Goal: Transaction & Acquisition: Book appointment/travel/reservation

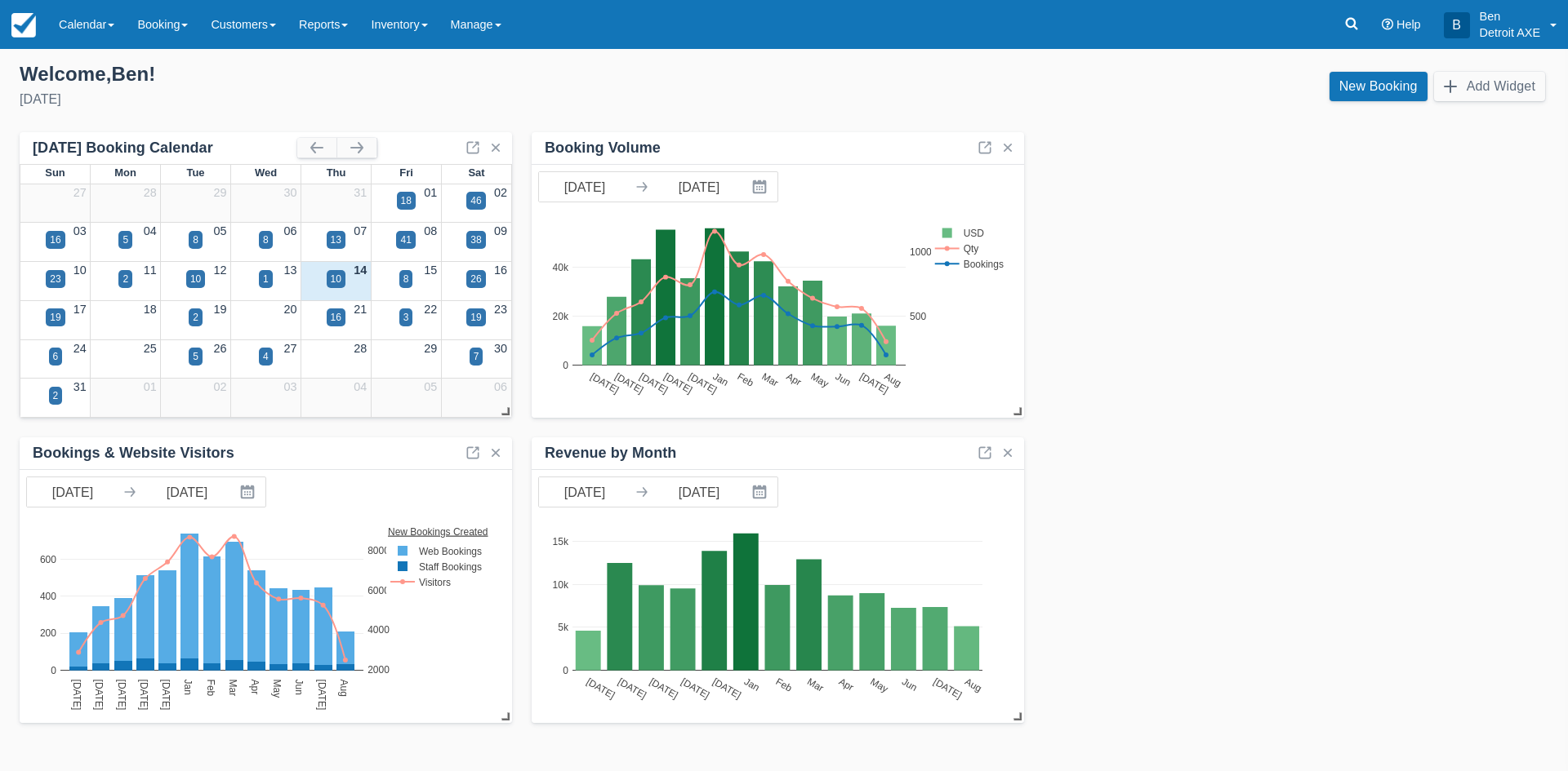
click at [346, 281] on div "10" at bounding box center [336, 289] width 71 height 19
click at [341, 281] on div "10" at bounding box center [336, 279] width 19 height 18
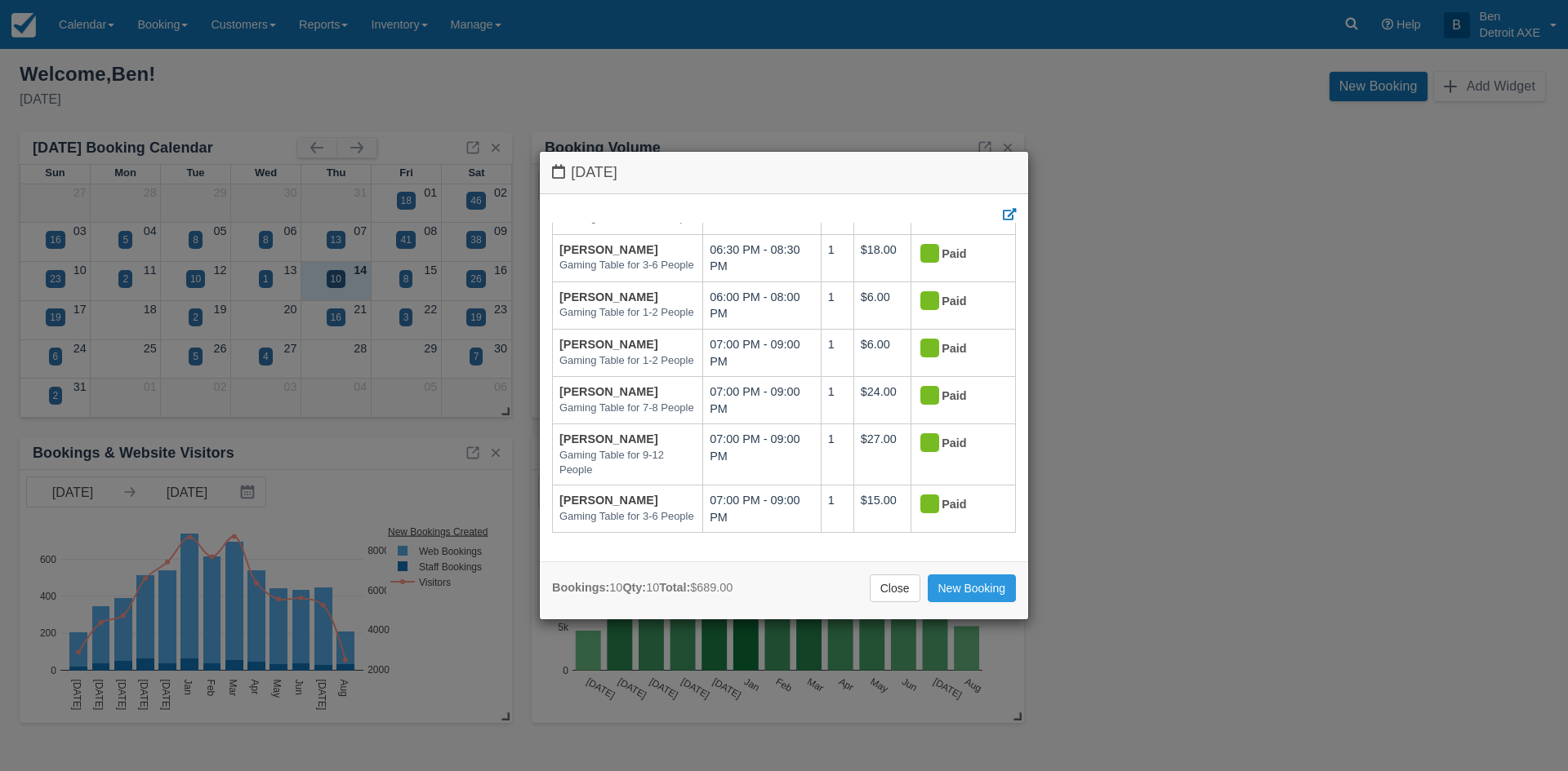
scroll to position [348, 0]
click at [988, 590] on link "New Booking" at bounding box center [972, 588] width 89 height 28
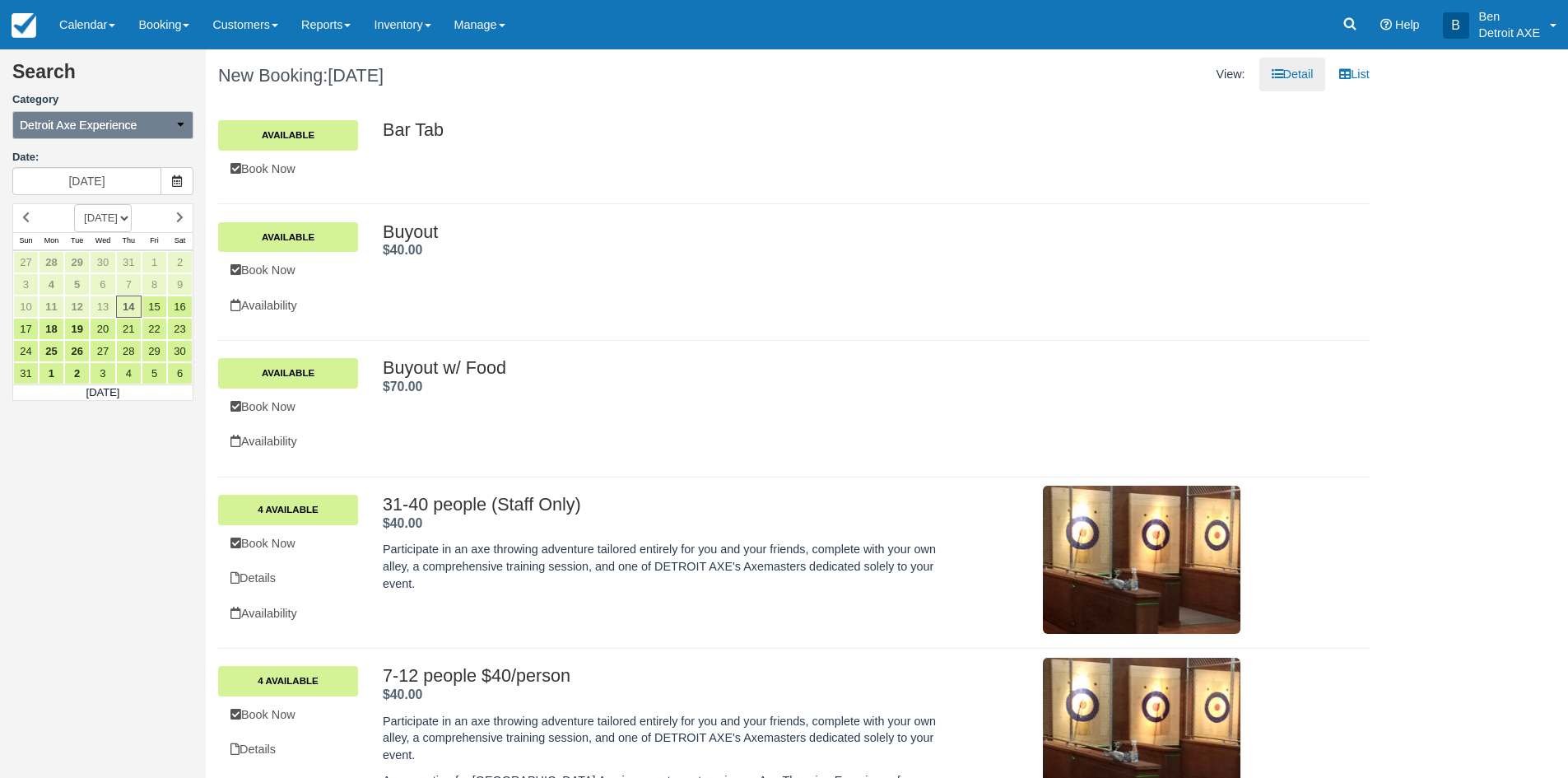
click at [176, 124] on icon "button" at bounding box center [180, 124] width 12 height 12
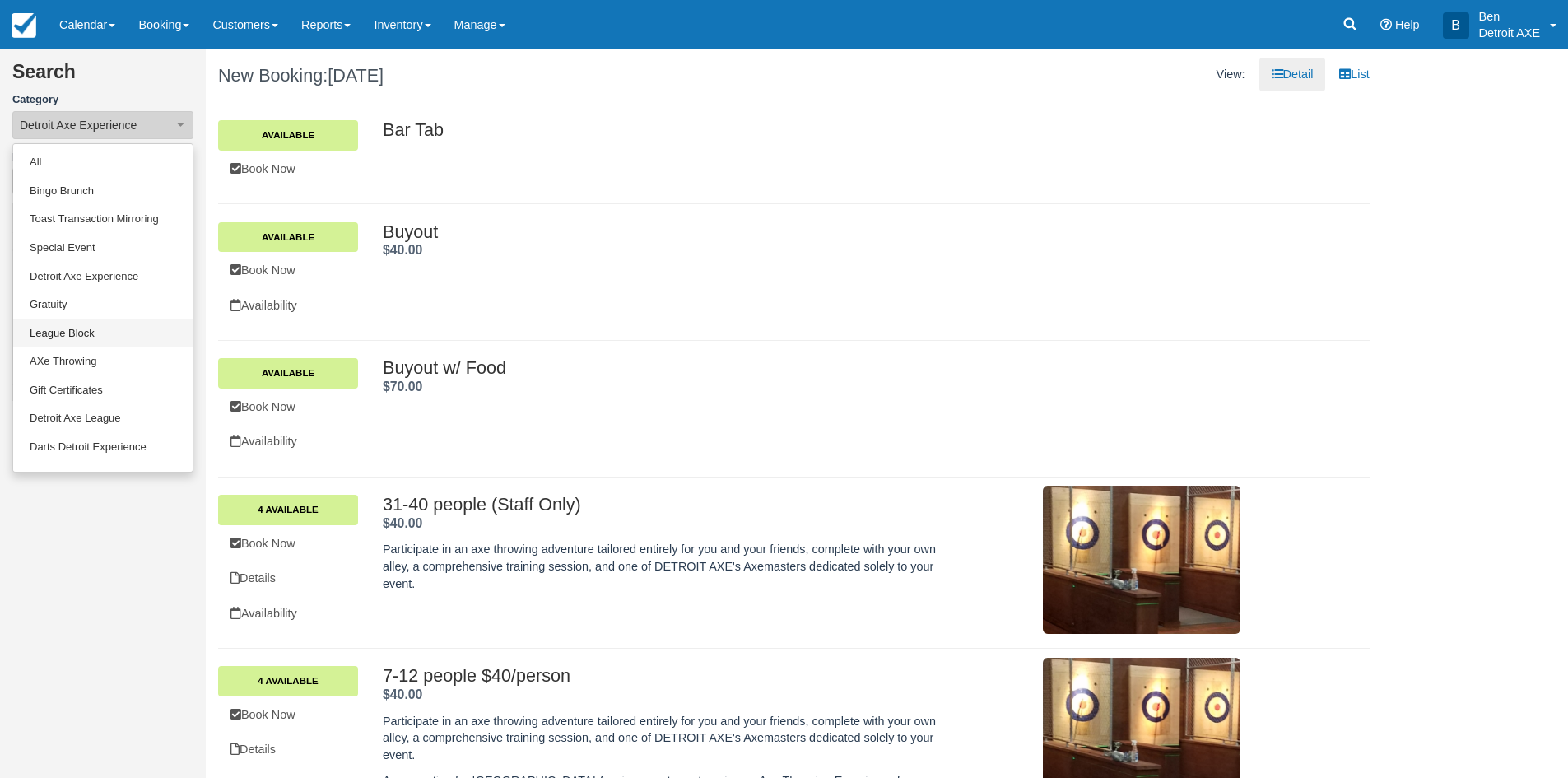
scroll to position [136, 0]
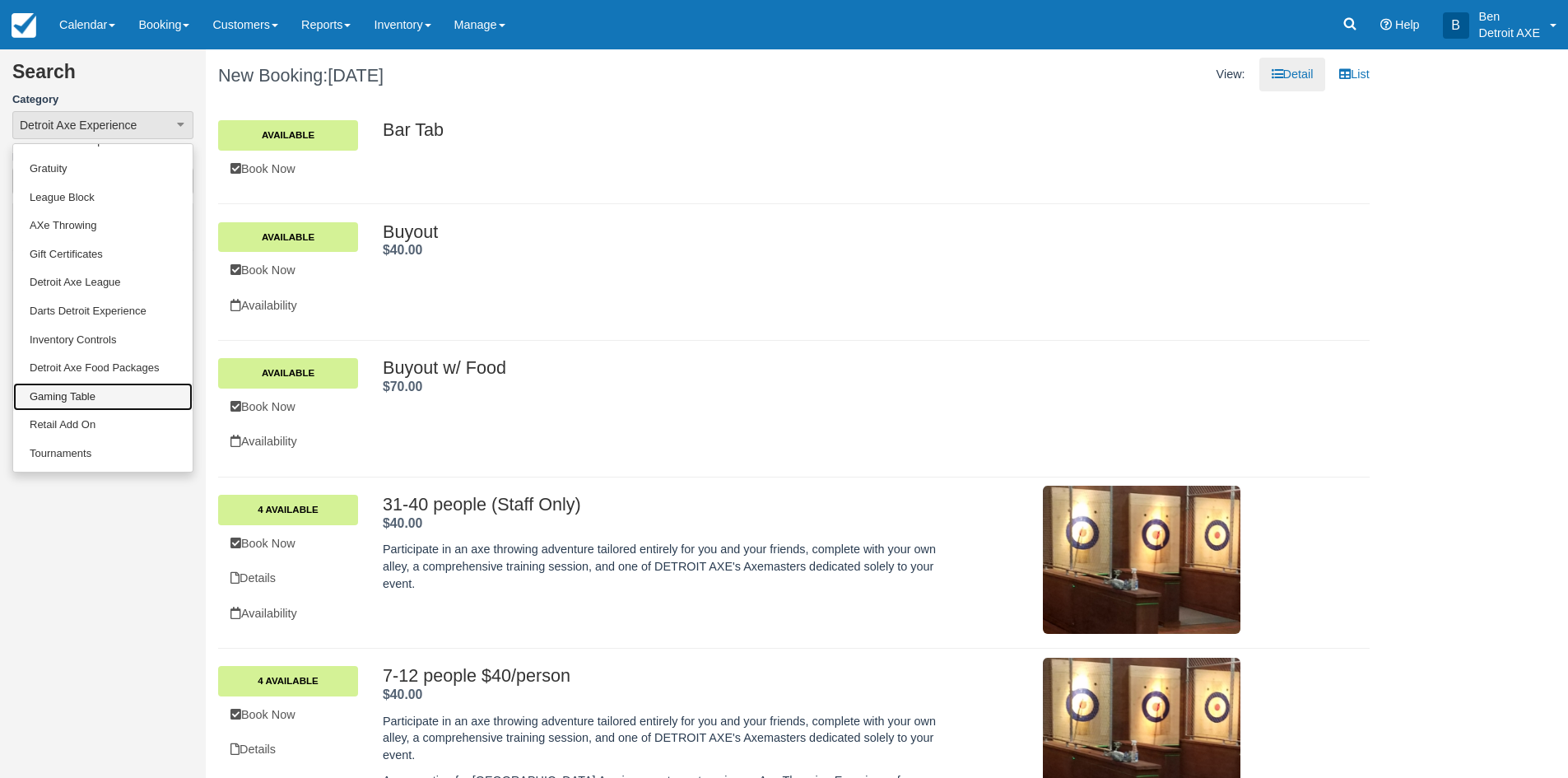
click at [90, 386] on link "Gaming Table" at bounding box center [103, 397] width 179 height 29
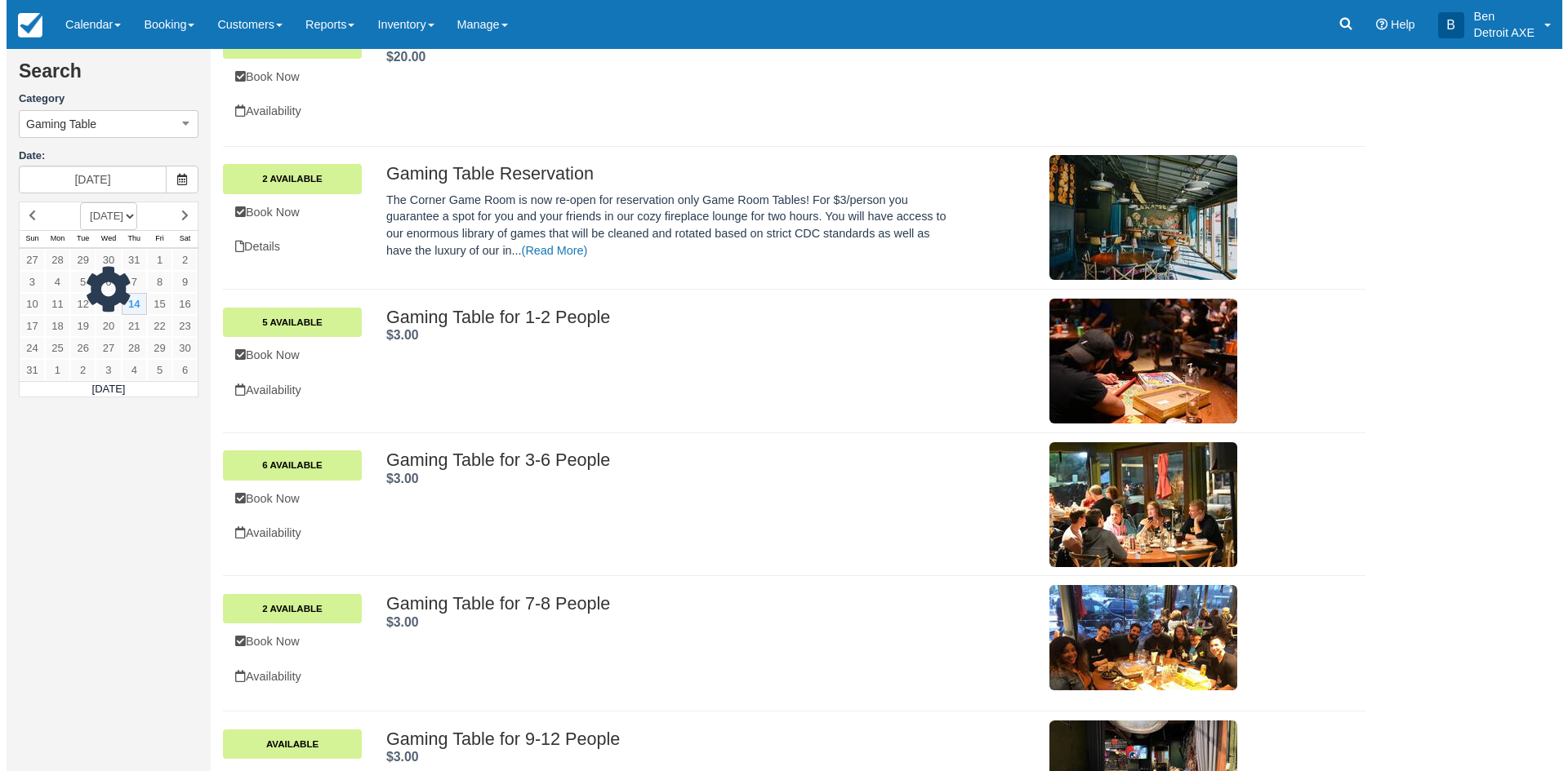
scroll to position [163, 0]
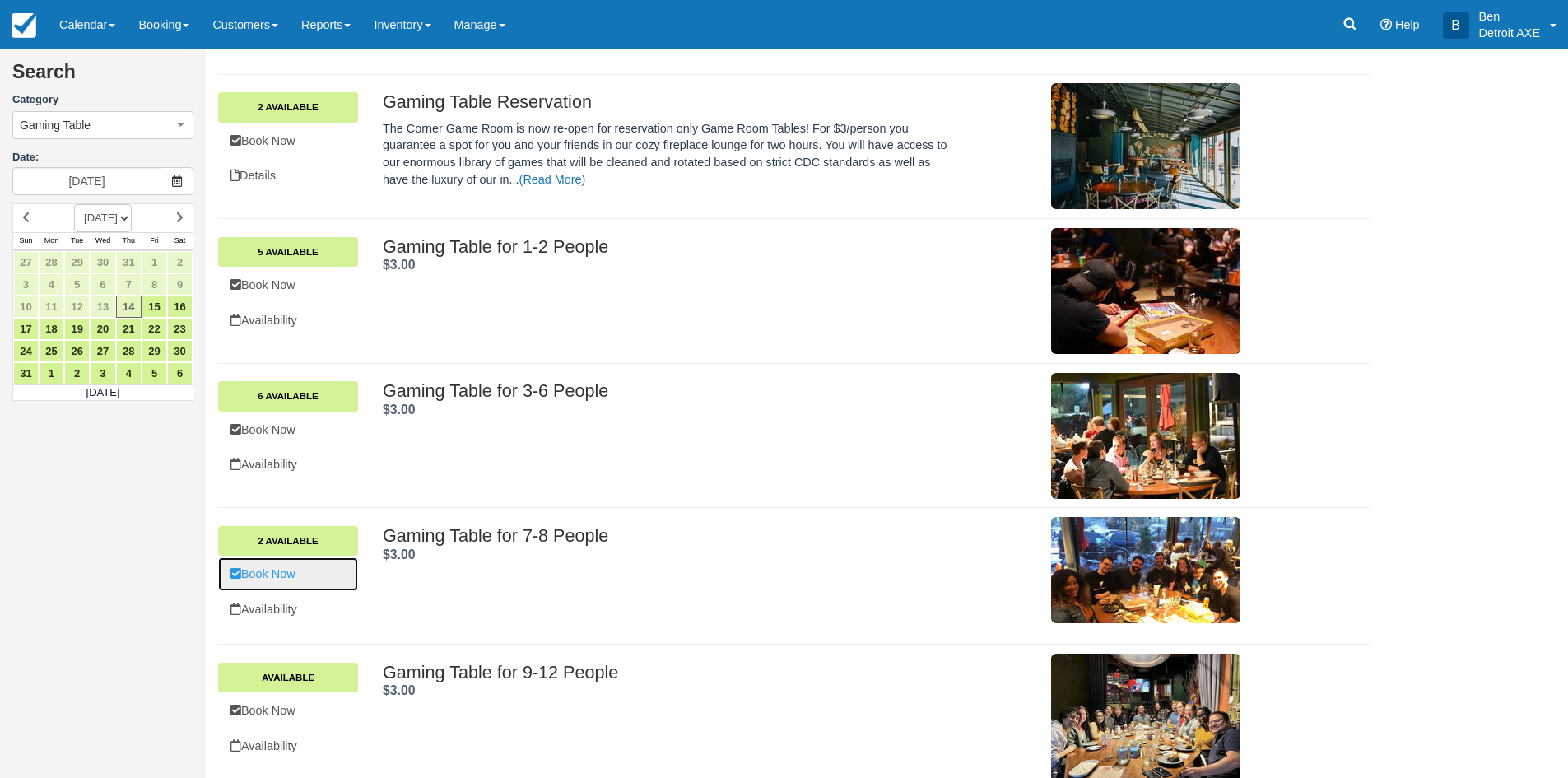
click at [266, 569] on link "Book Now" at bounding box center [287, 574] width 140 height 33
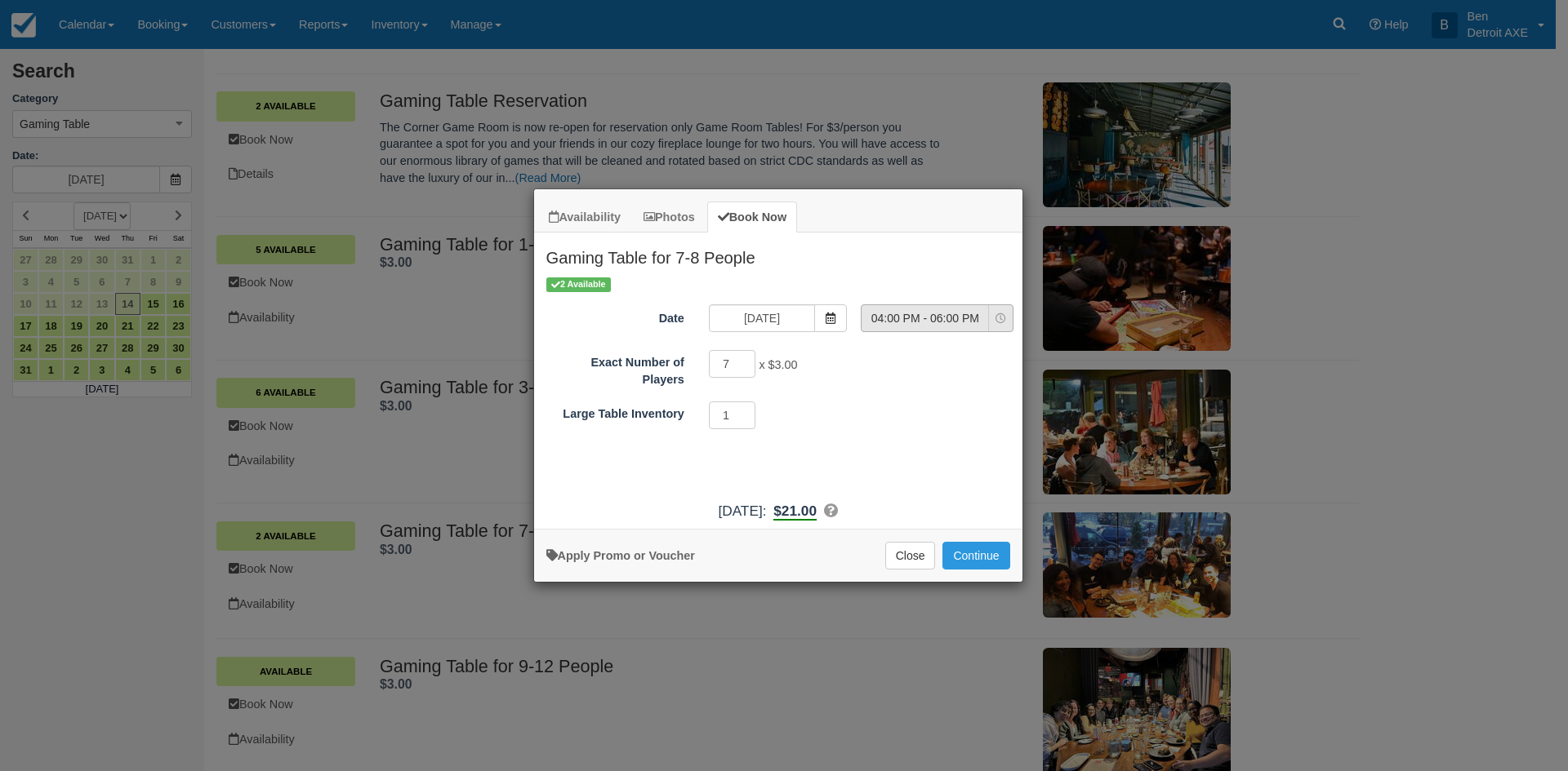
click at [997, 324] on icon "Item Modal" at bounding box center [1001, 319] width 11 height 11
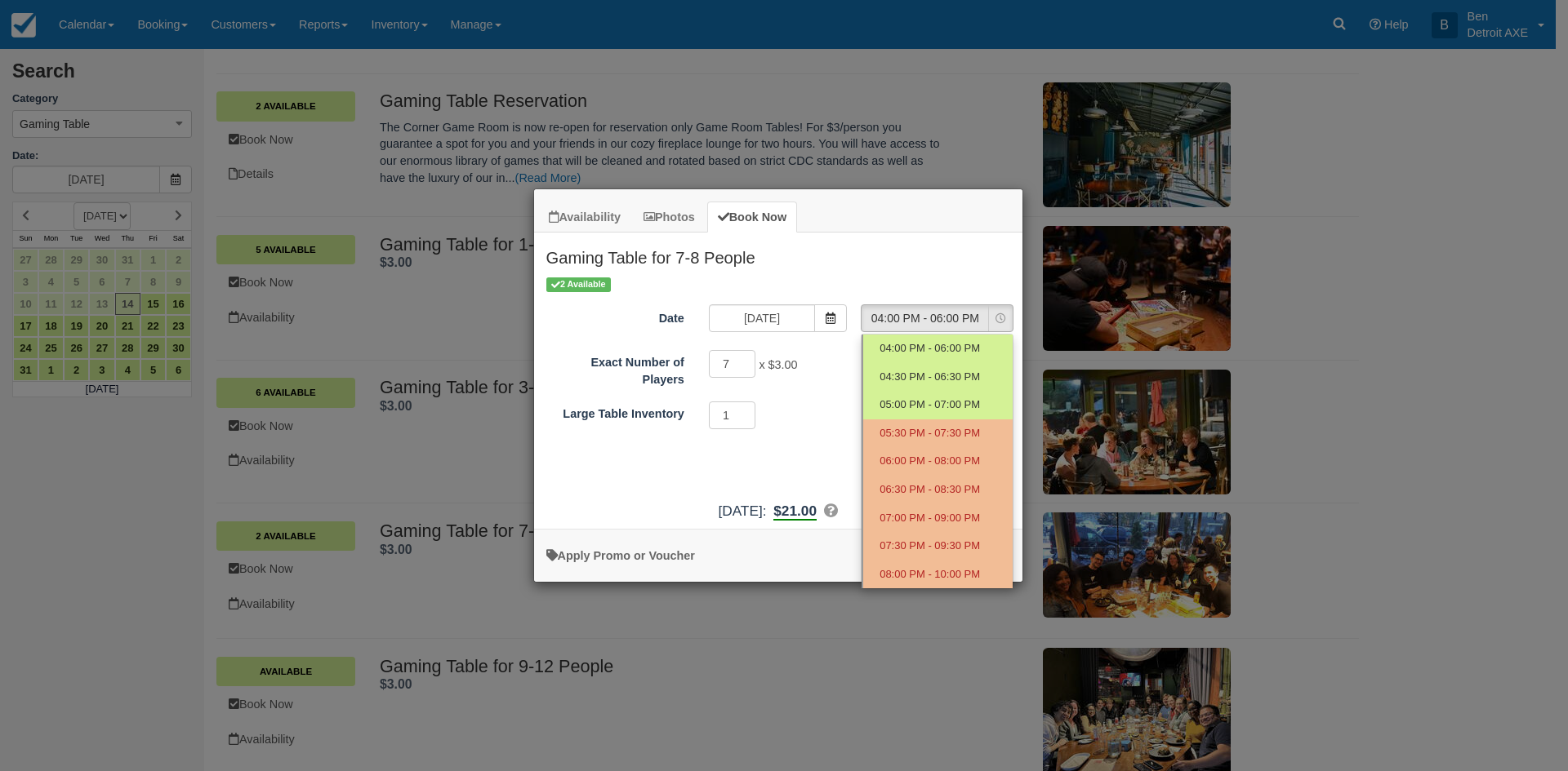
click at [832, 615] on div "Availability Photos Book Now Gaming Table for 7-8 People August 2025 Sun Sunday…" at bounding box center [784, 386] width 1568 height 771
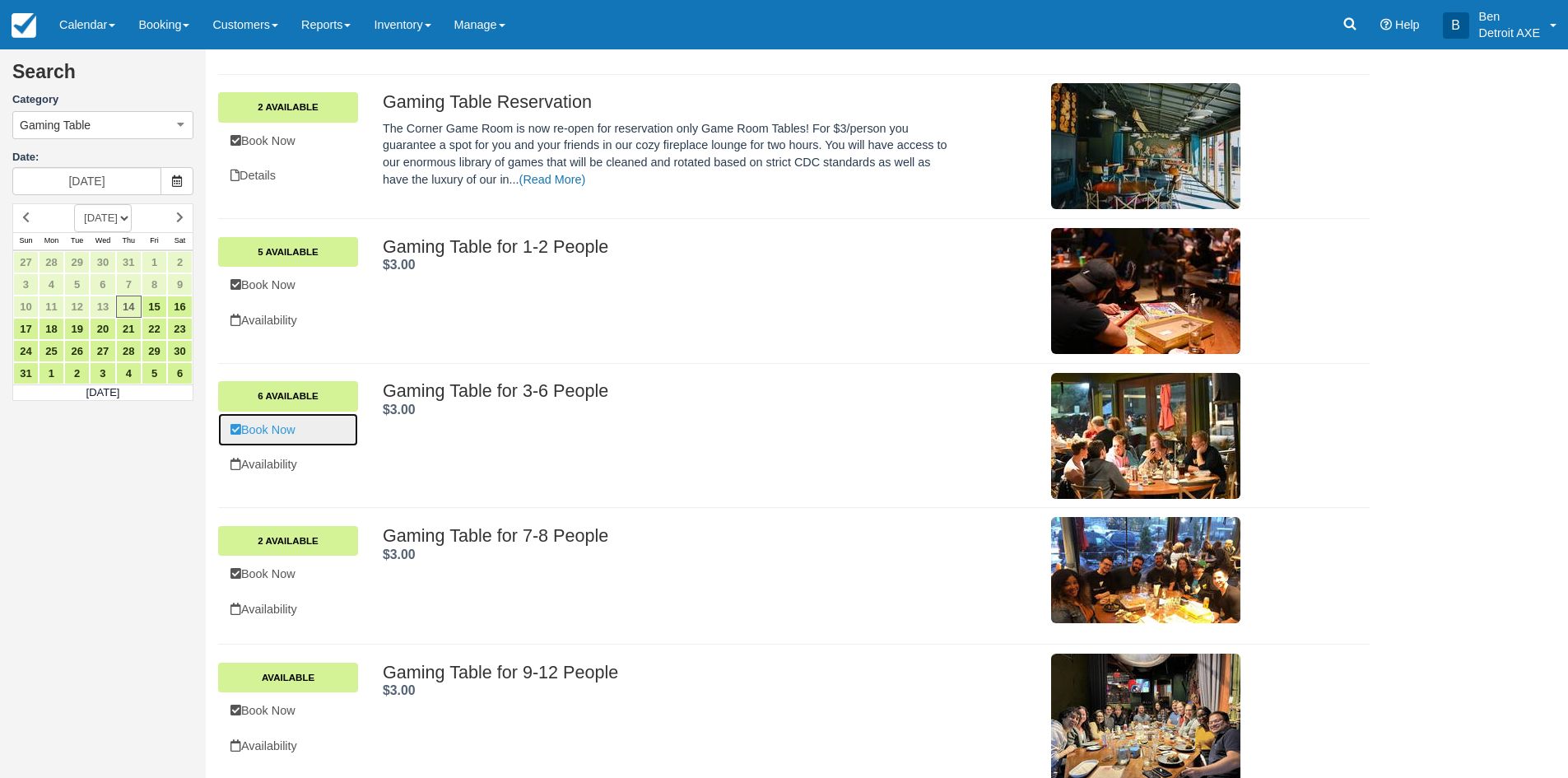
click at [260, 428] on link "Book Now" at bounding box center [287, 430] width 140 height 33
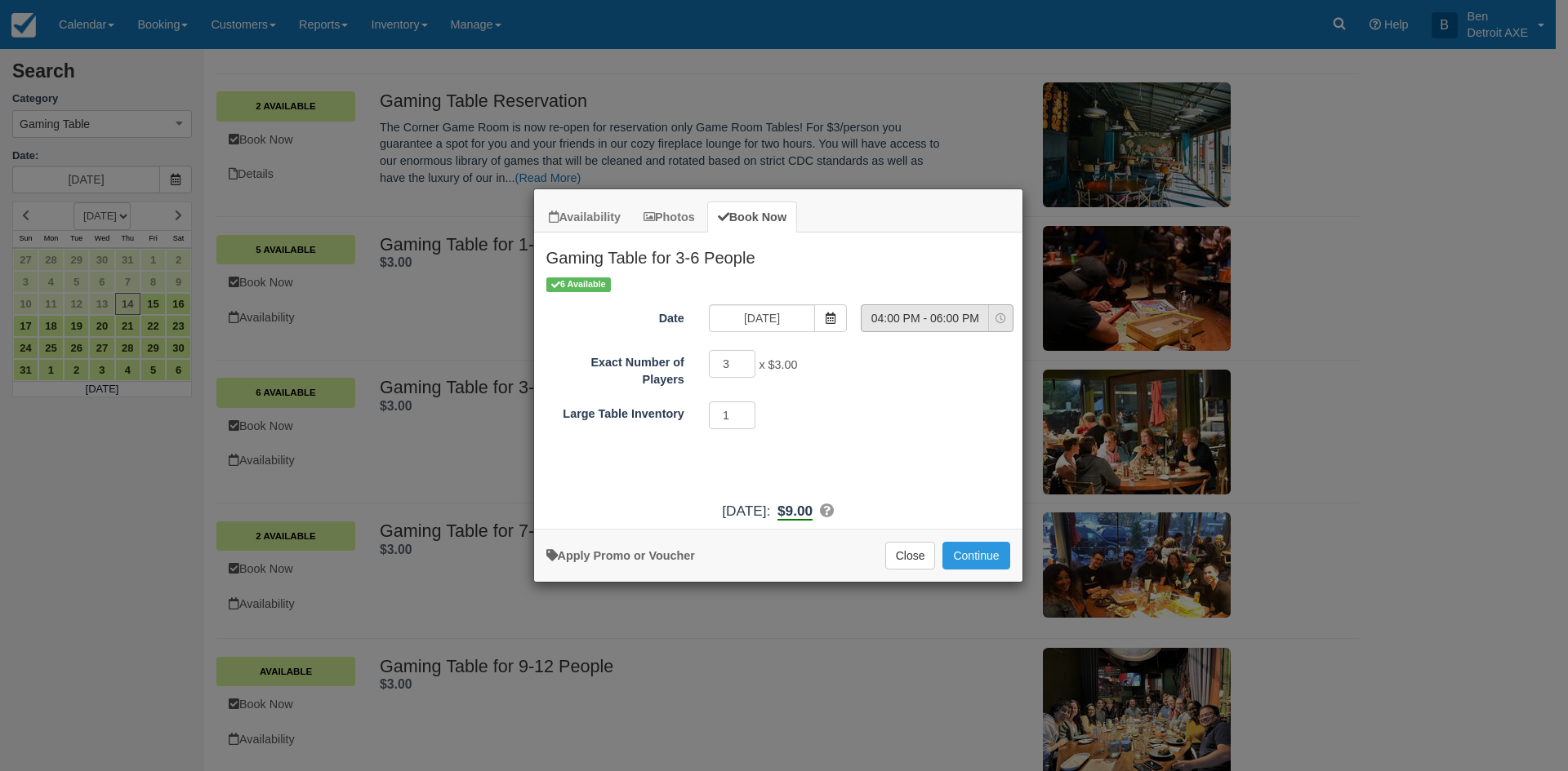
click at [999, 313] on icon "Item Modal" at bounding box center [1001, 319] width 11 height 11
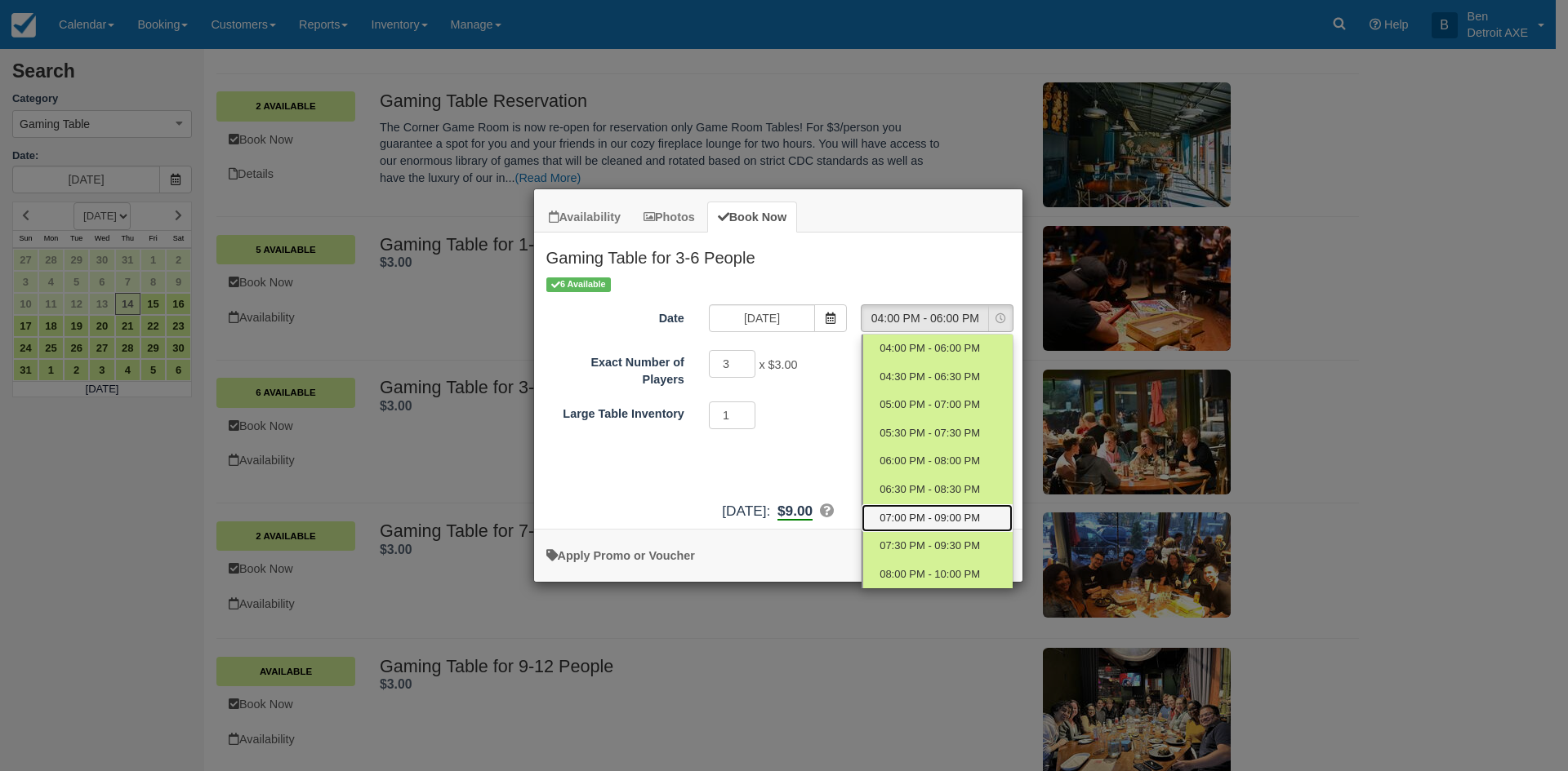
click at [942, 504] on link "07:00 PM - 09:00 PM" at bounding box center [937, 518] width 151 height 29
select select "6"
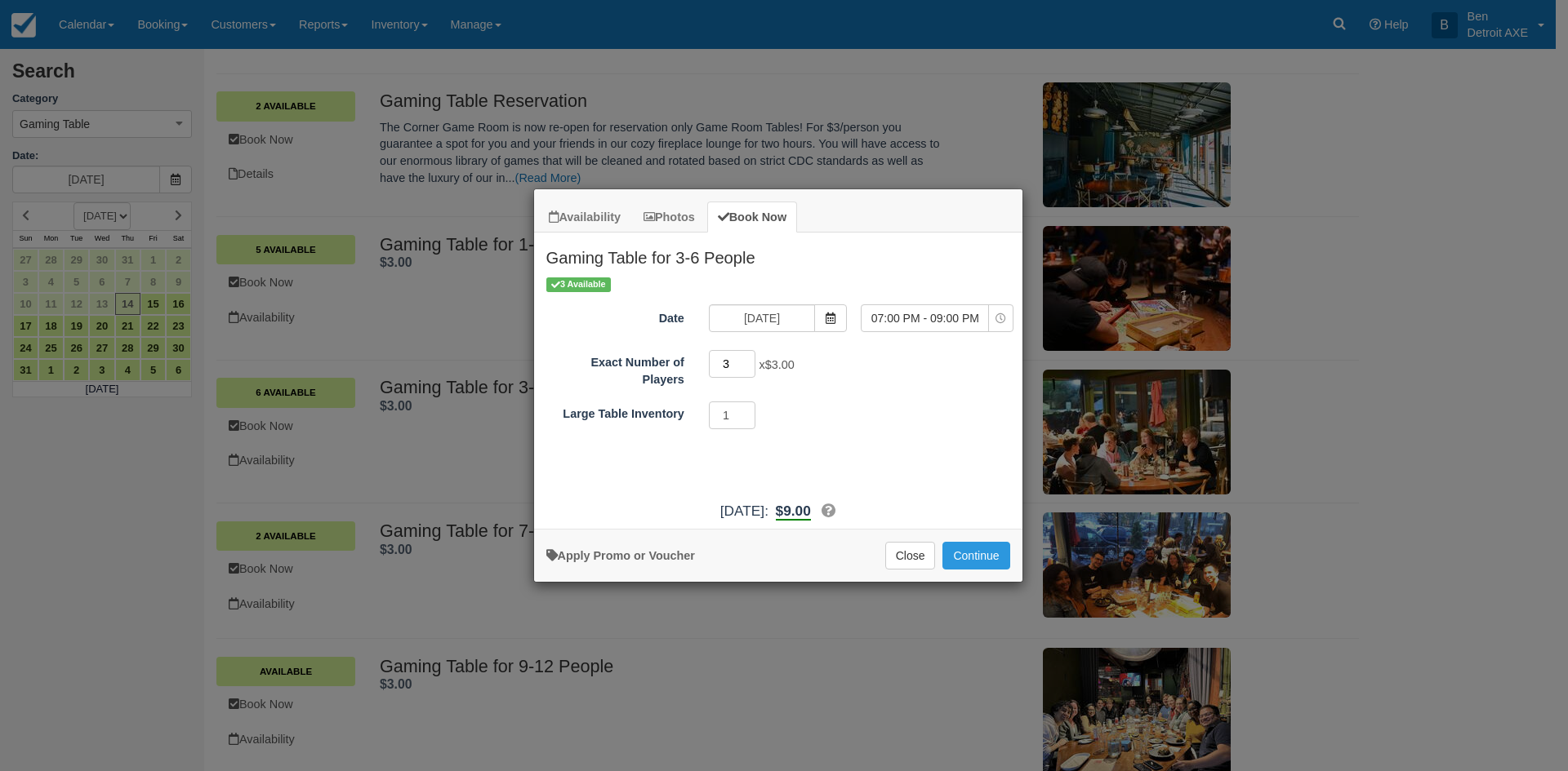
click at [744, 356] on input "3" at bounding box center [732, 363] width 47 height 28
click at [748, 358] on input "4" at bounding box center [732, 363] width 47 height 28
click at [748, 358] on input "5" at bounding box center [732, 363] width 47 height 28
type input "6"
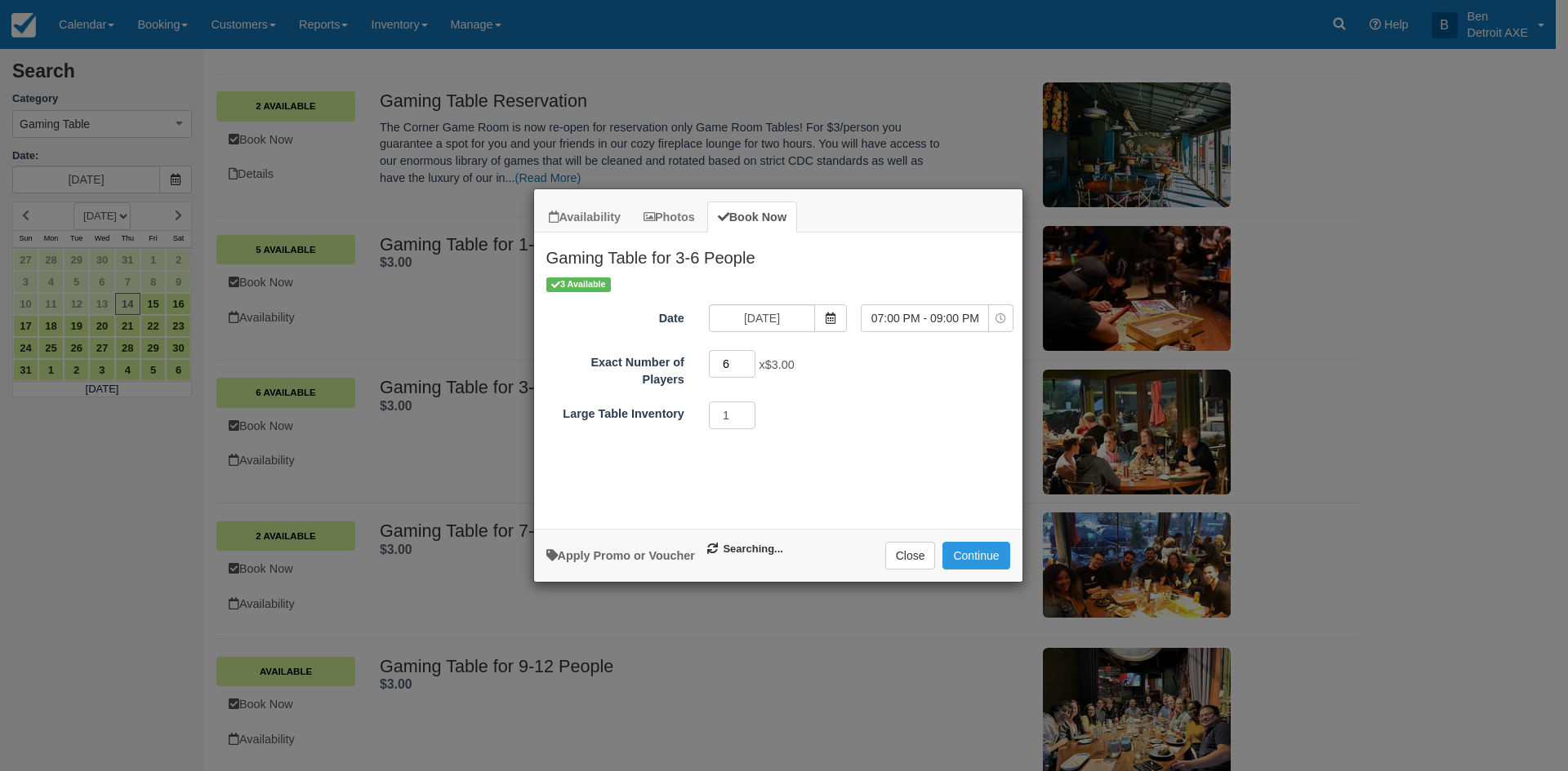
click at [748, 358] on input "6" at bounding box center [732, 363] width 47 height 28
click at [986, 561] on button "Continue" at bounding box center [975, 555] width 67 height 28
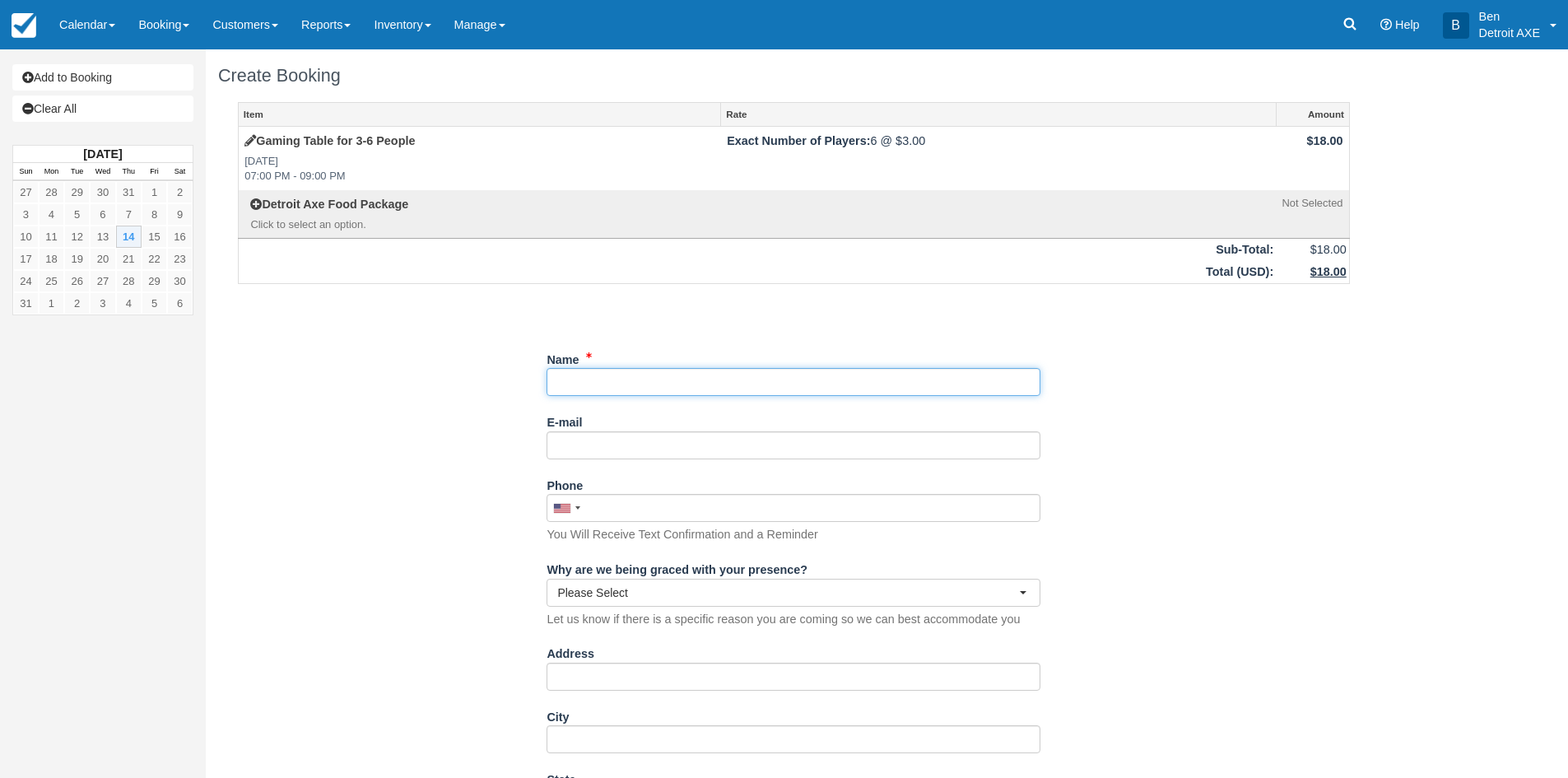
click at [649, 384] on input "Name" at bounding box center [793, 382] width 494 height 28
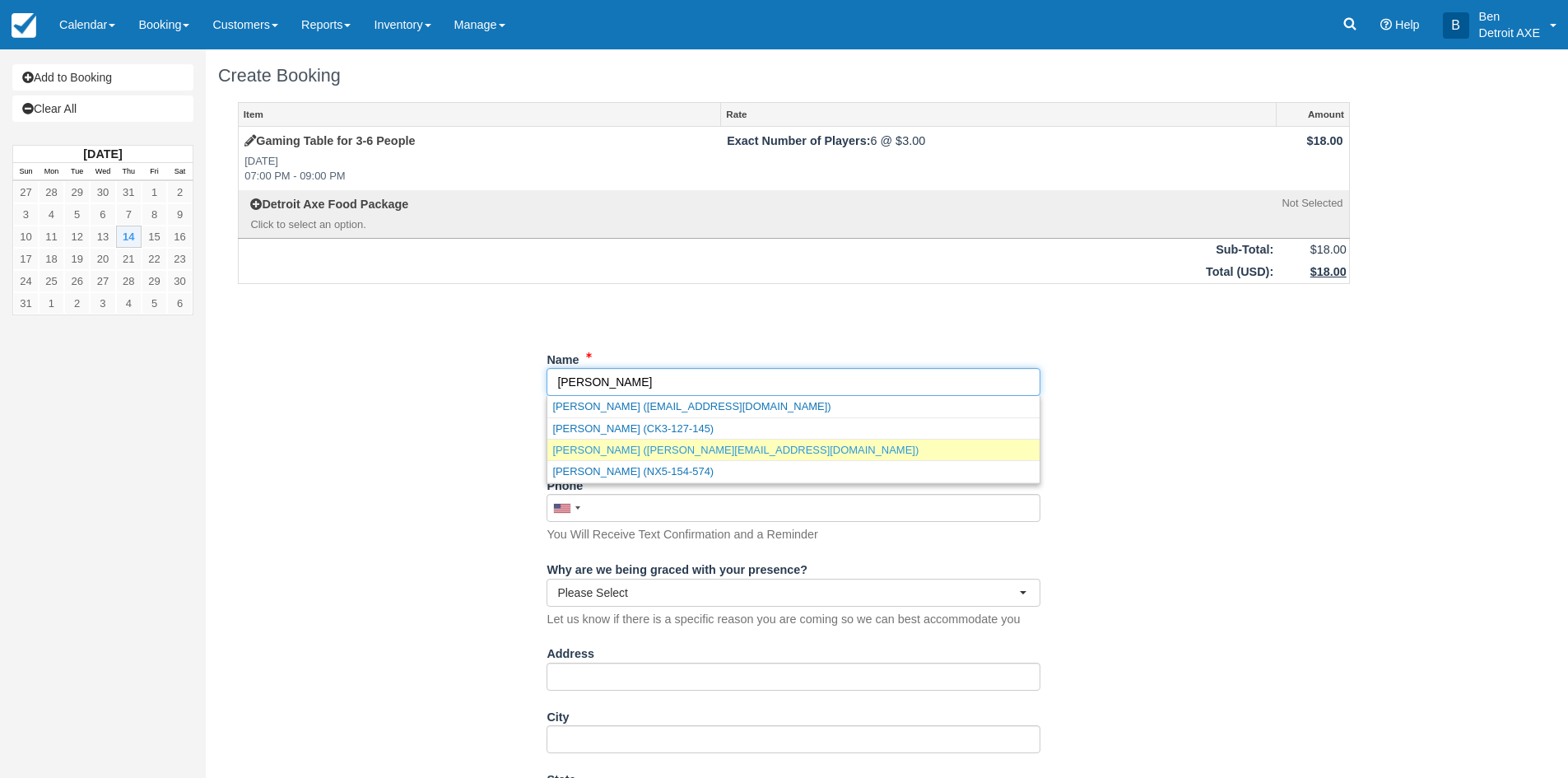
click at [635, 454] on link "Blaine Tikey (blaine@startrax.com)" at bounding box center [793, 449] width 492 height 21
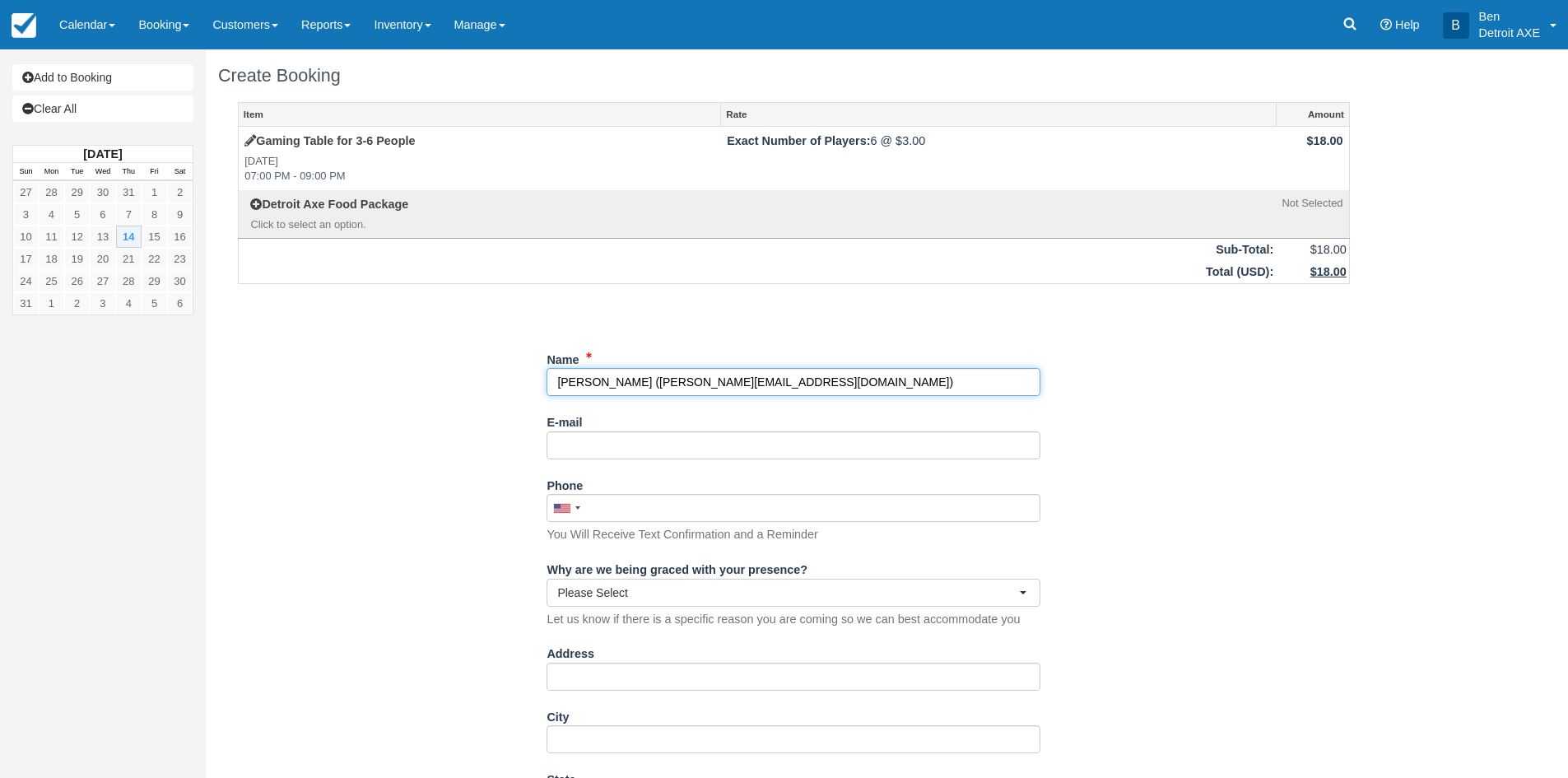
type input "[PERSON_NAME]"
type input "[PERSON_NAME][EMAIL_ADDRESS][DOMAIN_NAME]"
type input "+17346798320"
select select "FL"
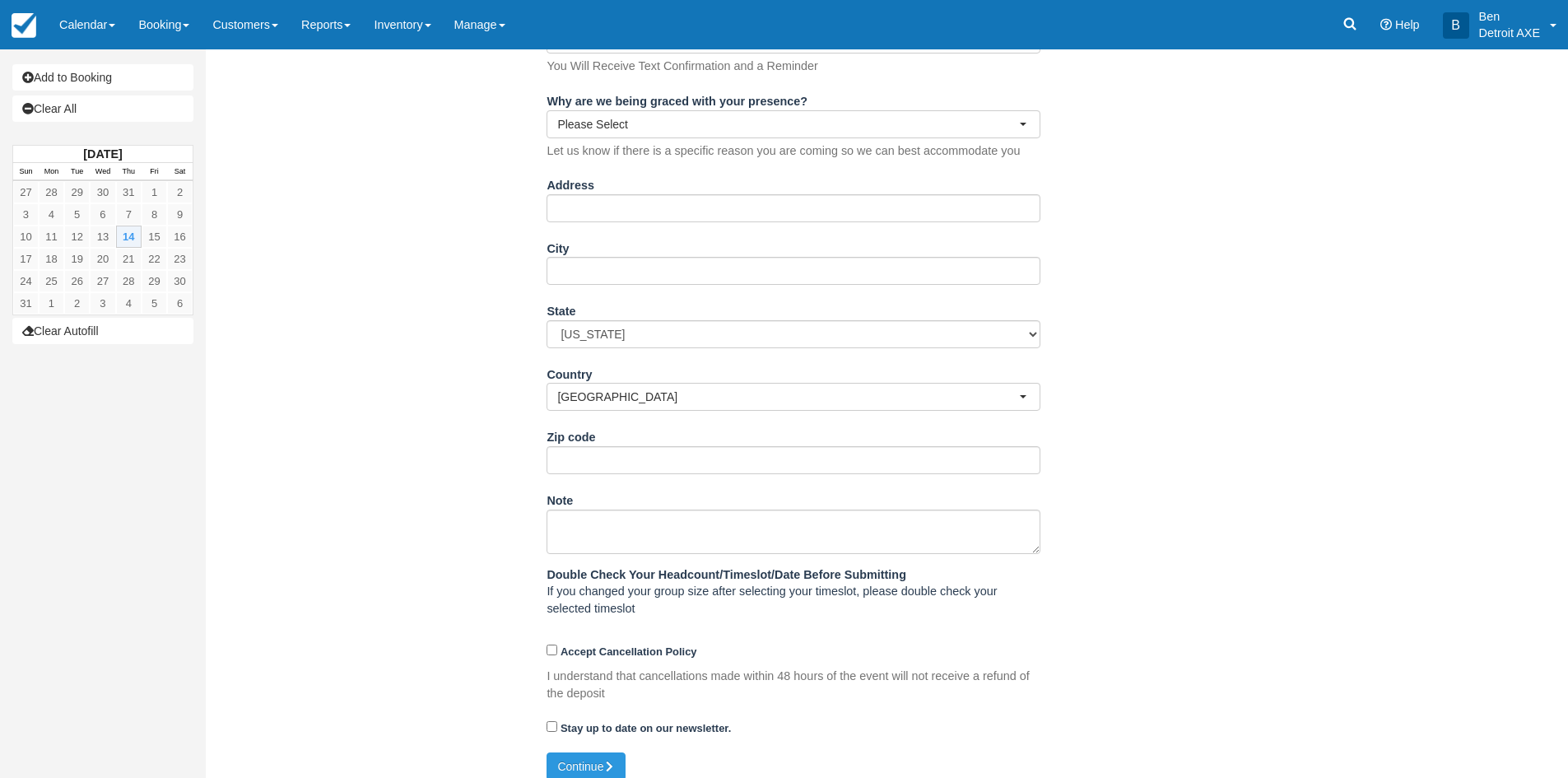
scroll to position [484, 0]
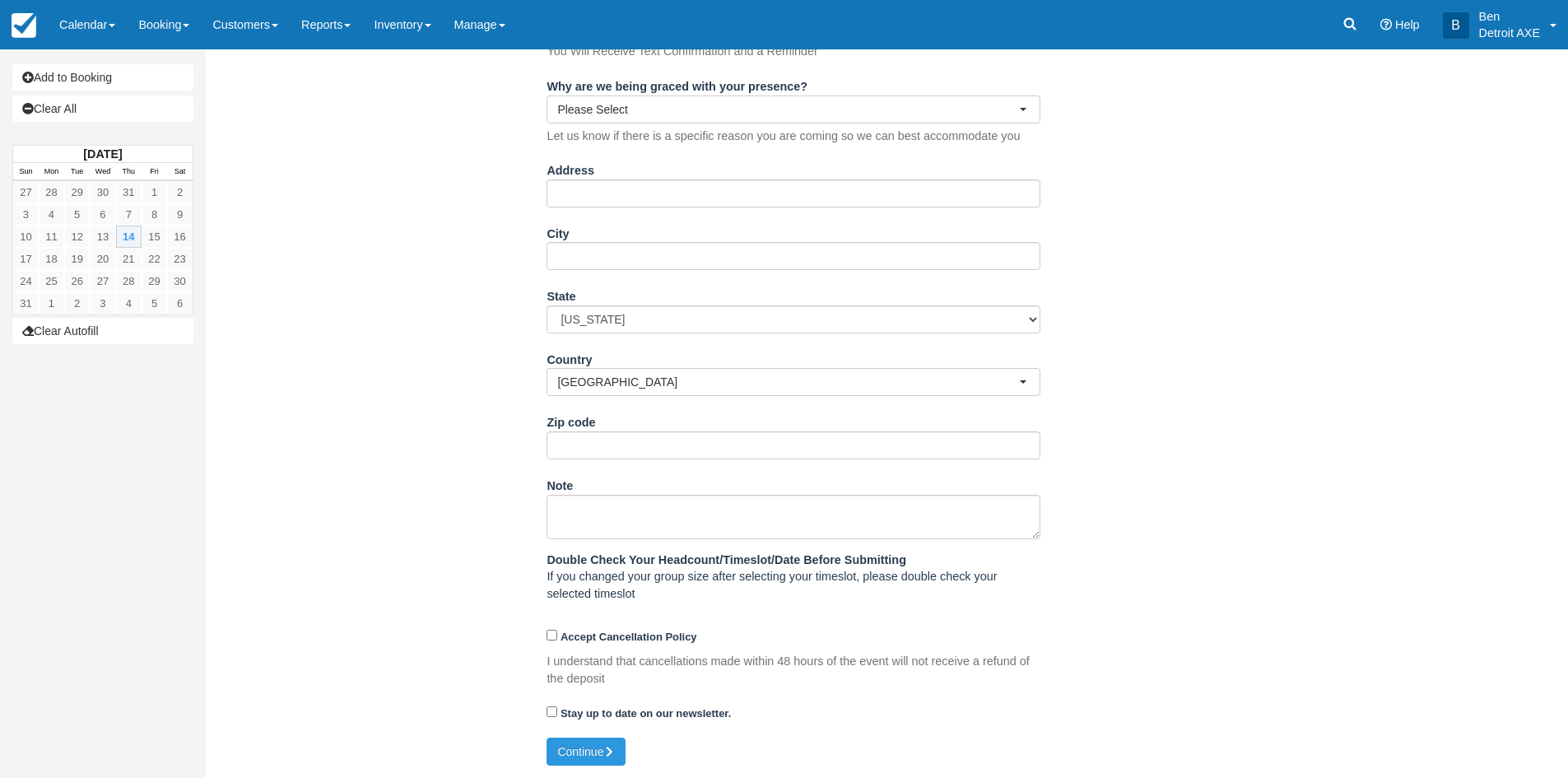
type input "[PERSON_NAME]"
click at [606, 507] on textarea "Note" at bounding box center [793, 517] width 494 height 44
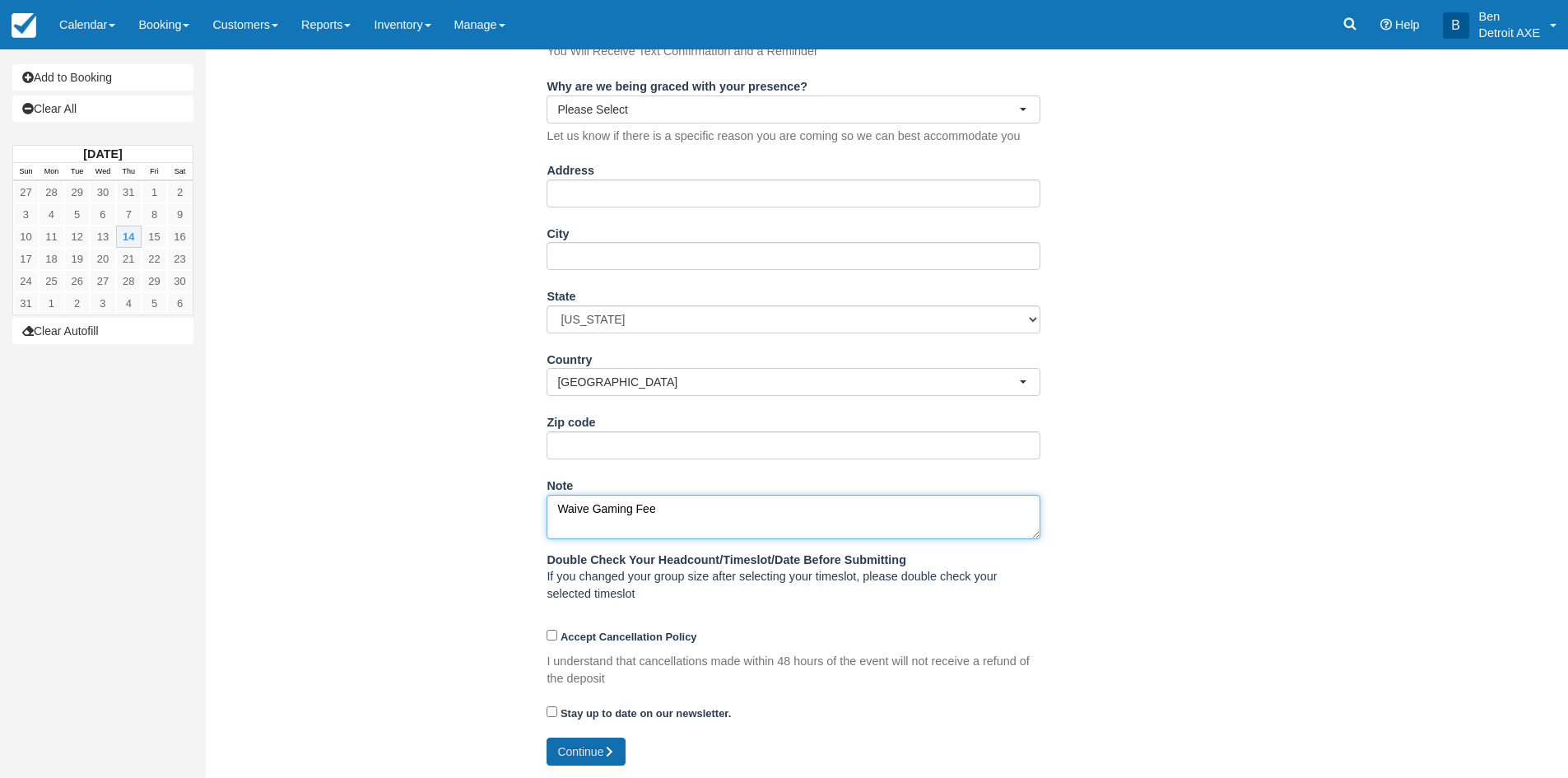
type textarea "Waive Gaming Fee"
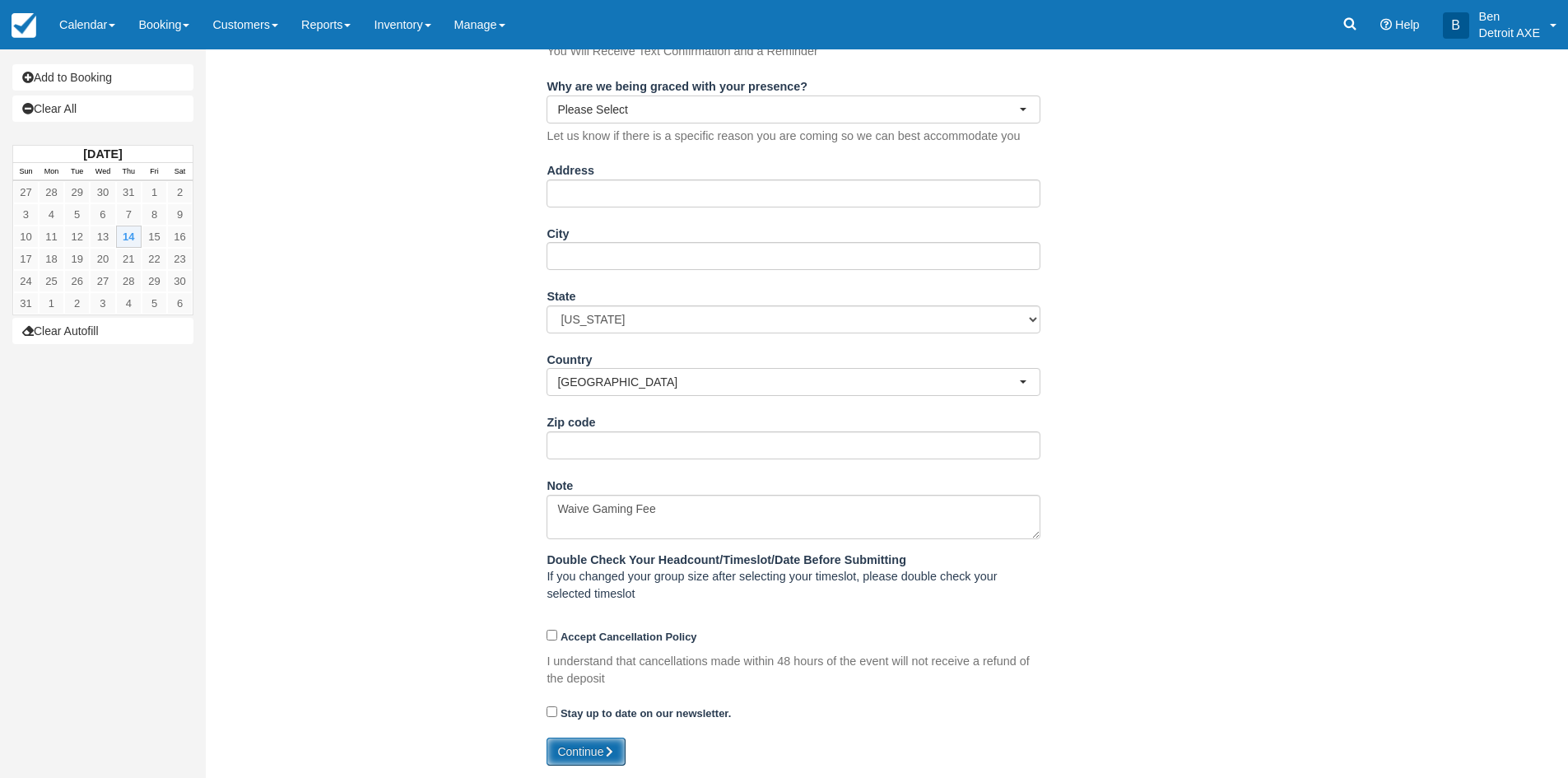
click at [581, 741] on button "Continue" at bounding box center [586, 751] width 79 height 28
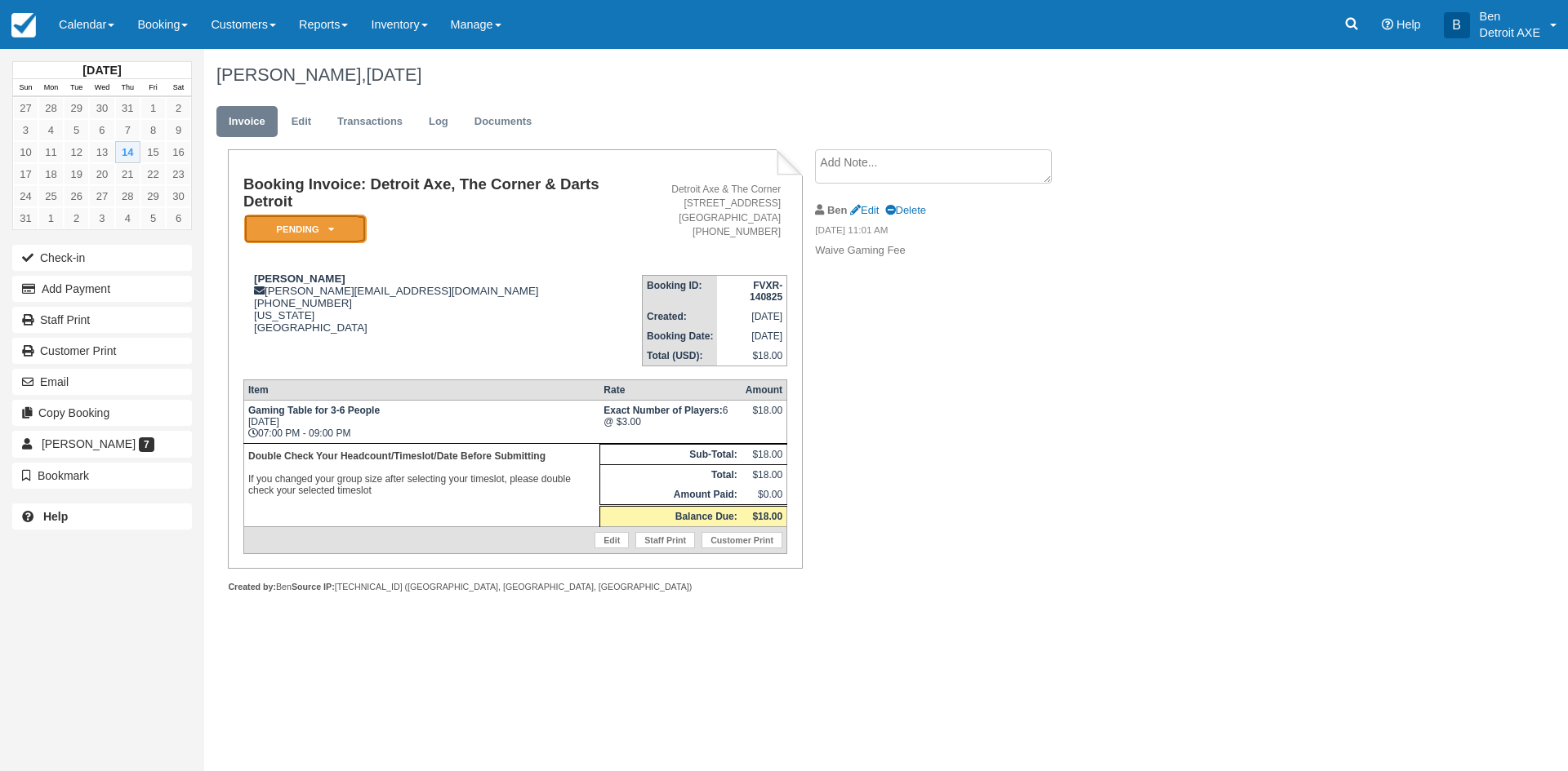
click at [329, 236] on em "Pending" at bounding box center [304, 229] width 122 height 29
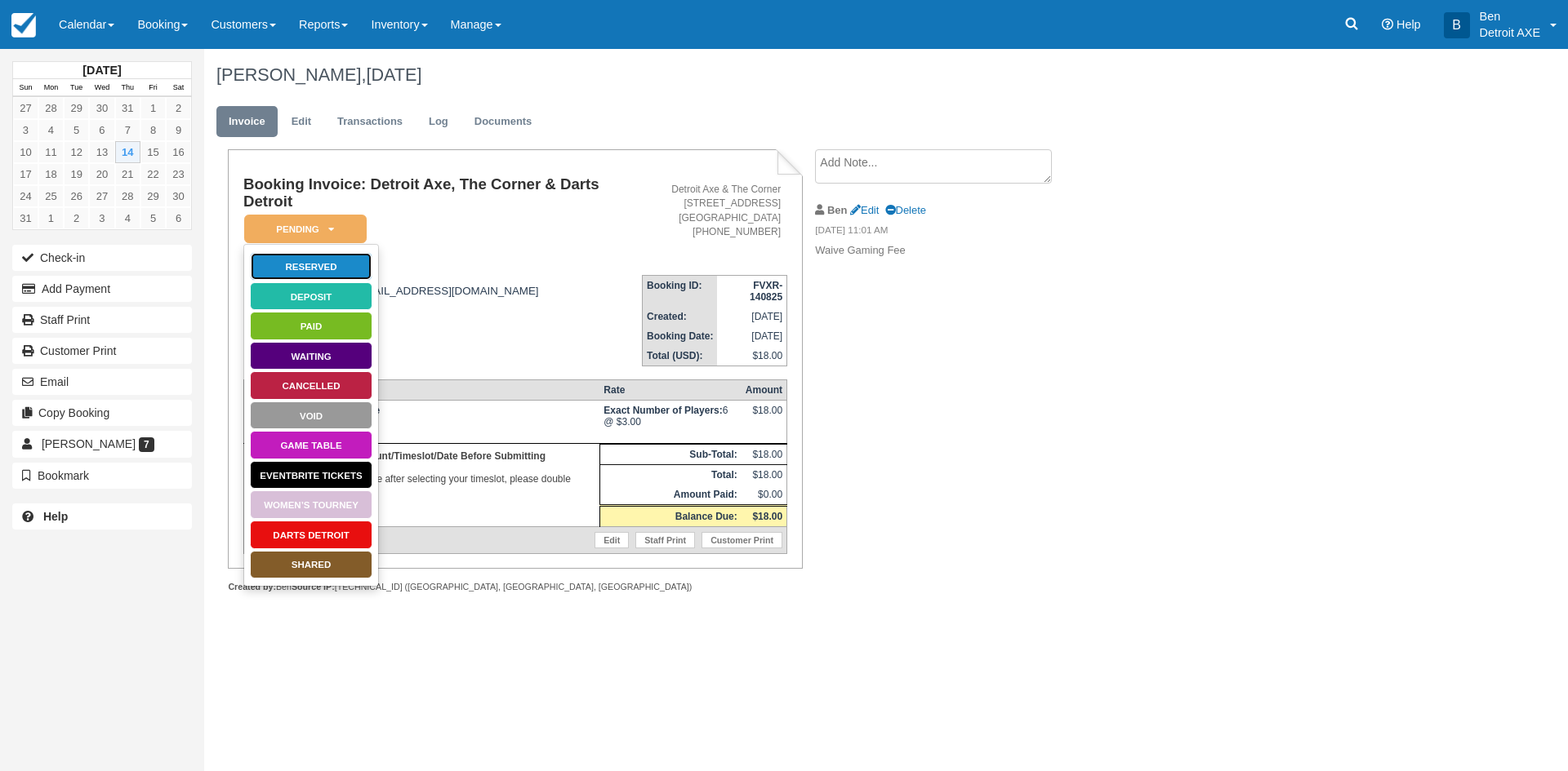
click at [317, 262] on link "Reserved" at bounding box center [311, 267] width 122 height 29
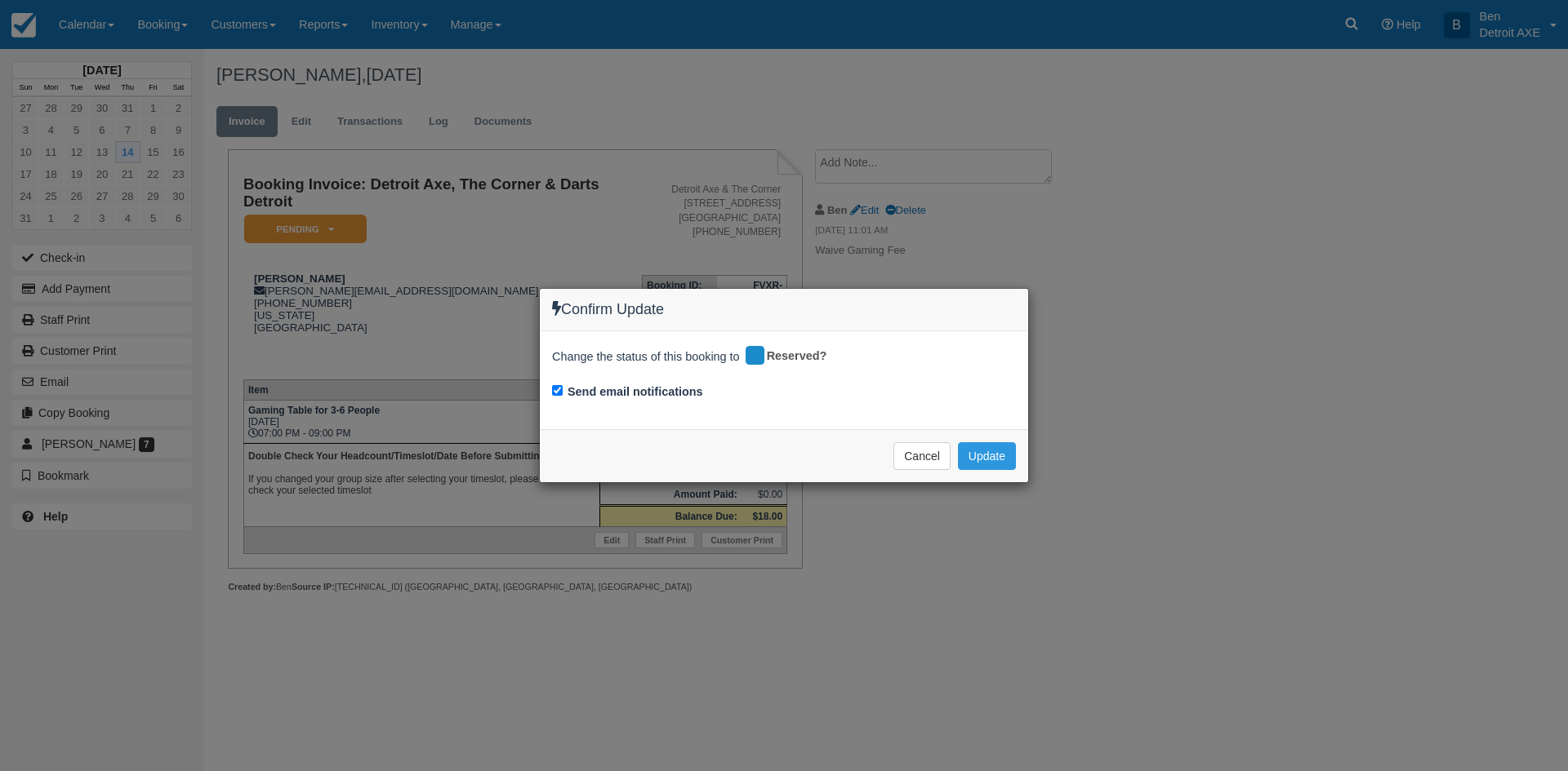
click at [563, 392] on div "Send email notifications" at bounding box center [783, 394] width 463 height 23
click at [545, 388] on div "Change the status of this booking to Reserved? Send email notifications" at bounding box center [783, 379] width 488 height 97
click at [564, 394] on div "Send email notifications" at bounding box center [783, 394] width 463 height 23
click at [562, 392] on input "Send email notifications" at bounding box center [557, 391] width 11 height 11
checkbox input "false"
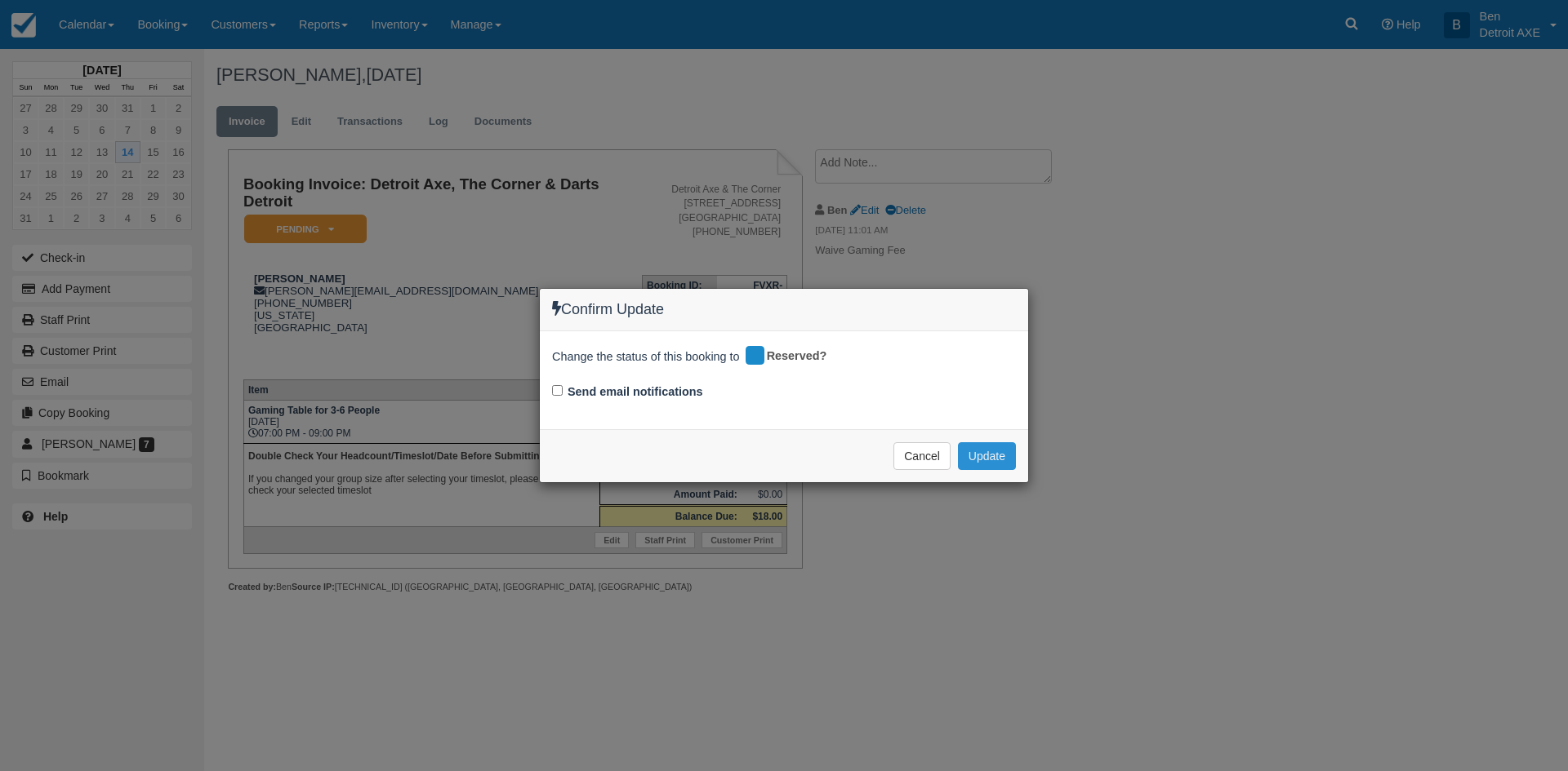
click at [1009, 454] on button "Update" at bounding box center [987, 456] width 58 height 28
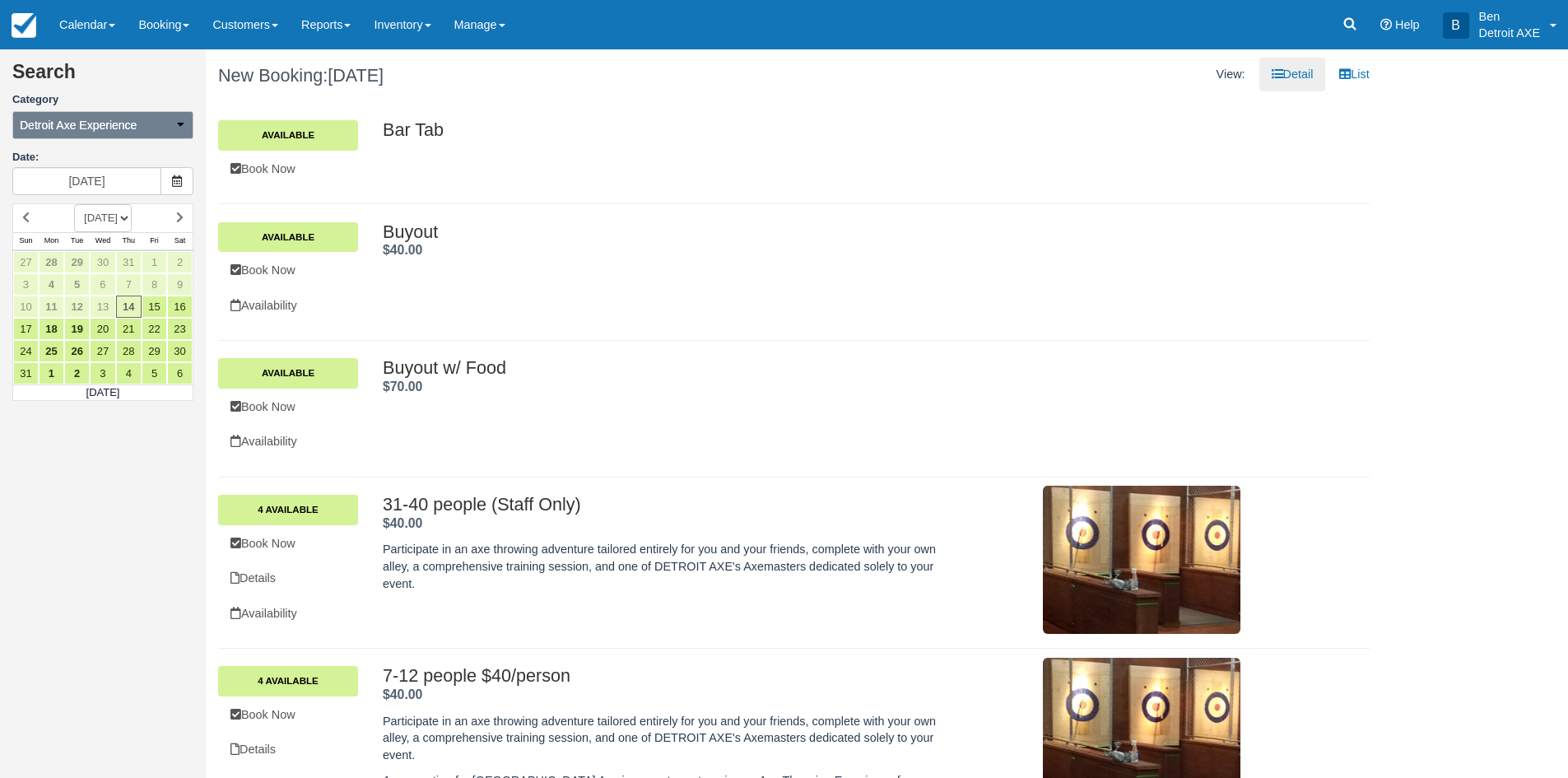
click at [178, 129] on icon "button" at bounding box center [180, 124] width 12 height 12
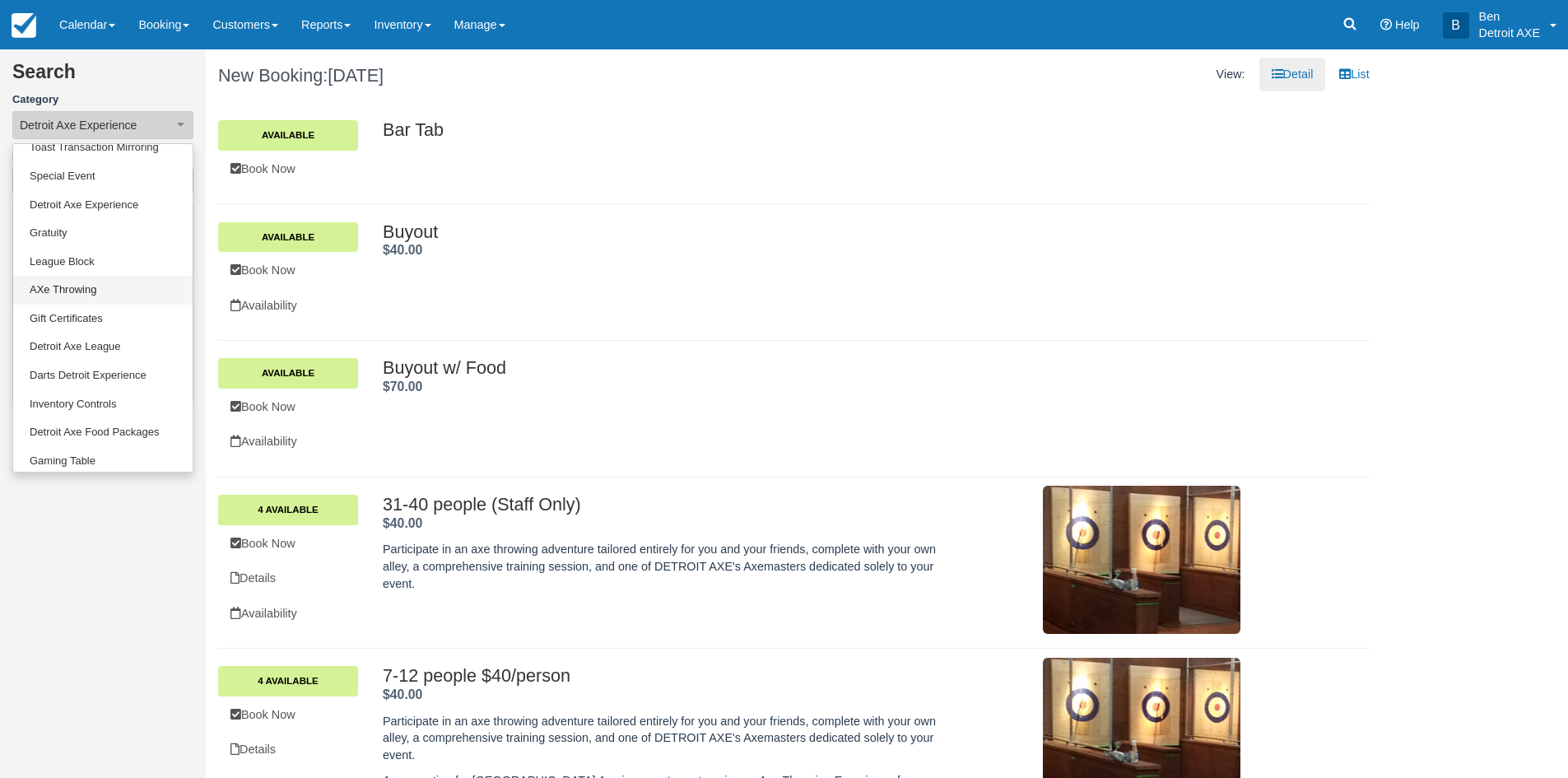
scroll to position [136, 0]
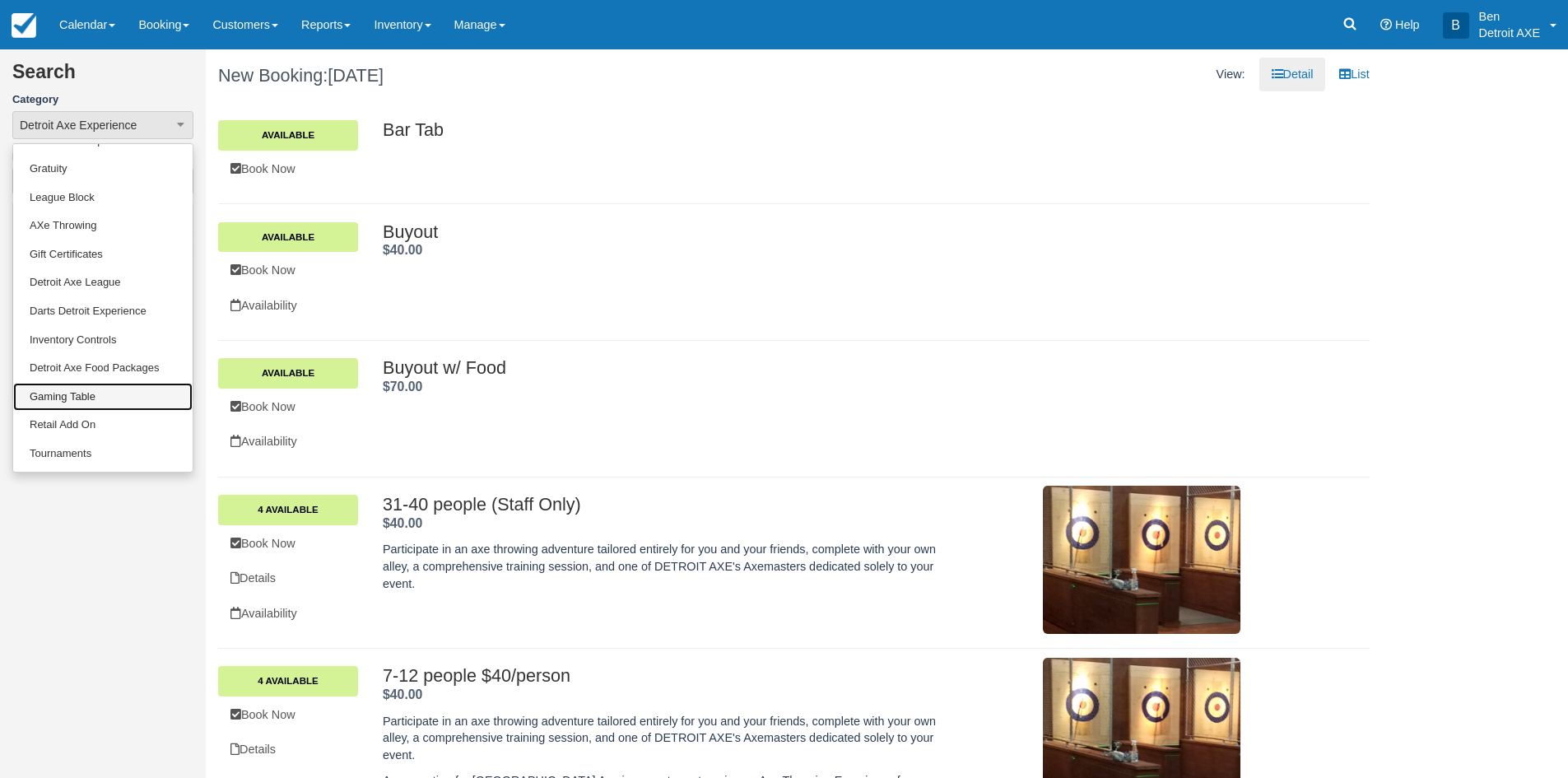
click at [95, 389] on link "Gaming Table" at bounding box center [103, 397] width 179 height 29
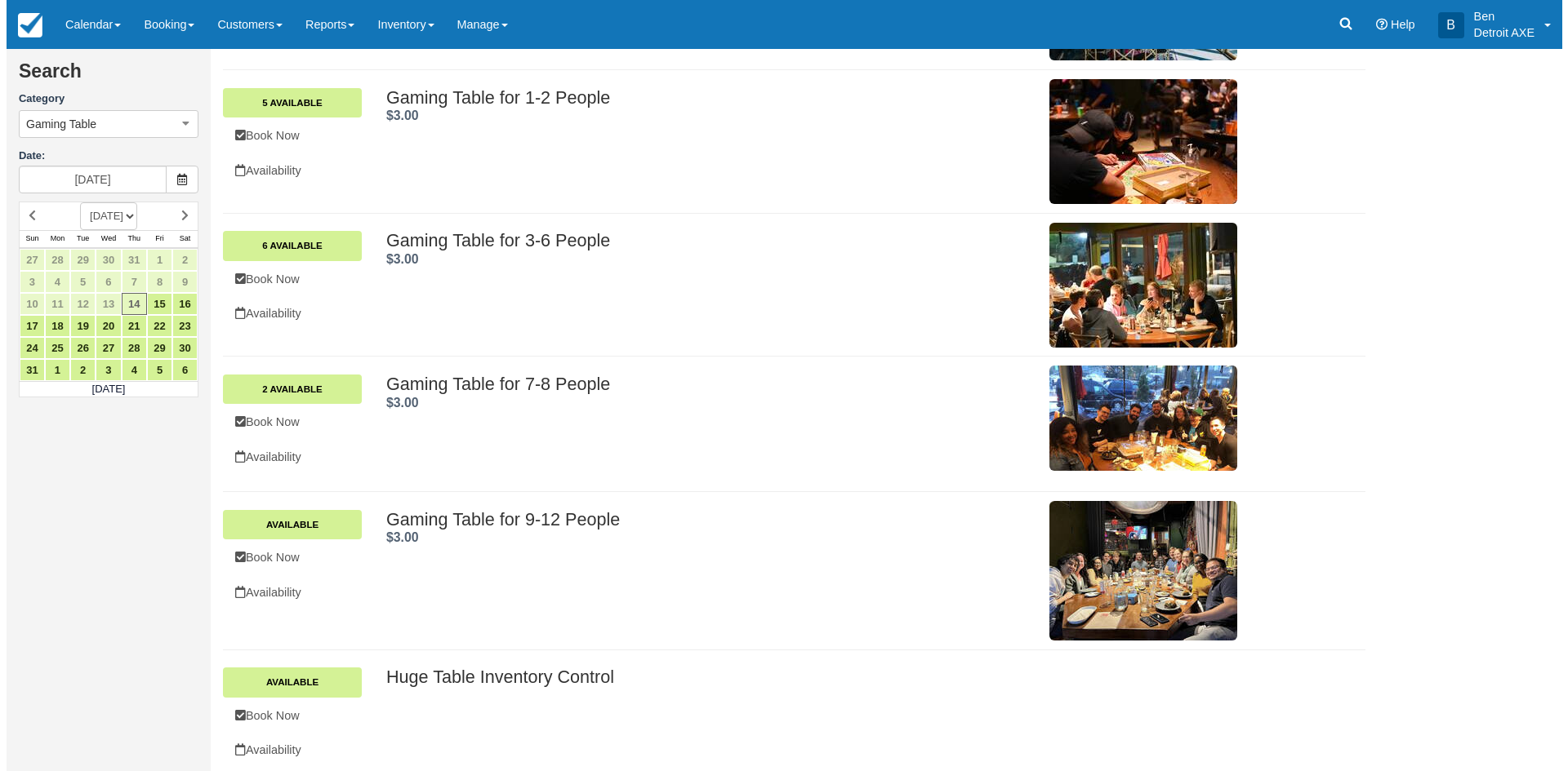
scroll to position [327, 0]
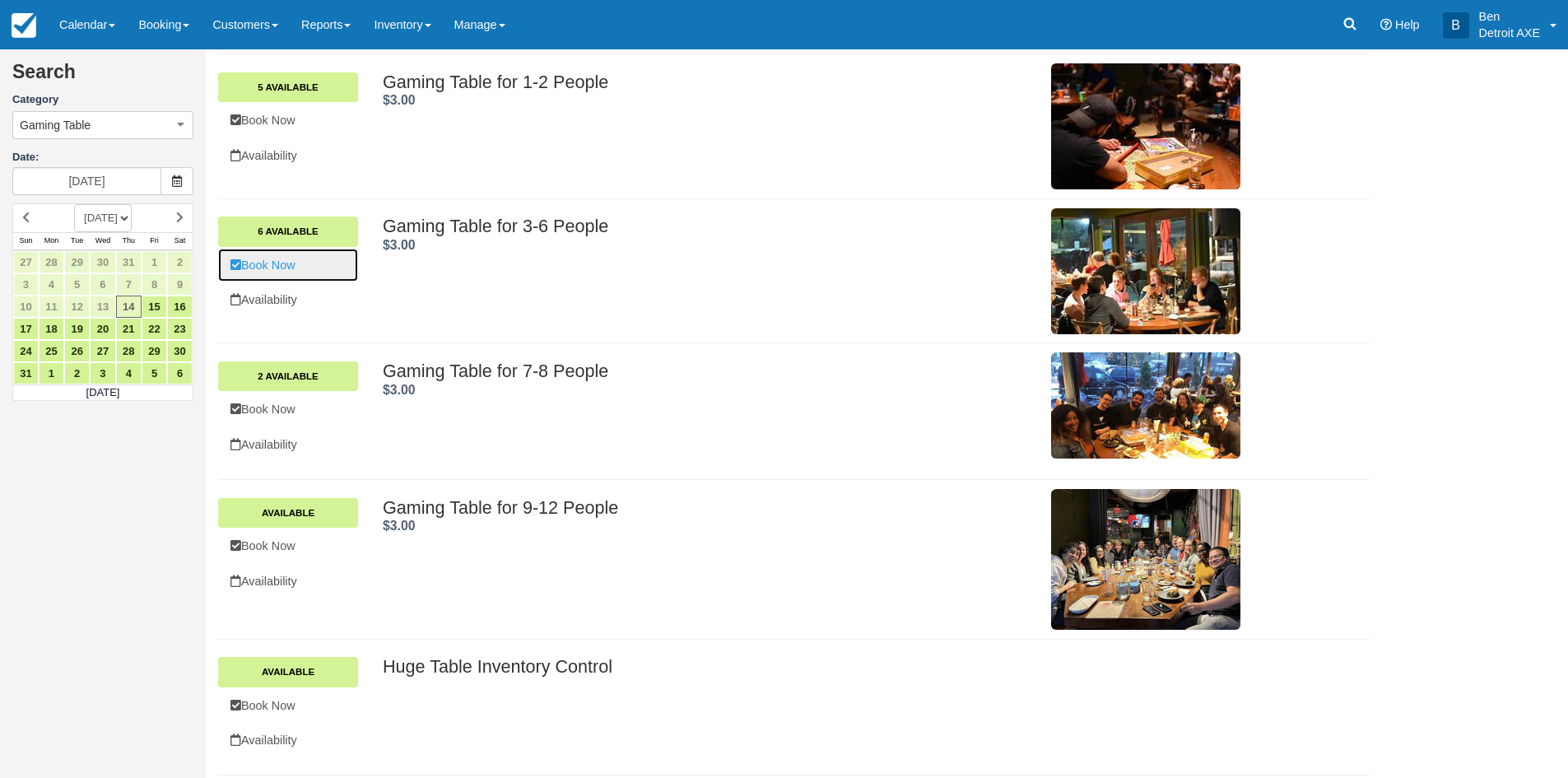
click at [286, 258] on link "Book Now" at bounding box center [287, 265] width 140 height 33
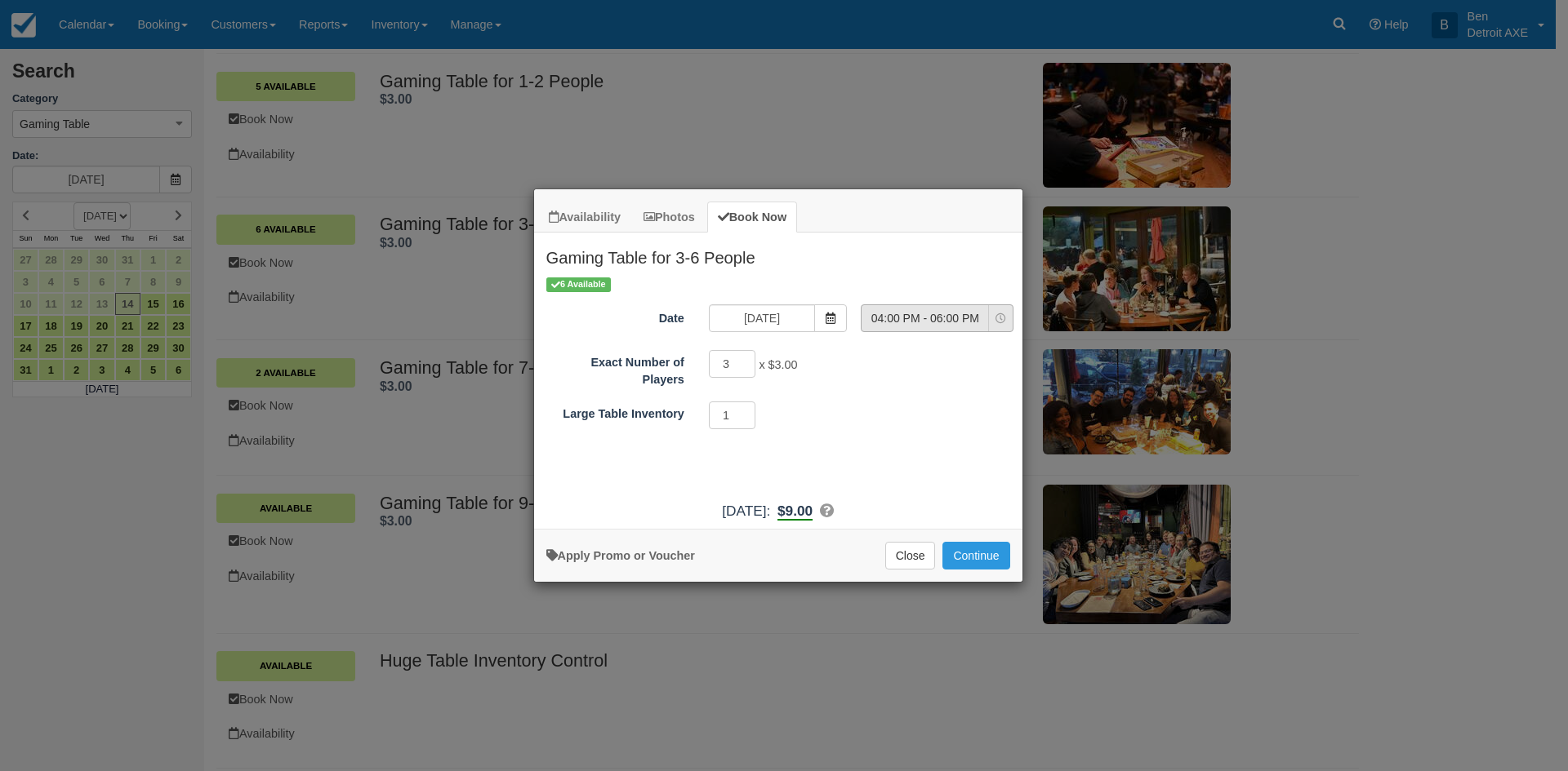
click at [990, 316] on button "04:00 PM - 06:00 PM" at bounding box center [937, 318] width 153 height 28
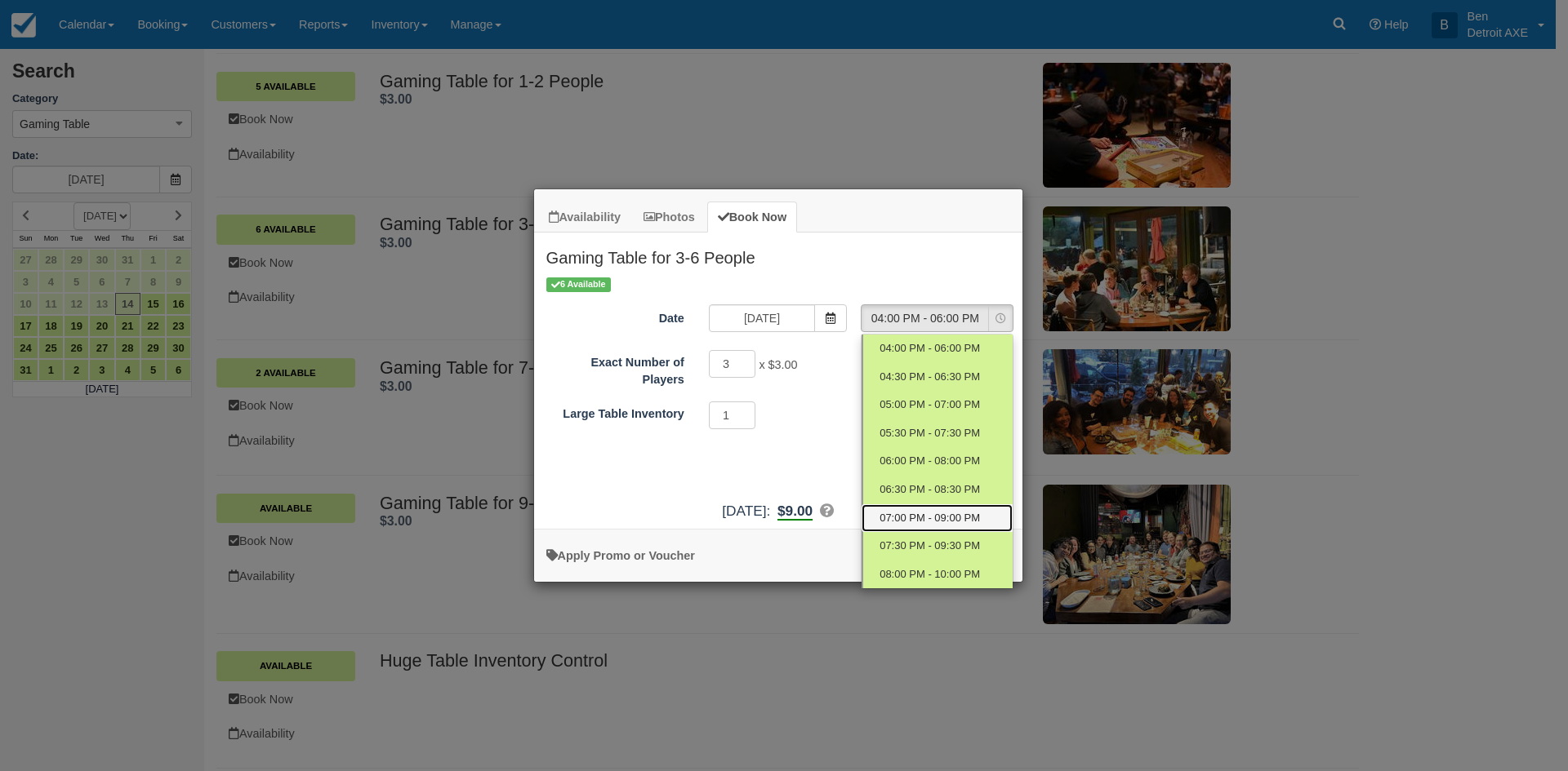
click at [957, 516] on span "07:00 PM - 09:00 PM" at bounding box center [930, 518] width 100 height 15
select select "6"
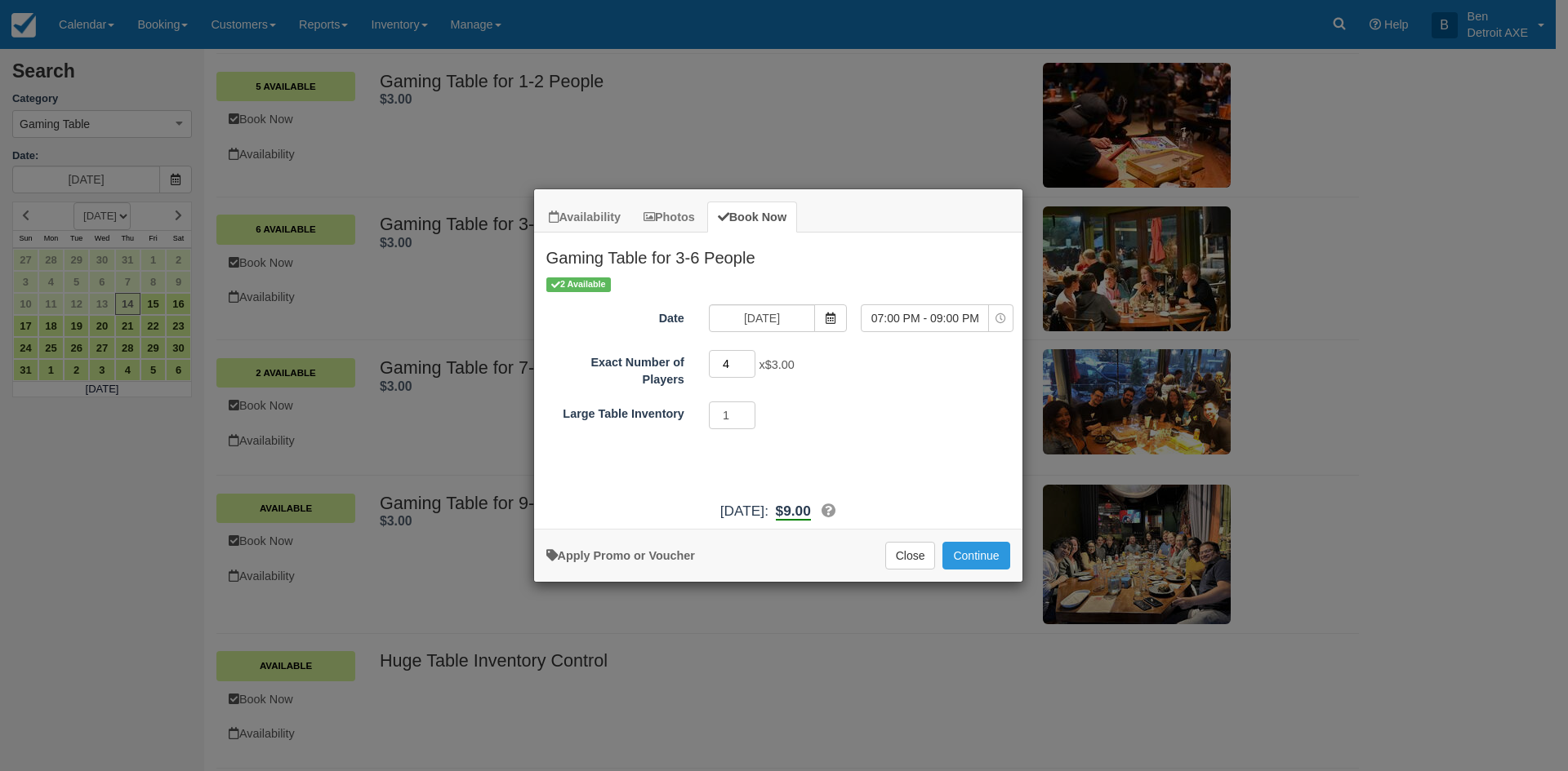
click at [751, 361] on input "4" at bounding box center [732, 363] width 47 height 28
click at [751, 361] on input "5" at bounding box center [732, 363] width 47 height 28
type input "6"
click at [751, 361] on input "6" at bounding box center [732, 363] width 47 height 28
click at [967, 547] on button "Continue" at bounding box center [975, 555] width 67 height 28
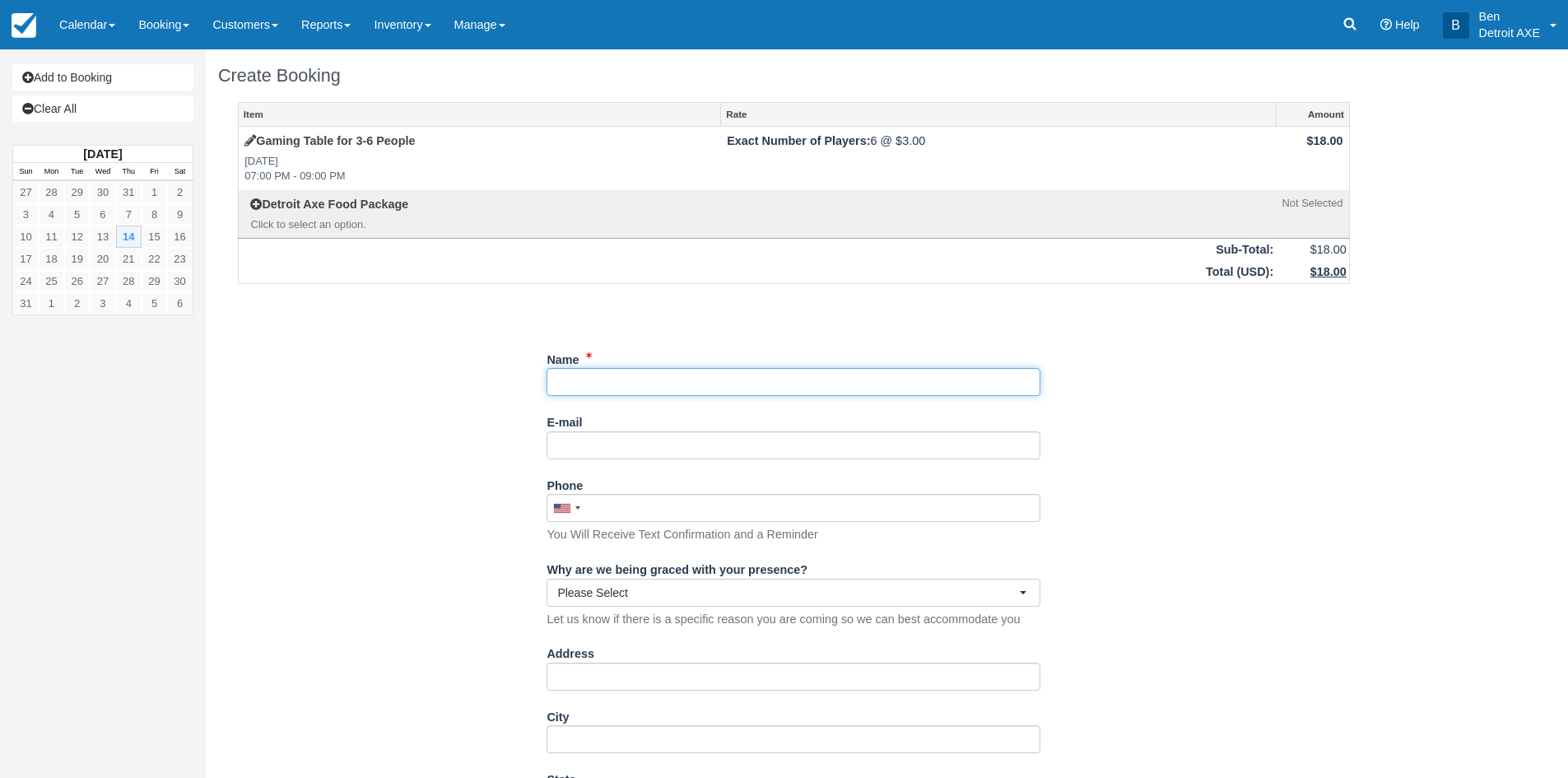
click at [594, 383] on input "Name" at bounding box center [793, 382] width 494 height 28
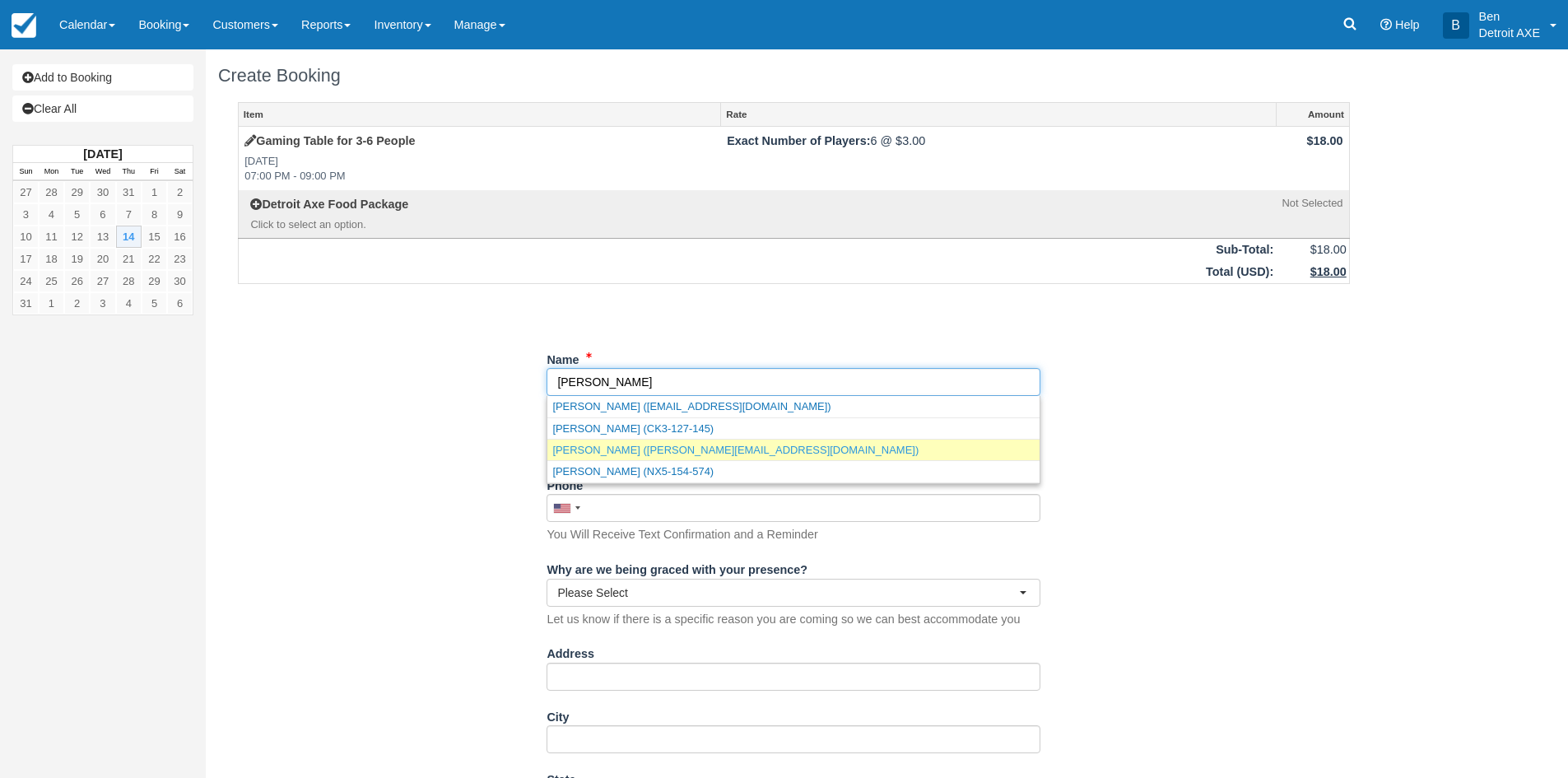
click at [623, 449] on link "[PERSON_NAME] ([PERSON_NAME][EMAIL_ADDRESS][DOMAIN_NAME])" at bounding box center [793, 449] width 492 height 21
type input "[PERSON_NAME]"
type input "[PERSON_NAME][EMAIL_ADDRESS][DOMAIN_NAME]"
type input "[PHONE_NUMBER]"
select select "FL"
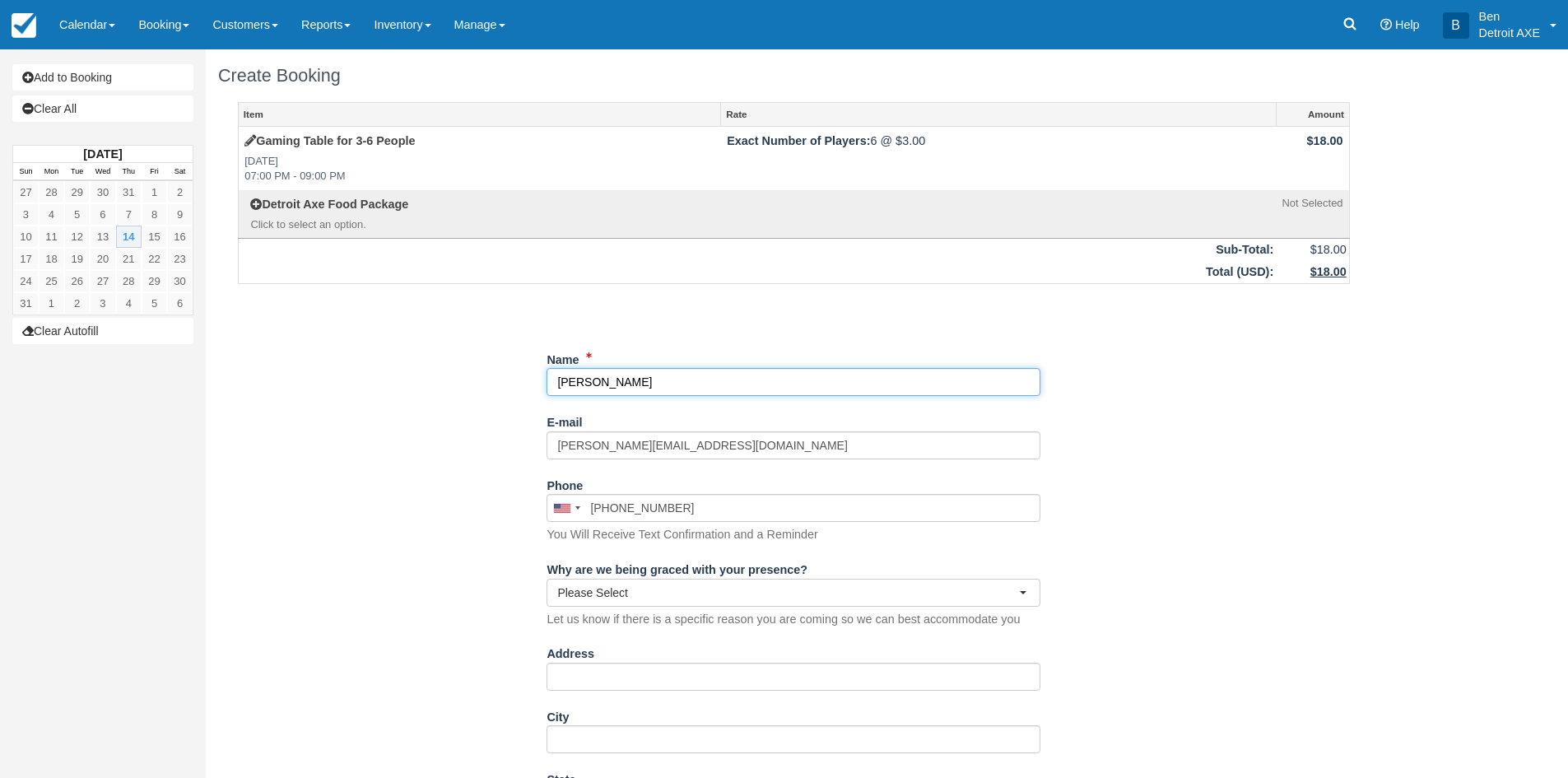
select select "FL"
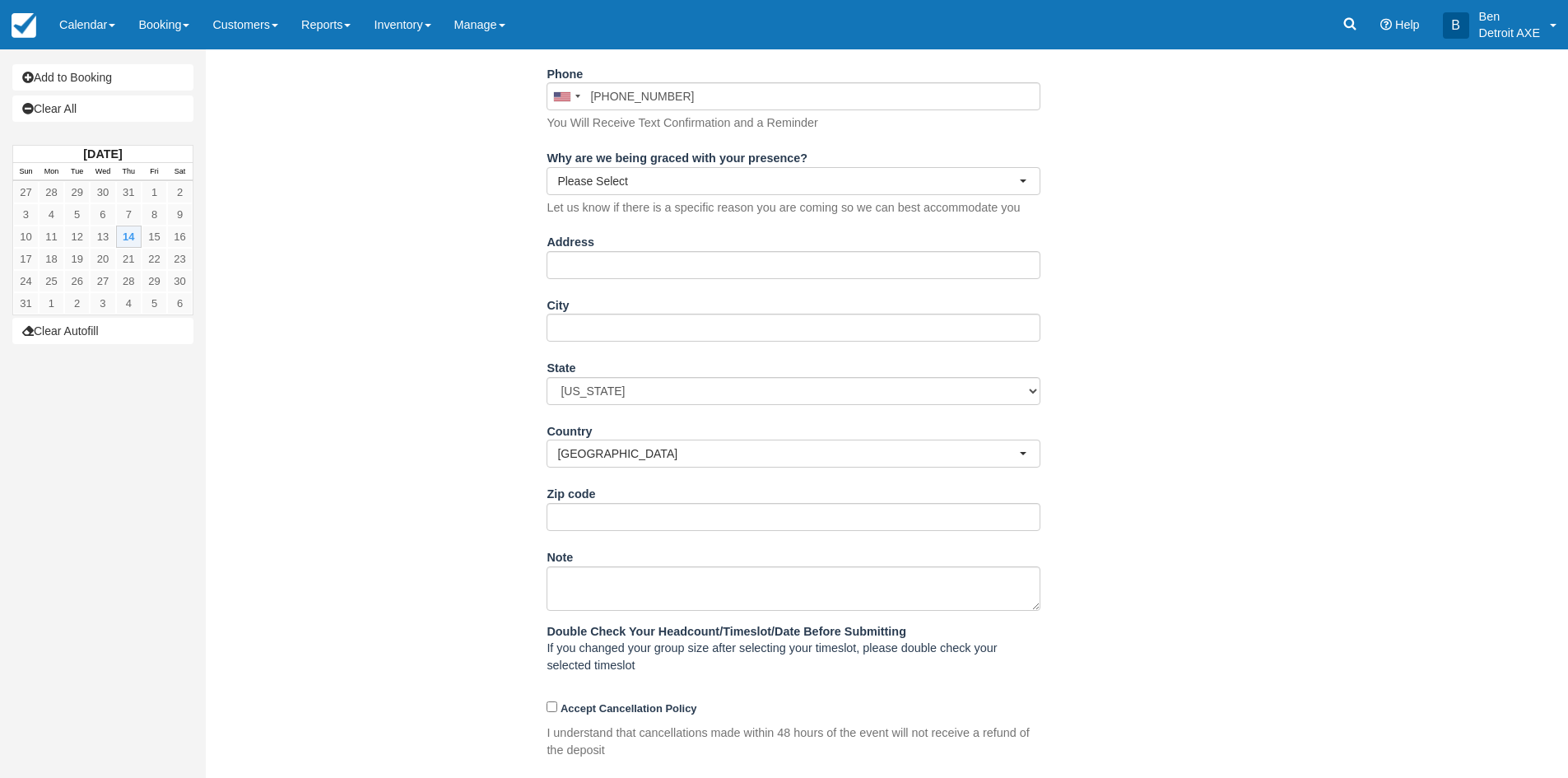
scroll to position [484, 0]
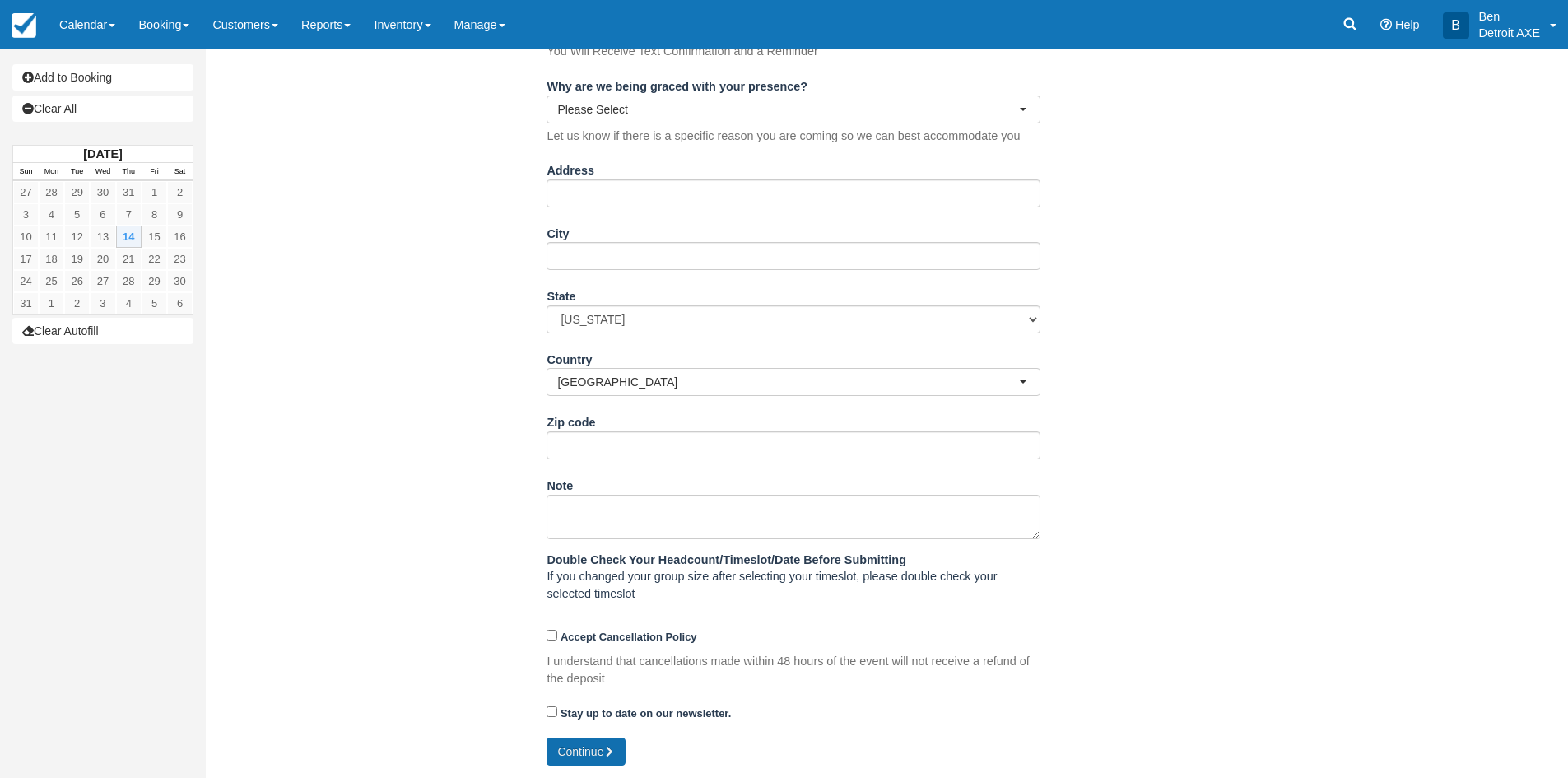
type input "[PERSON_NAME]"
click at [583, 745] on button "Continue" at bounding box center [586, 751] width 79 height 28
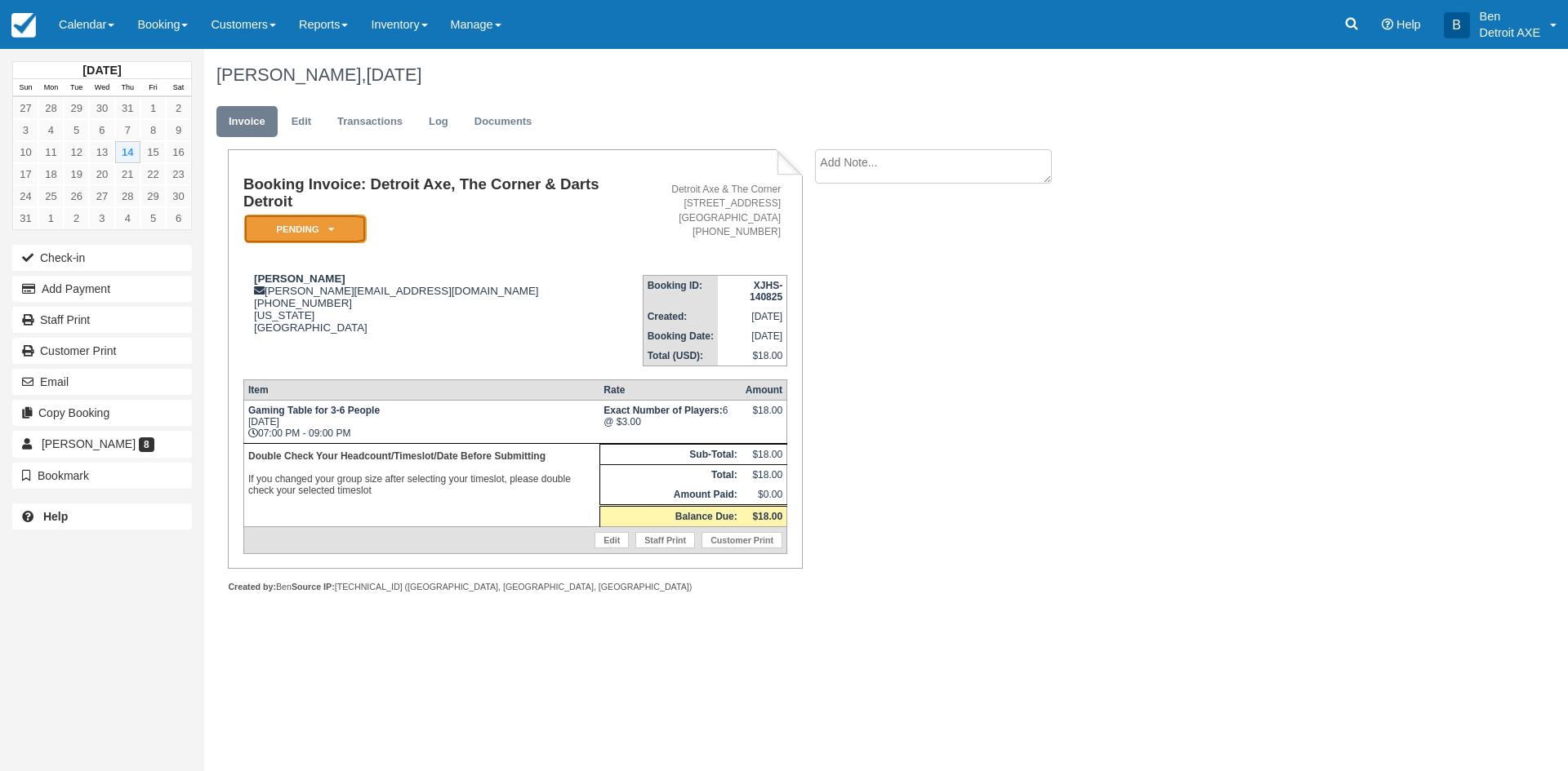
click at [334, 220] on em "Pending" at bounding box center [304, 229] width 122 height 29
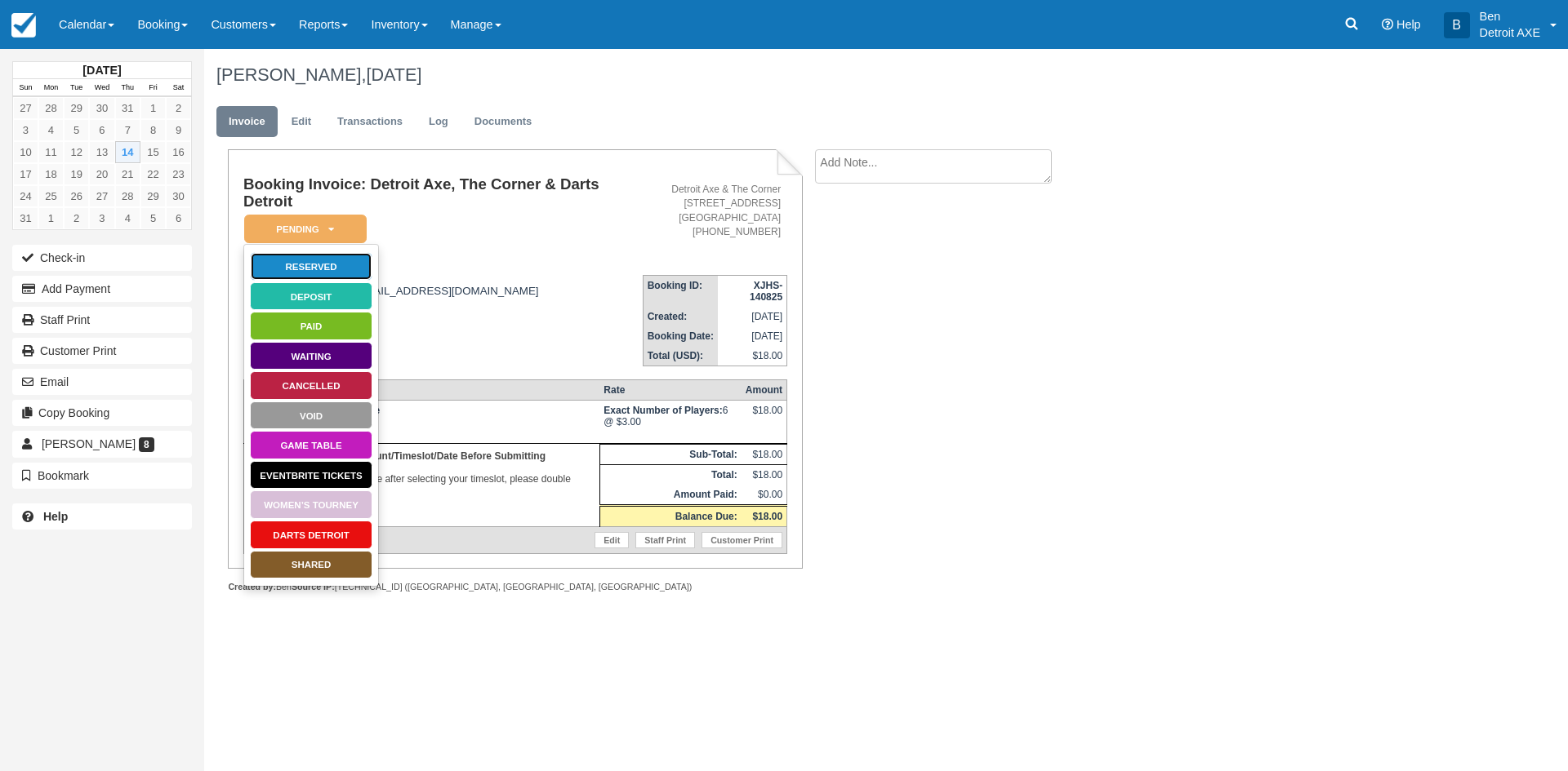
click at [311, 257] on link "Reserved" at bounding box center [311, 267] width 122 height 29
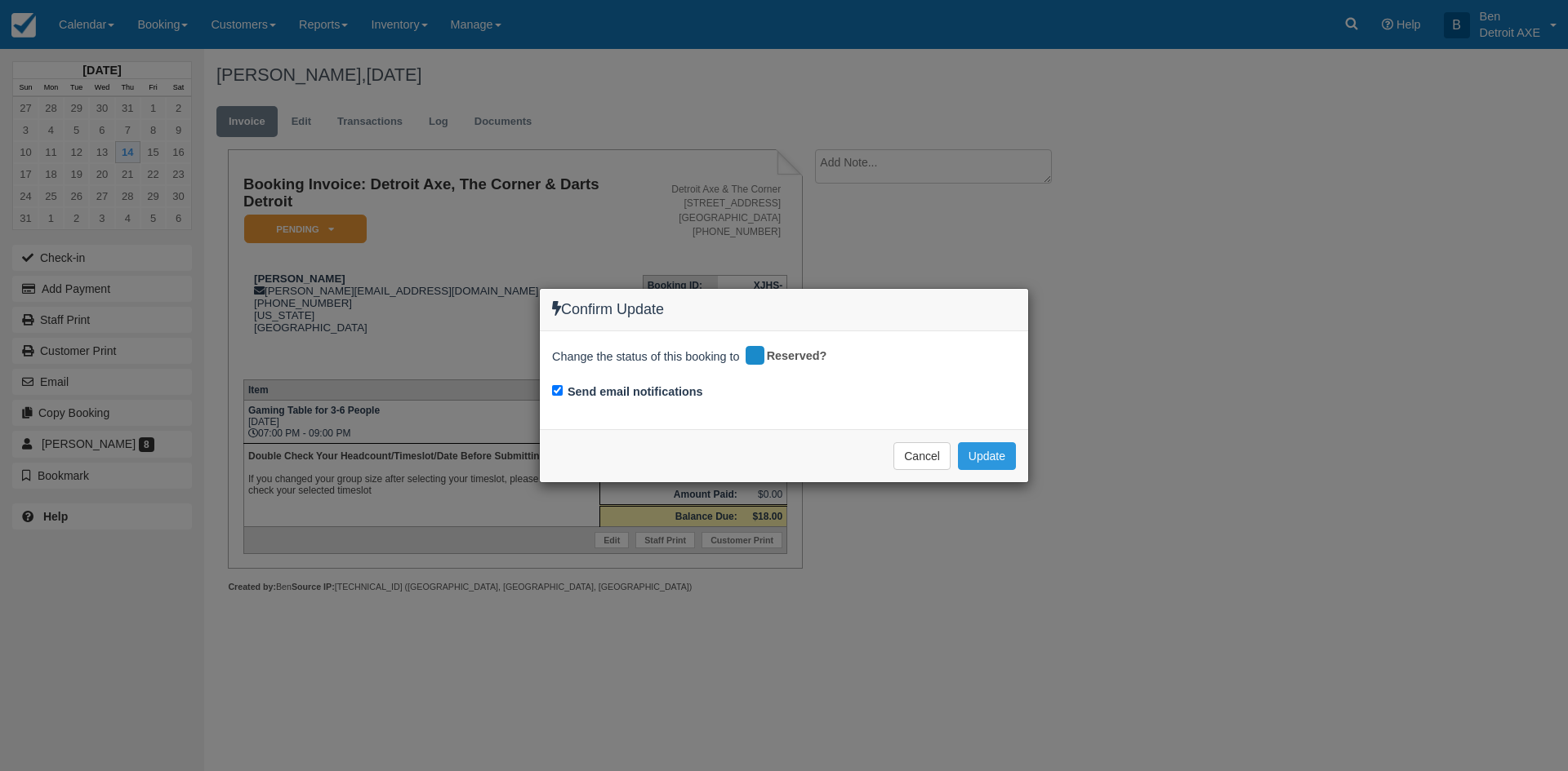
drag, startPoint x: 552, startPoint y: 400, endPoint x: 555, endPoint y: 392, distance: 8.5
click at [554, 400] on div "Send email notifications" at bounding box center [783, 394] width 463 height 23
click at [555, 392] on input "Send email notifications" at bounding box center [557, 391] width 11 height 11
checkbox input "false"
click at [998, 453] on button "Update" at bounding box center [987, 456] width 58 height 28
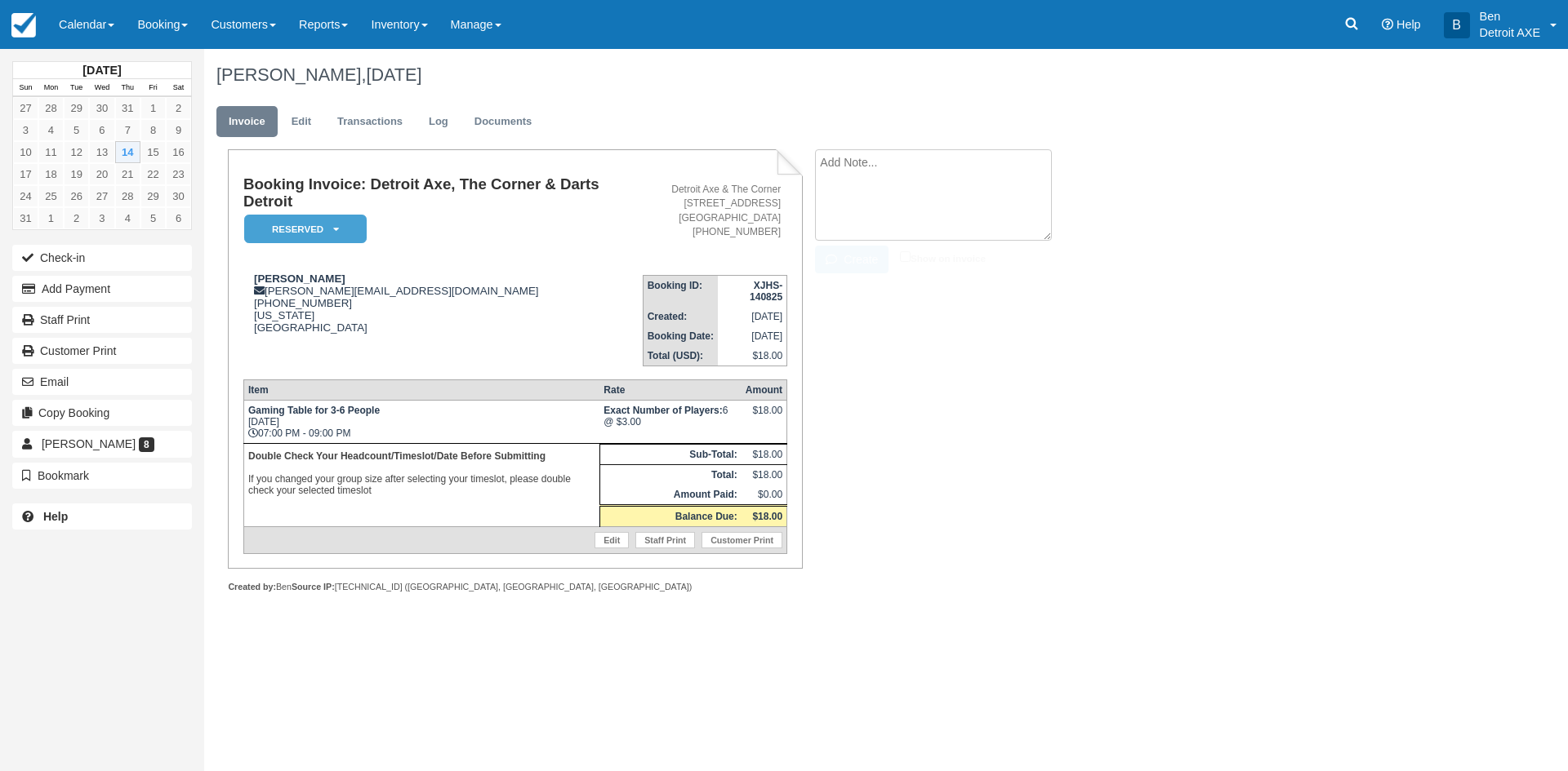
click at [913, 167] on textarea at bounding box center [933, 195] width 237 height 91
type textarea "Waive Gaming Fee"
click at [856, 255] on button "Create" at bounding box center [852, 259] width 73 height 28
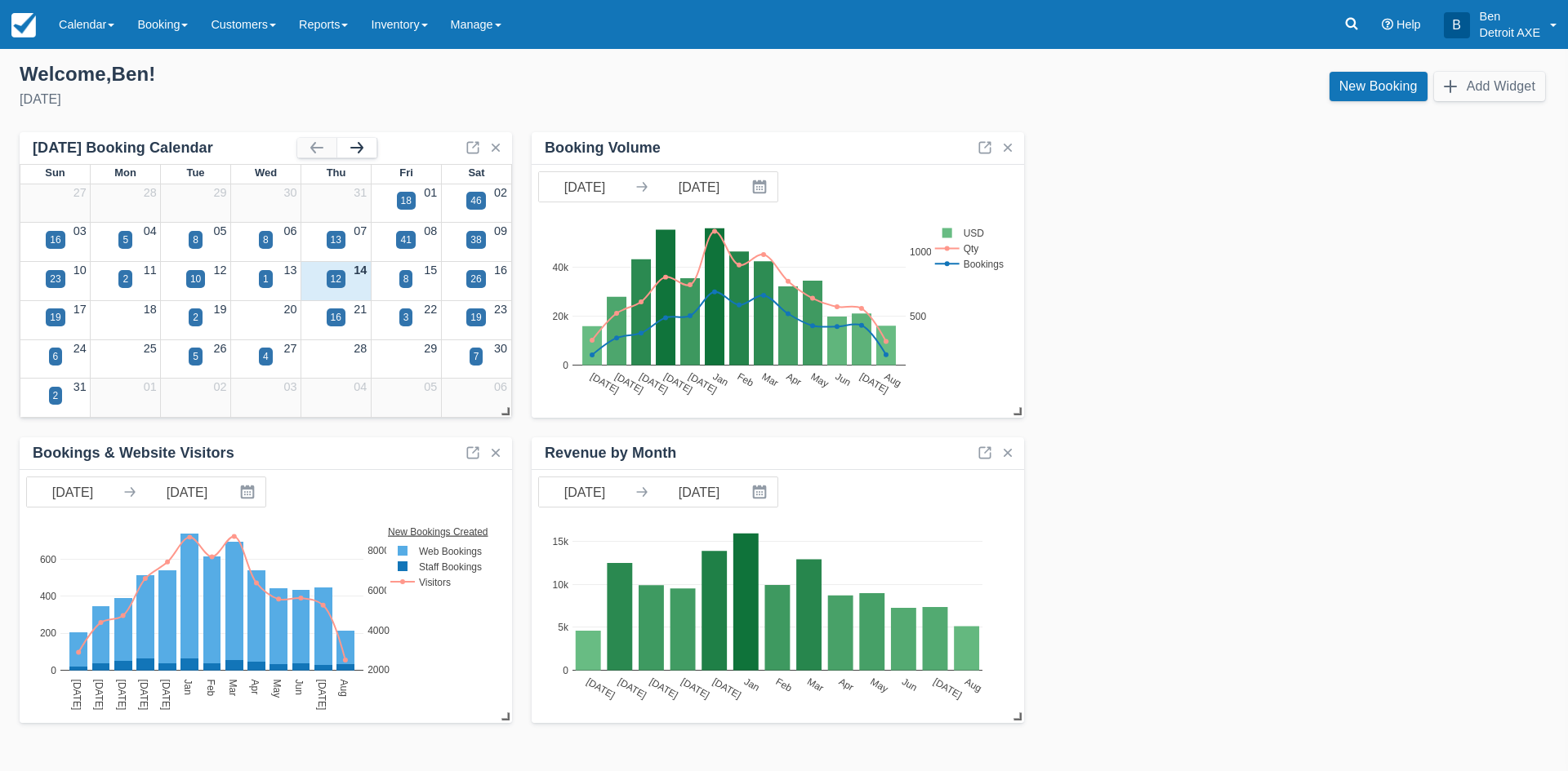
click at [358, 145] on button "button" at bounding box center [357, 148] width 39 height 20
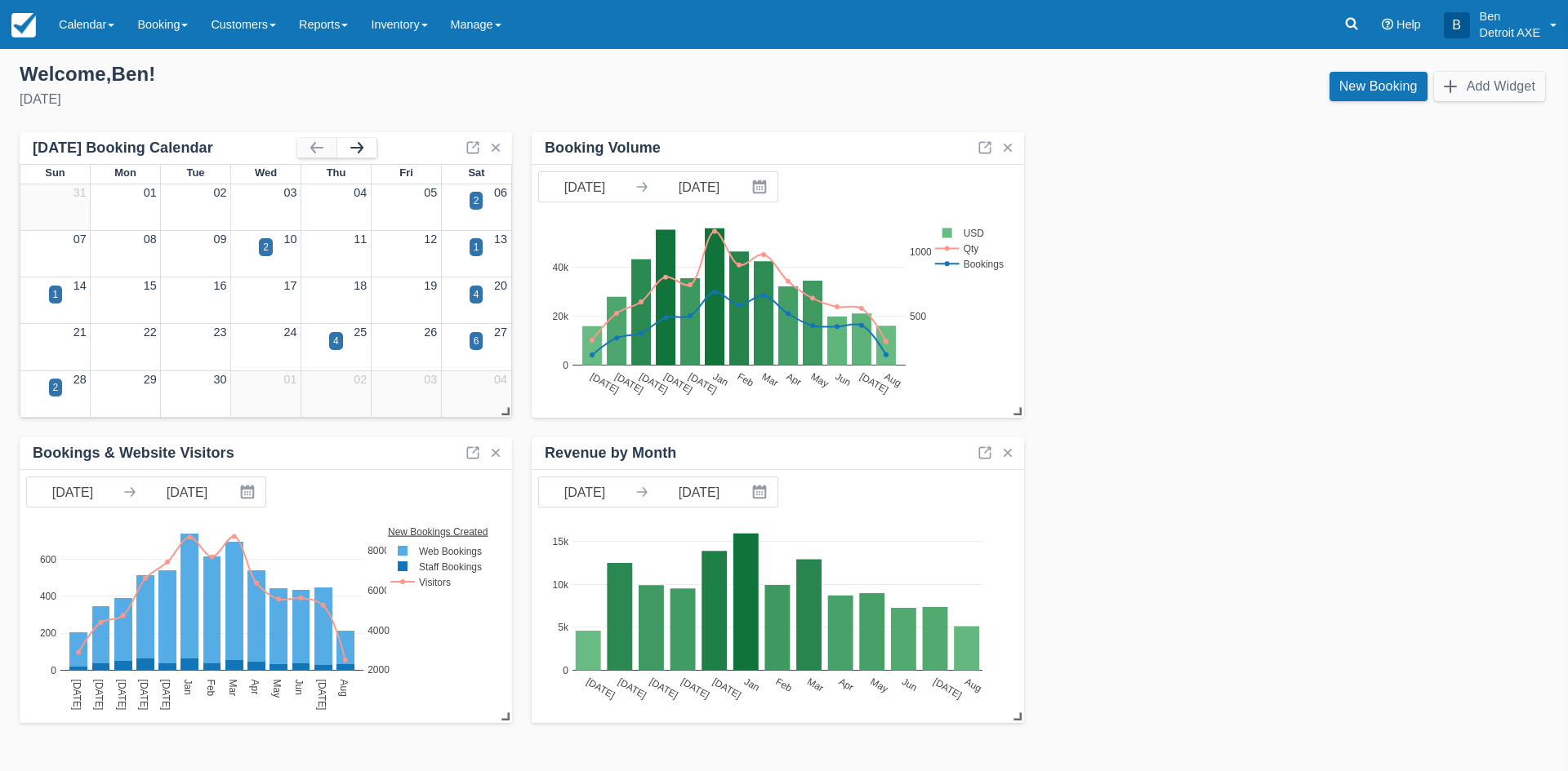
click at [358, 145] on button "button" at bounding box center [357, 148] width 39 height 20
click at [356, 233] on link "11" at bounding box center [360, 239] width 13 height 13
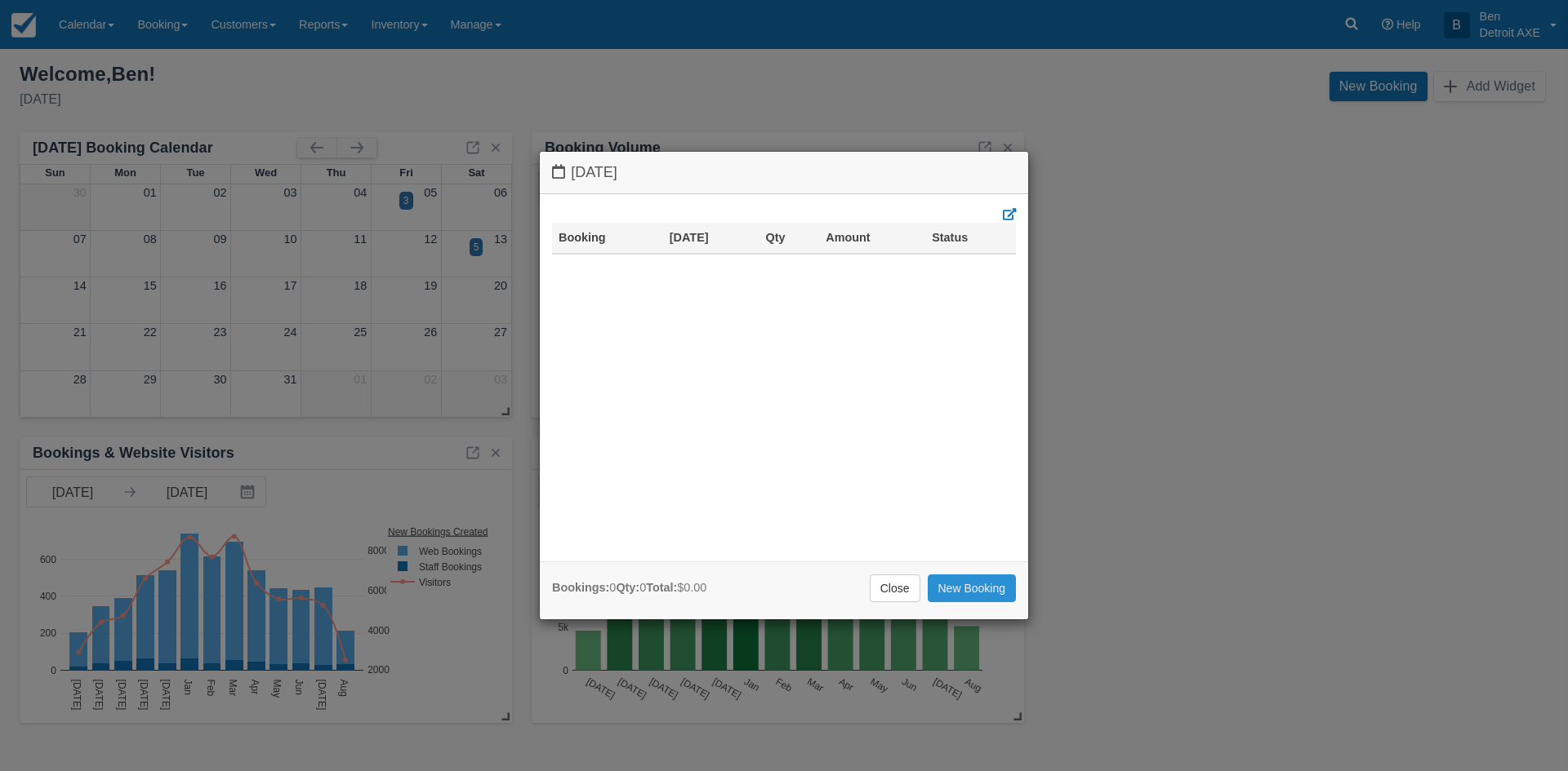
click at [969, 591] on link "New Booking" at bounding box center [972, 588] width 89 height 28
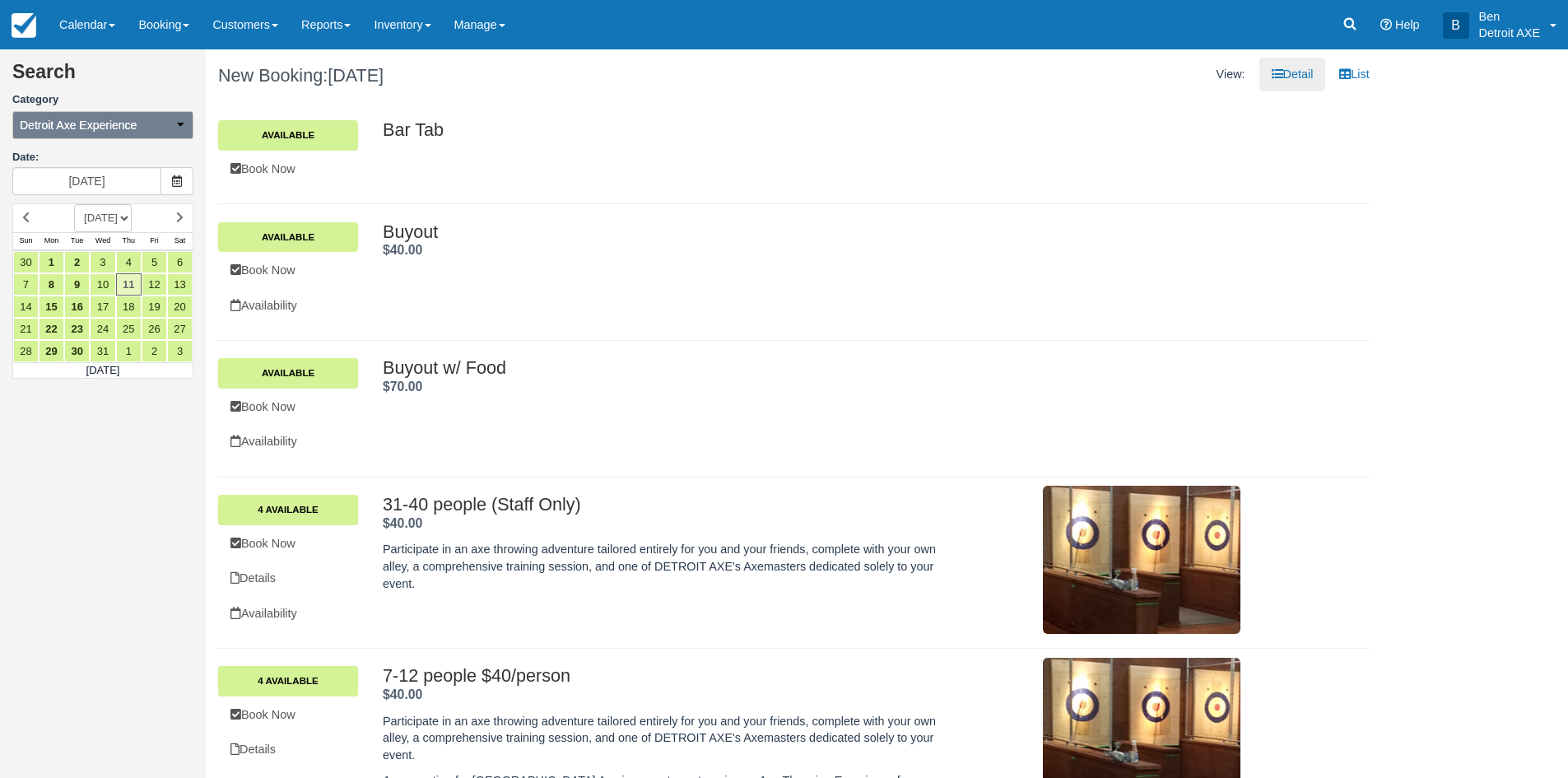
click at [185, 119] on icon "button" at bounding box center [180, 124] width 12 height 12
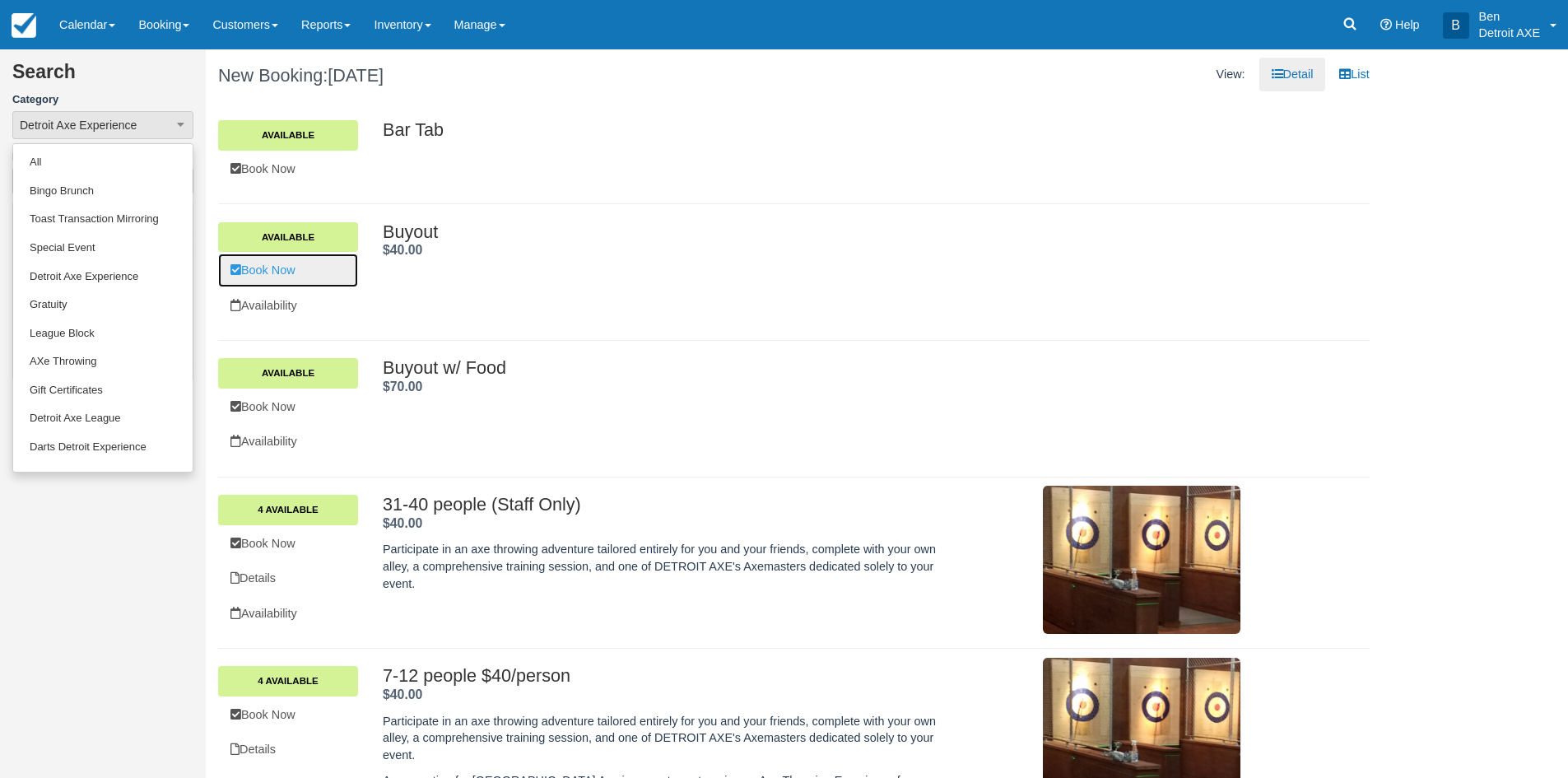
click at [293, 262] on link "Book Now" at bounding box center [287, 270] width 140 height 33
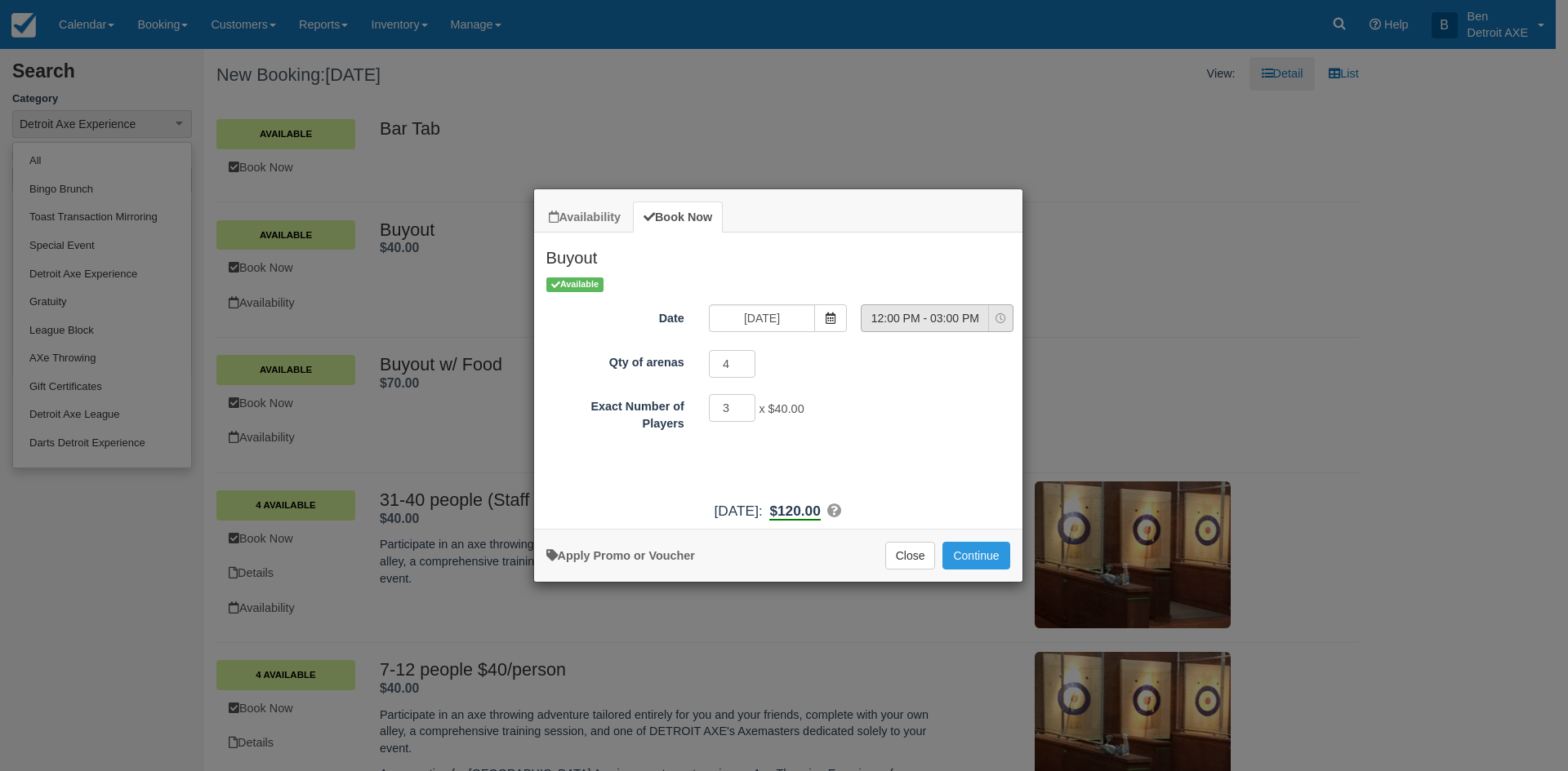
click at [998, 317] on icon "Item Modal" at bounding box center [1001, 319] width 11 height 11
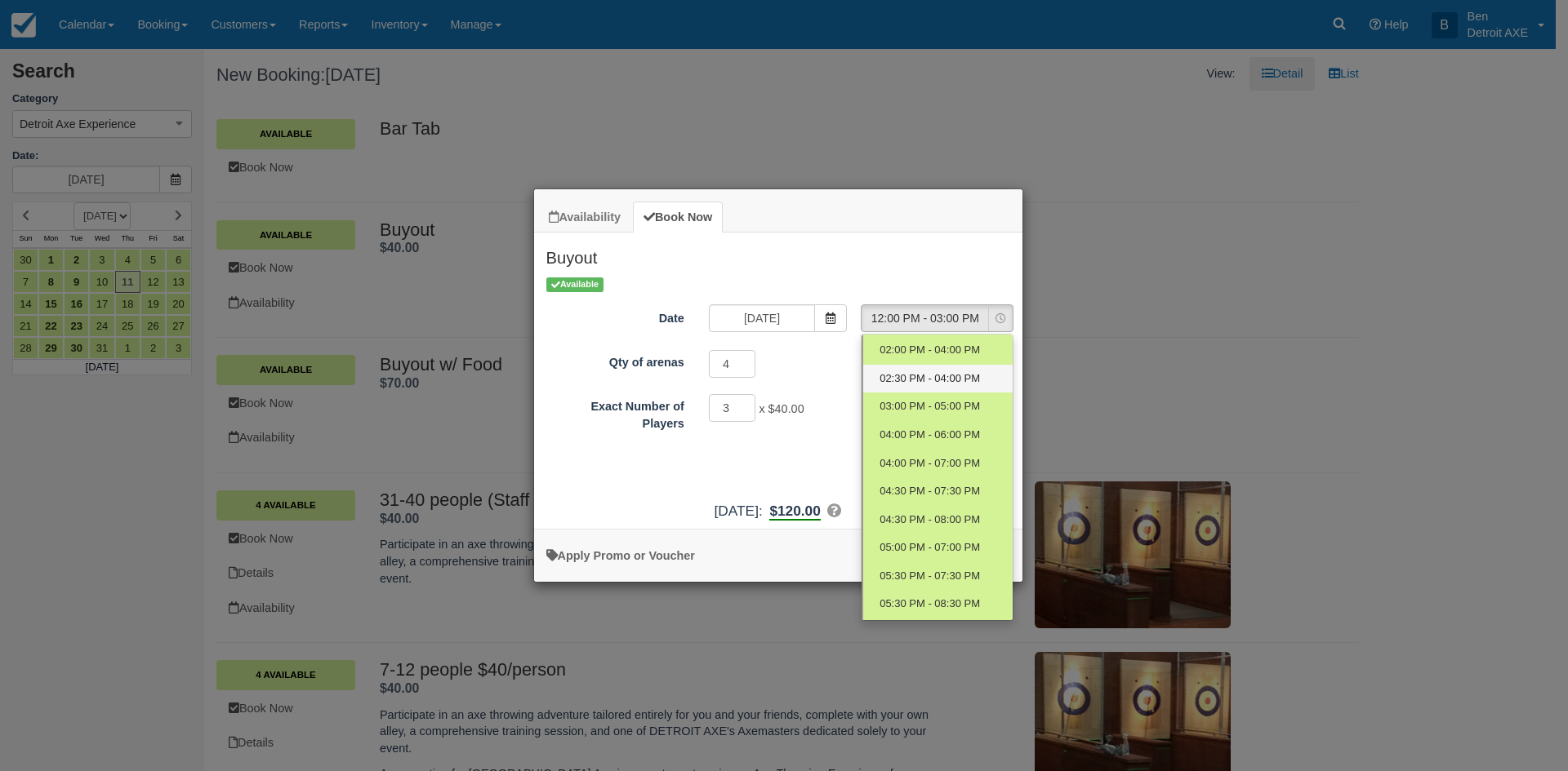
scroll to position [81, 0]
click at [905, 452] on link "04:30 PM - 07:30 PM" at bounding box center [937, 465] width 151 height 29
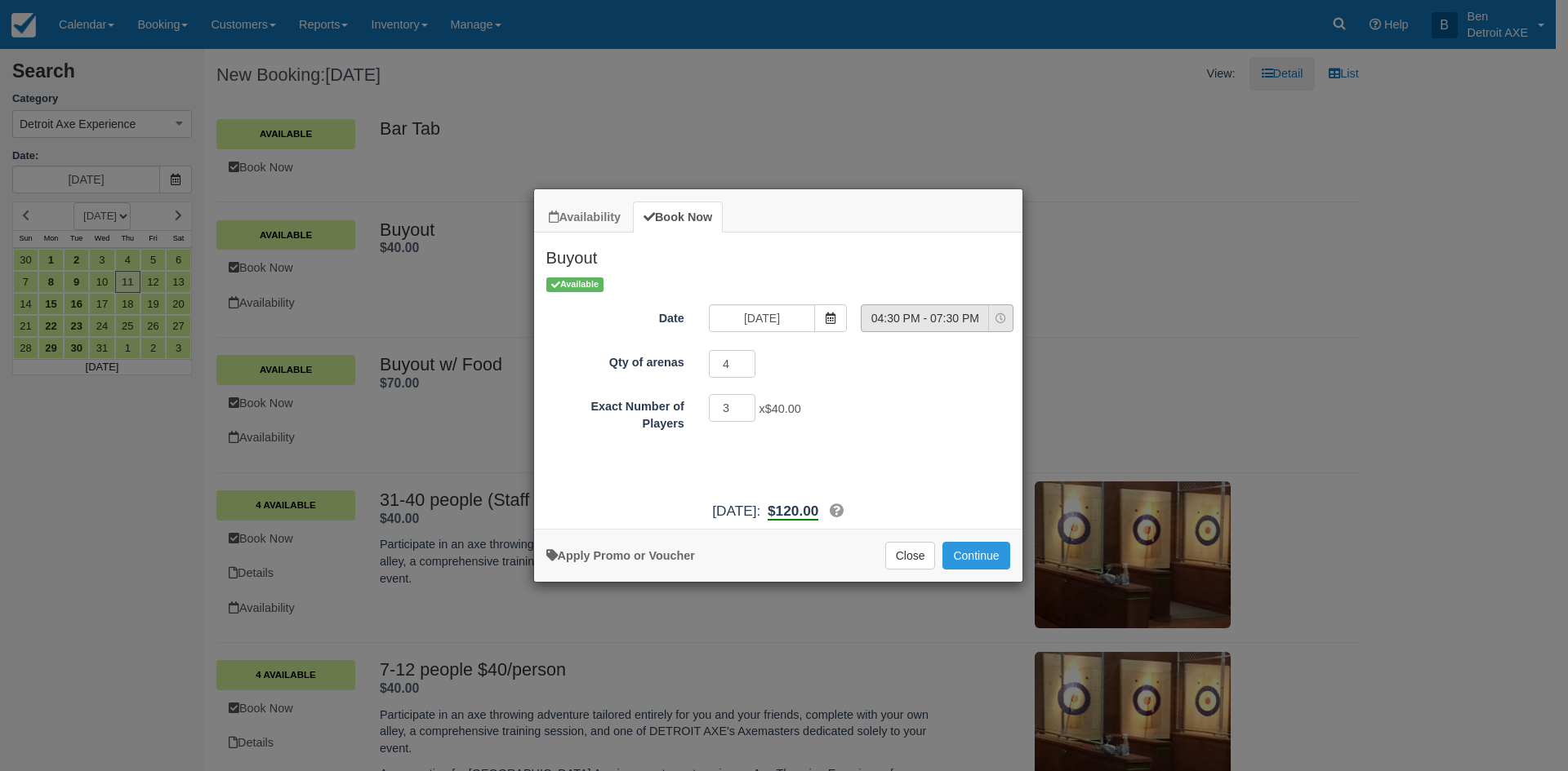
click at [1006, 314] on icon "Item Modal" at bounding box center [1001, 319] width 11 height 11
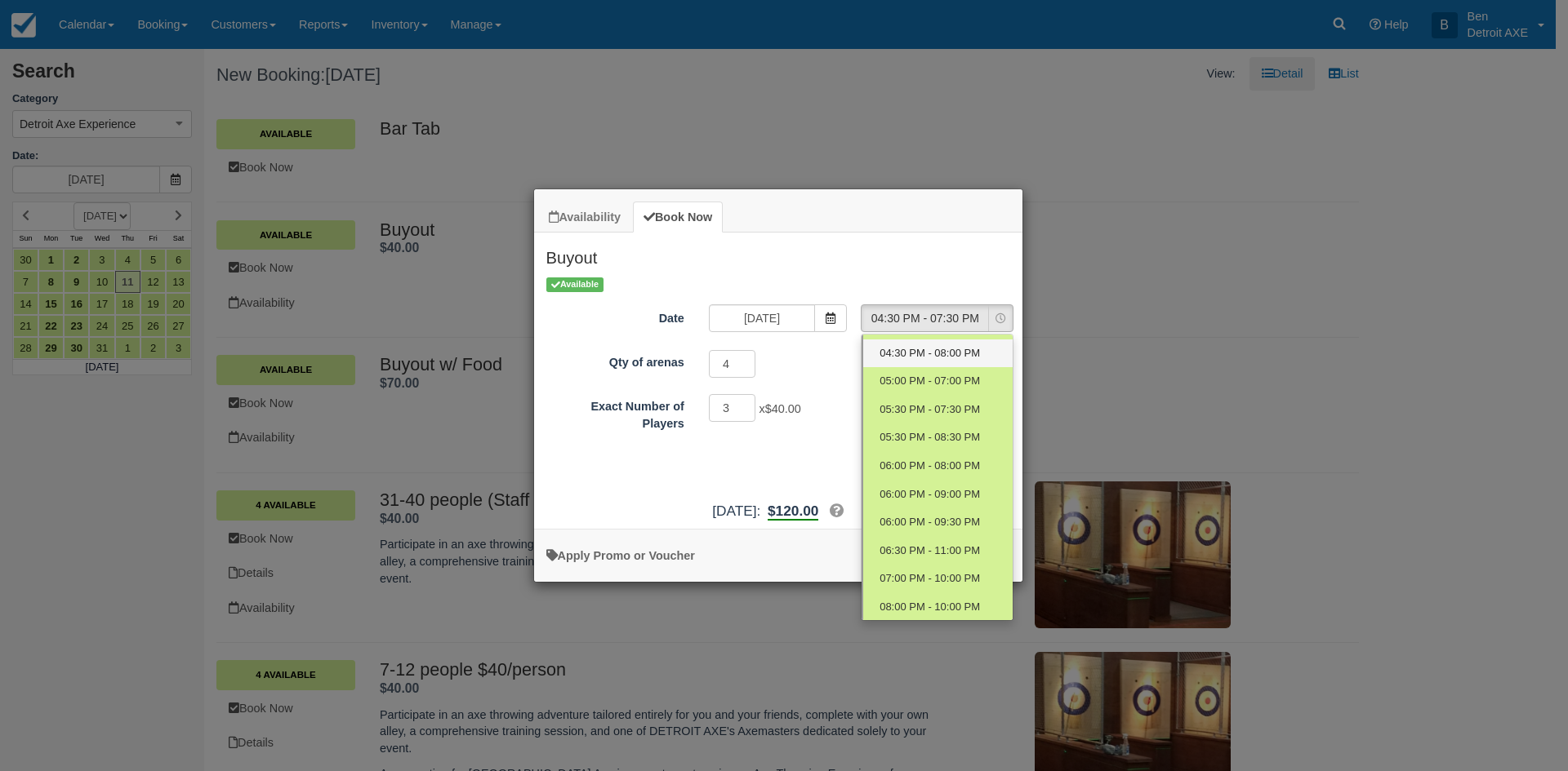
scroll to position [222, 0]
click at [923, 556] on span "06:30 PM - 11:00 PM" at bounding box center [930, 550] width 100 height 15
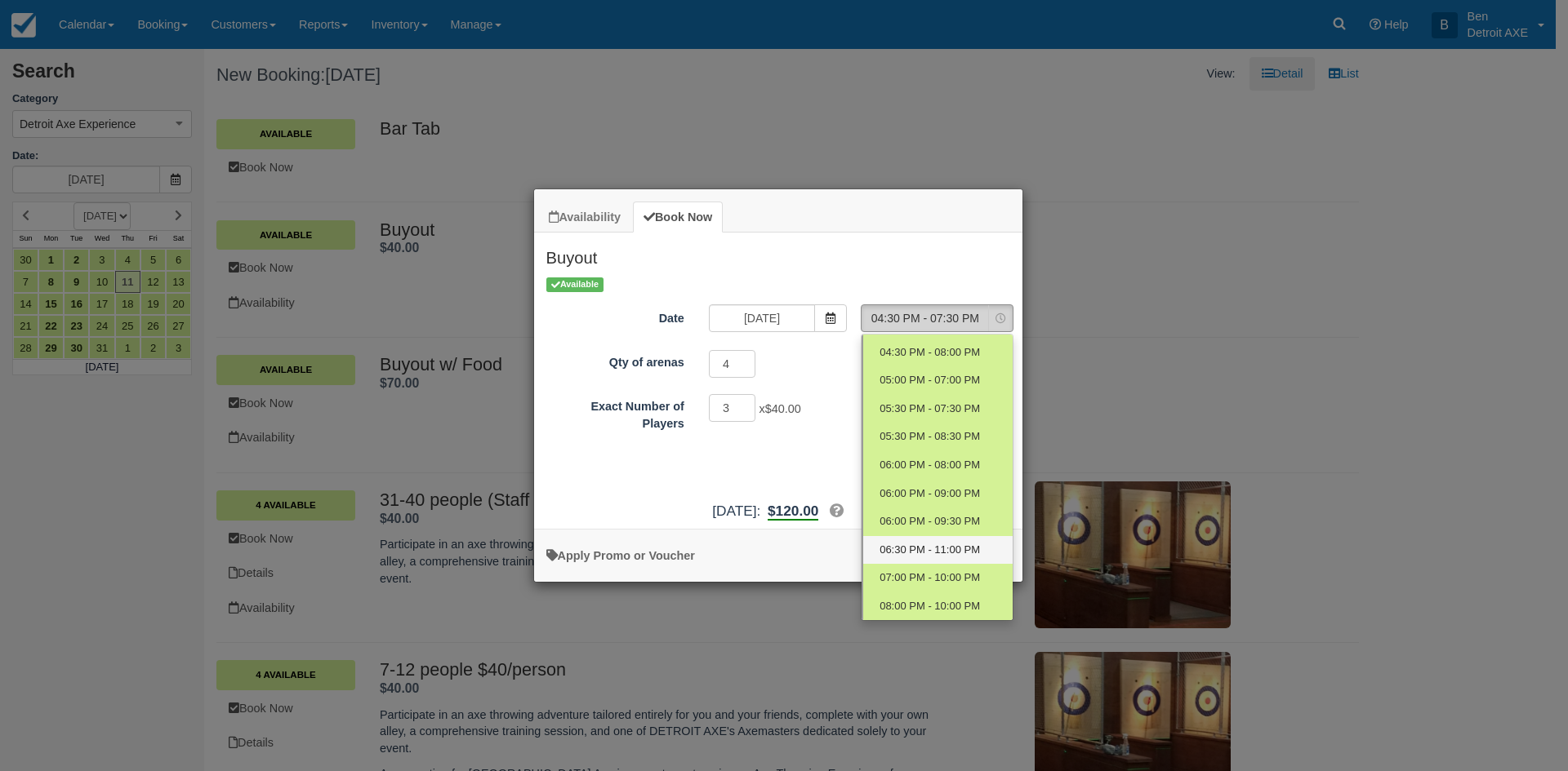
select select "15"
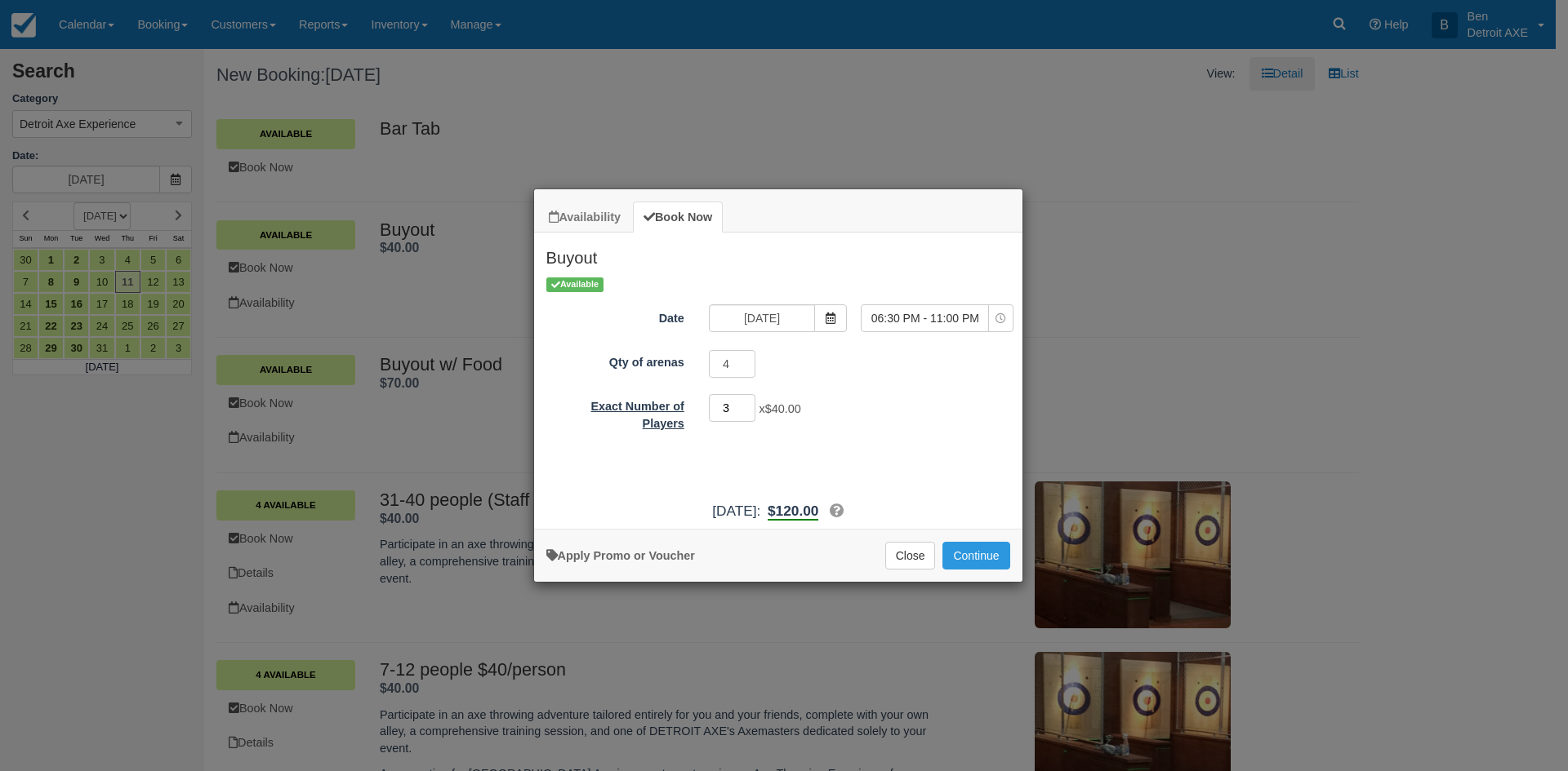
drag, startPoint x: 732, startPoint y: 409, endPoint x: 680, endPoint y: 407, distance: 52.0
click at [680, 407] on div "Exact Number of Players 3 x $40.00 Required.Maximum of 75" at bounding box center [778, 412] width 488 height 39
click at [970, 554] on button "Continue" at bounding box center [975, 555] width 67 height 28
drag, startPoint x: 737, startPoint y: 406, endPoint x: 654, endPoint y: 398, distance: 83.4
click at [654, 398] on div "Exact Number of Players 150 x $40.00 Required.Maximum of 75" at bounding box center [778, 412] width 488 height 39
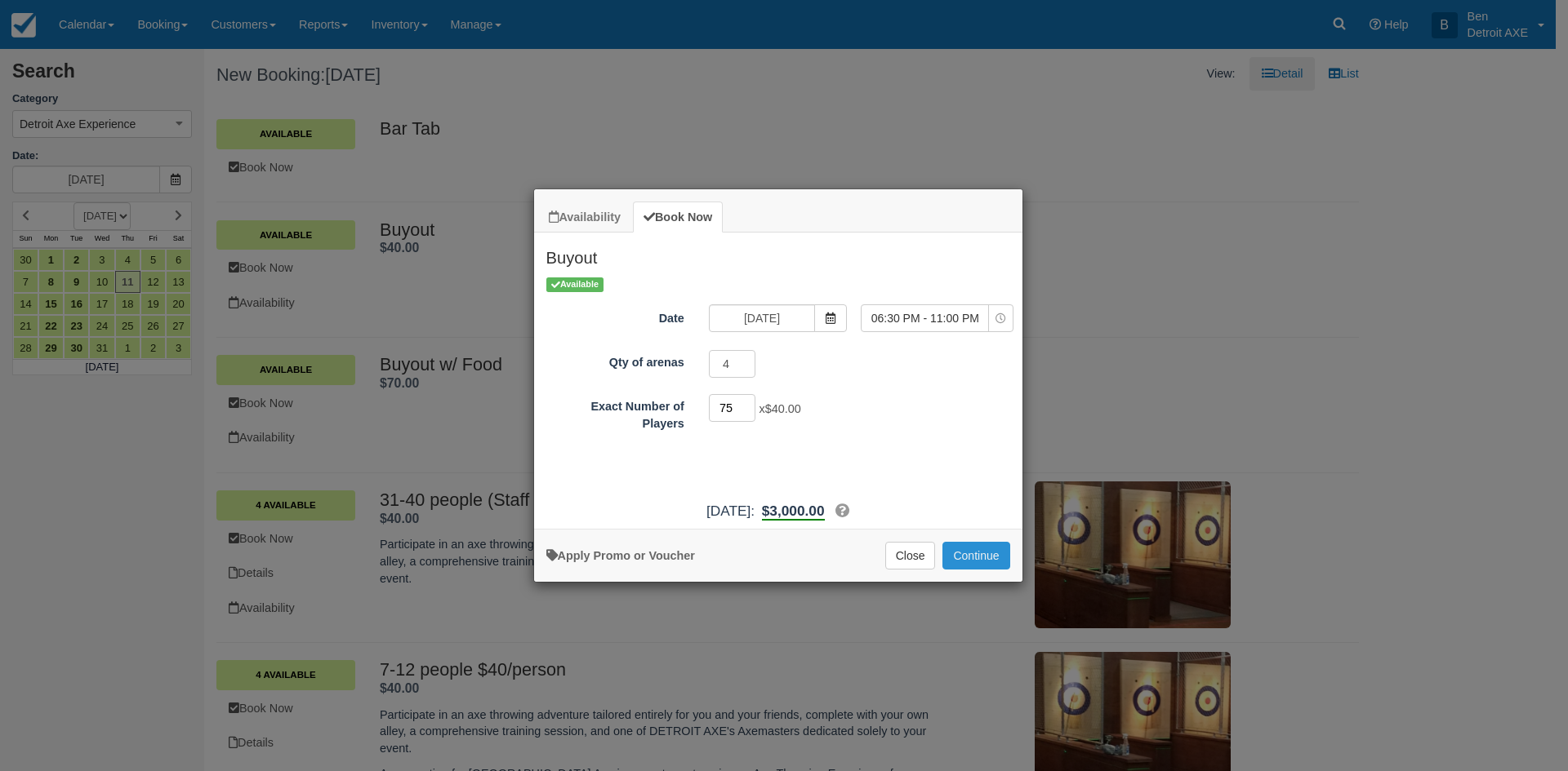
type input "75"
click at [963, 549] on button "Continue" at bounding box center [975, 555] width 67 height 28
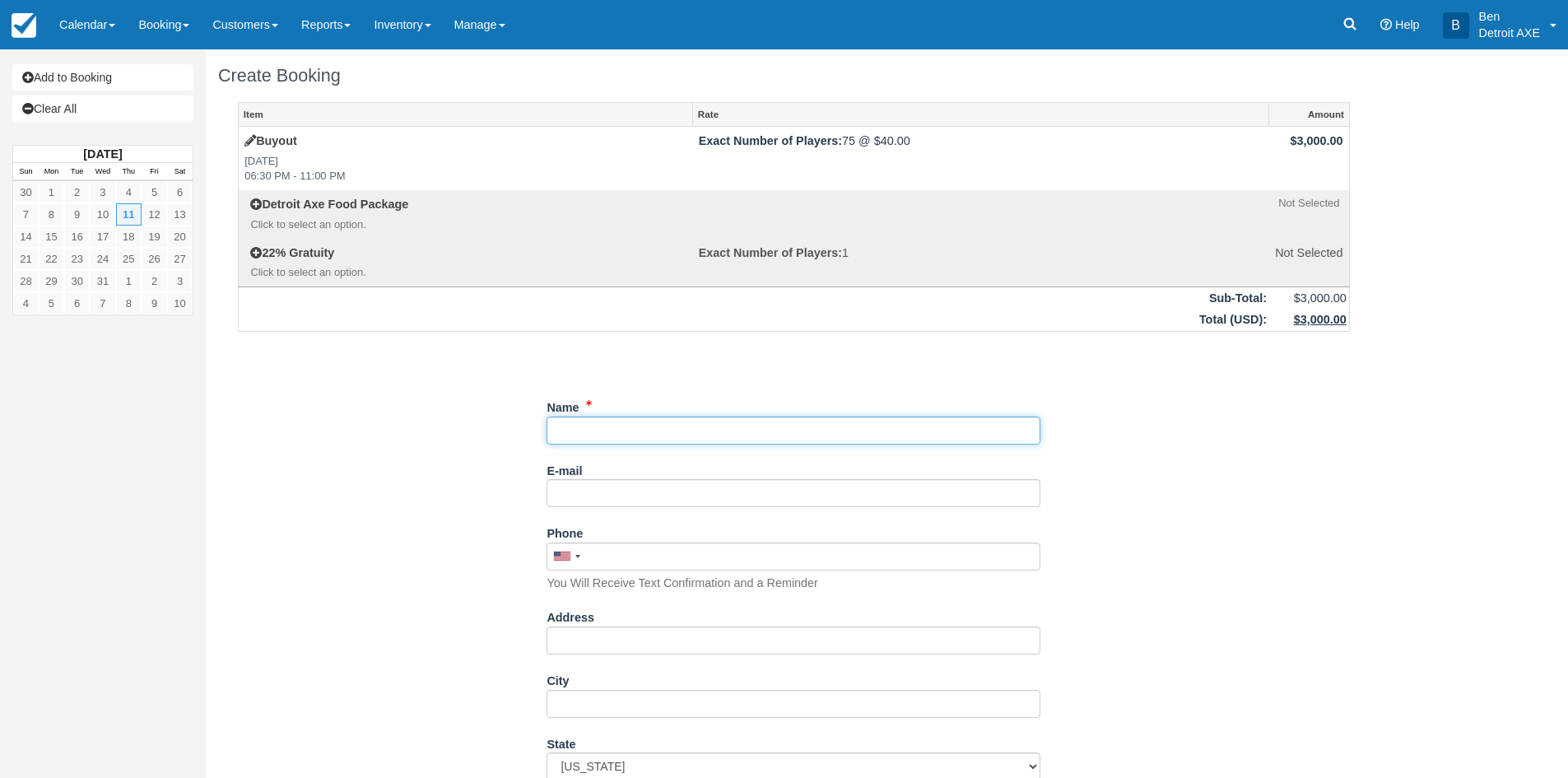
click at [655, 430] on input "Name" at bounding box center [793, 430] width 494 height 28
type input "[PERSON_NAME]"
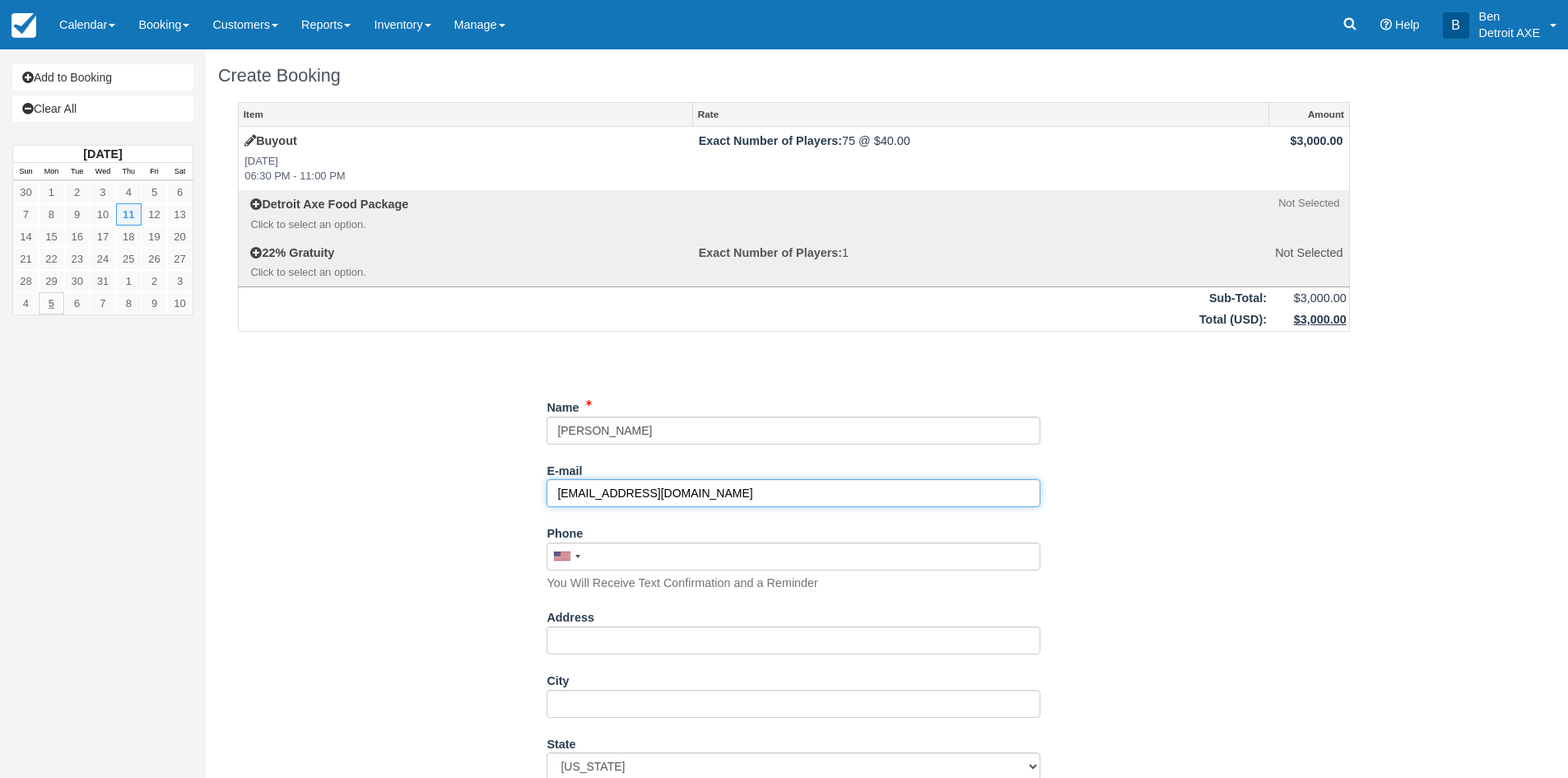
type input "[EMAIL_ADDRESS][DOMAIN_NAME]"
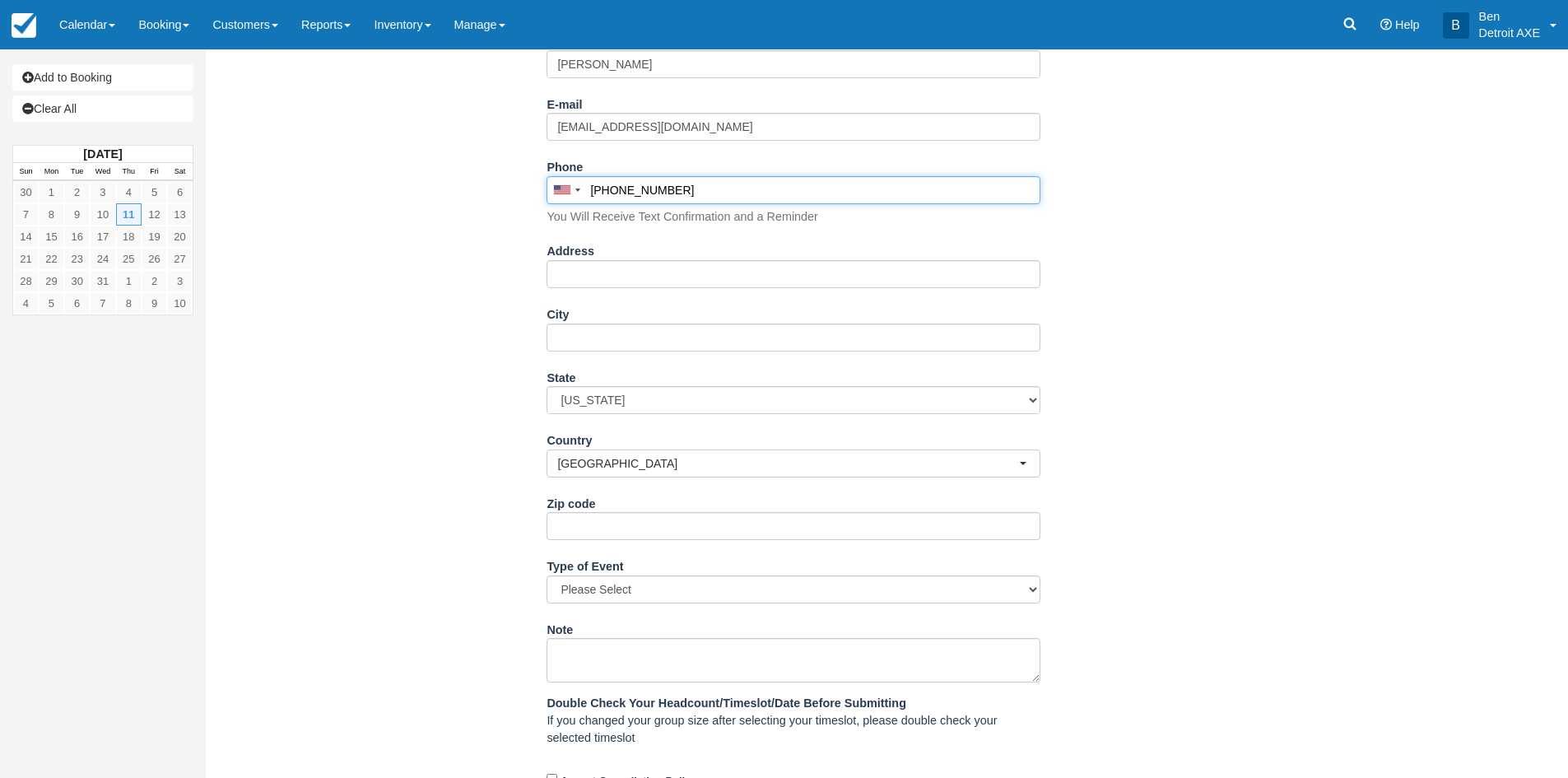
scroll to position [511, 0]
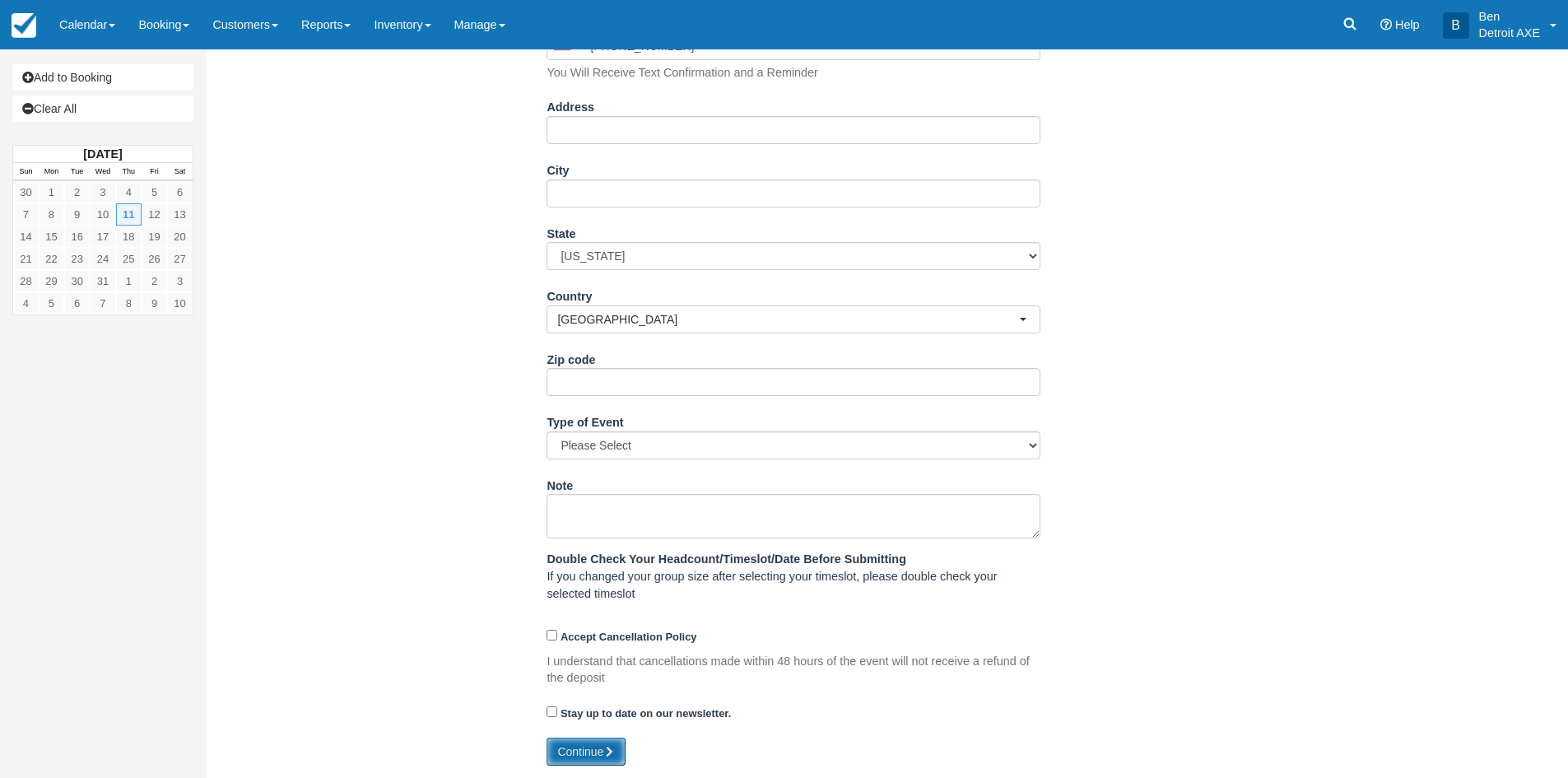
click at [595, 749] on button "Continue" at bounding box center [586, 751] width 79 height 28
type input "[PHONE_NUMBER]"
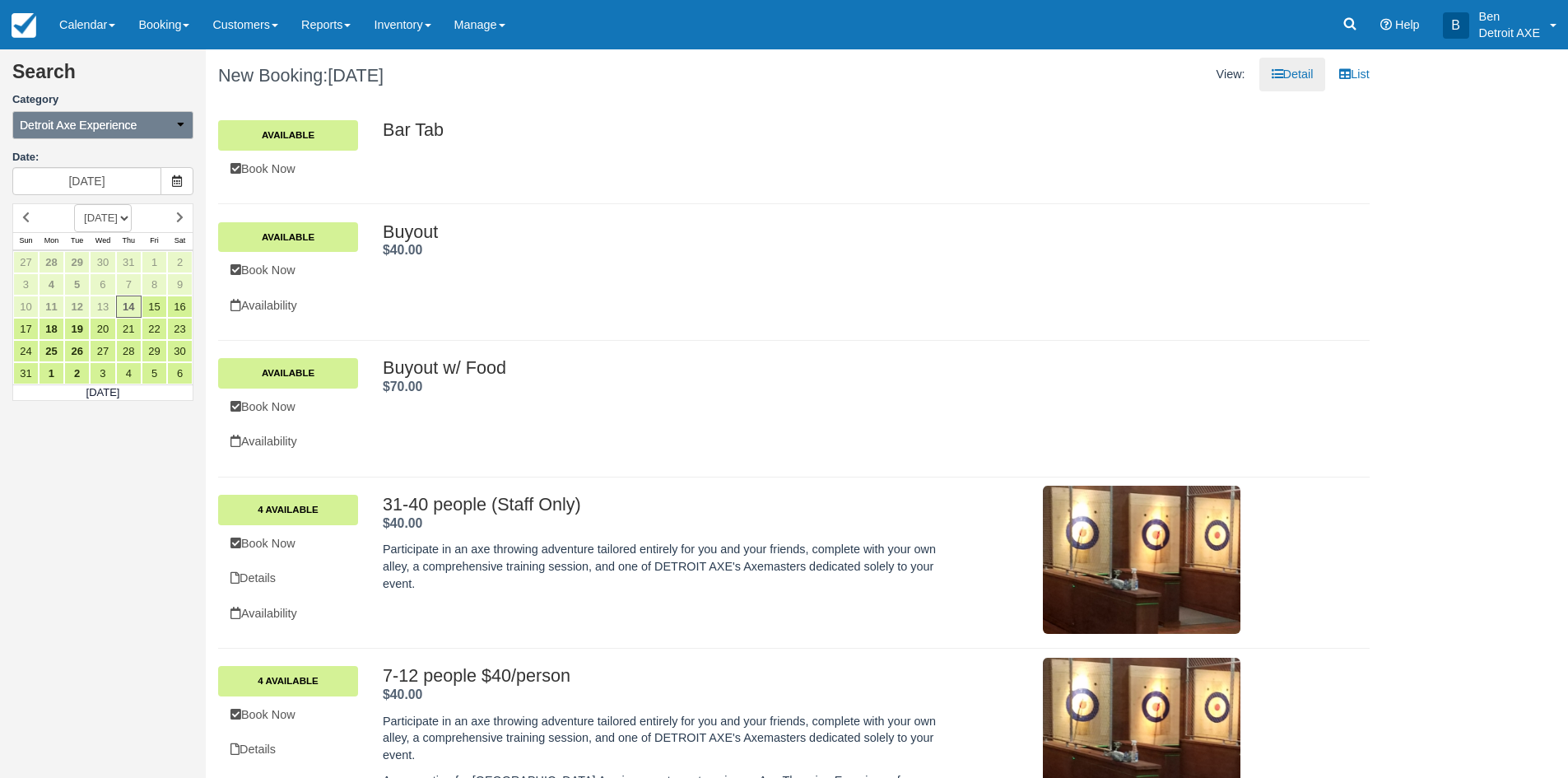
click at [188, 129] on button "Detroit Axe Experience" at bounding box center [103, 124] width 181 height 28
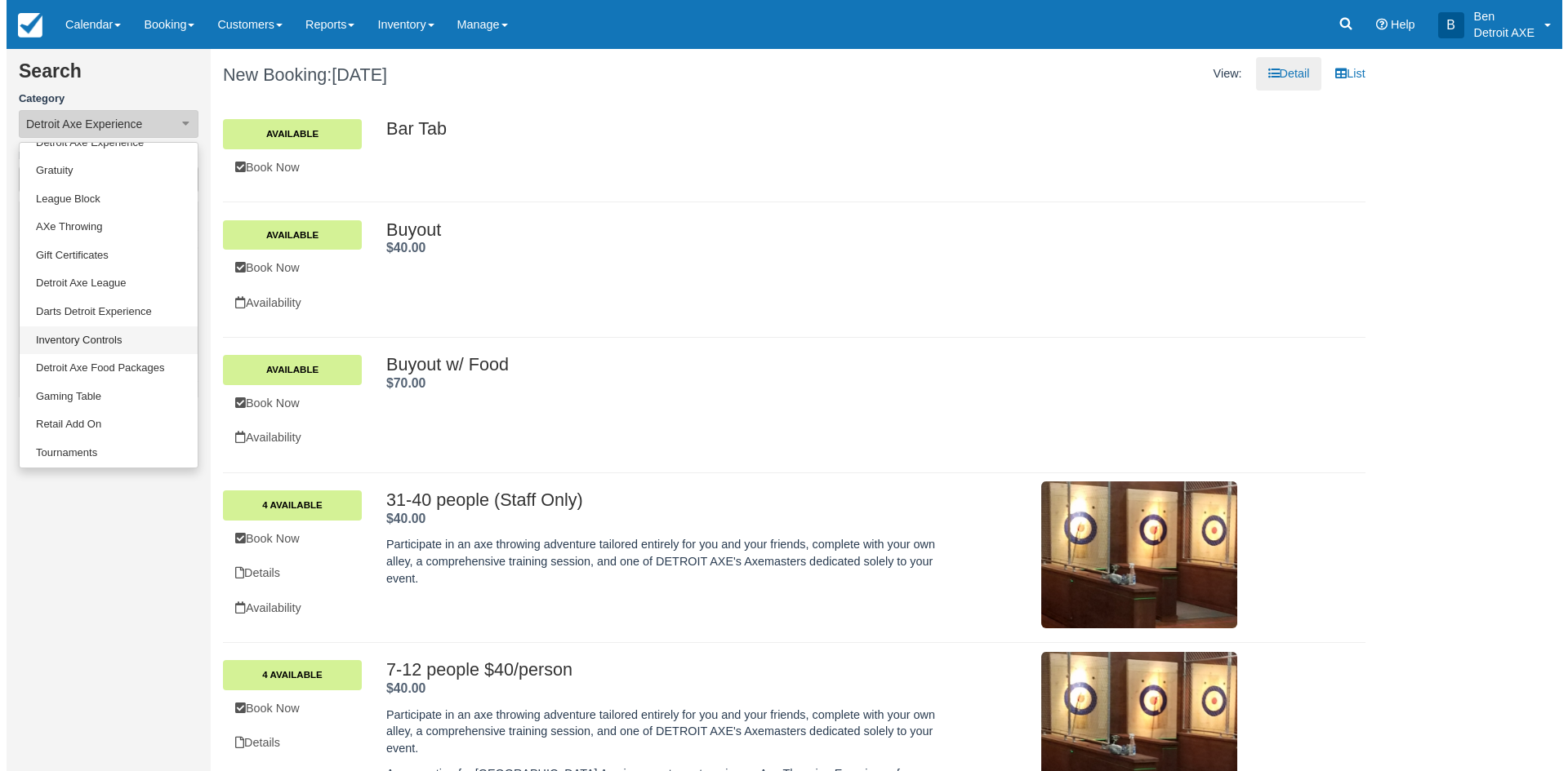
scroll to position [135, 0]
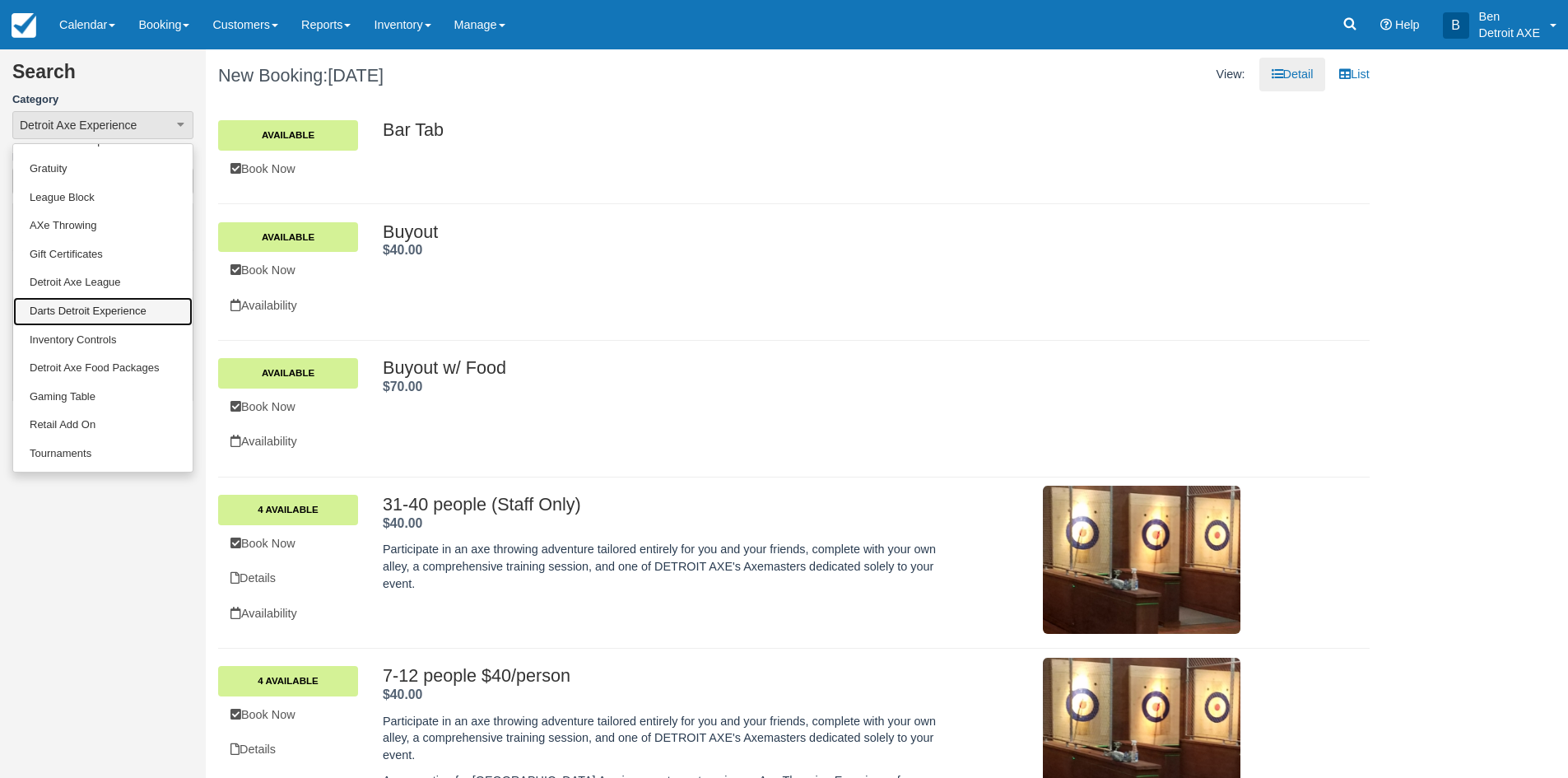
click at [122, 313] on link "Darts Detroit Experience" at bounding box center [103, 312] width 179 height 29
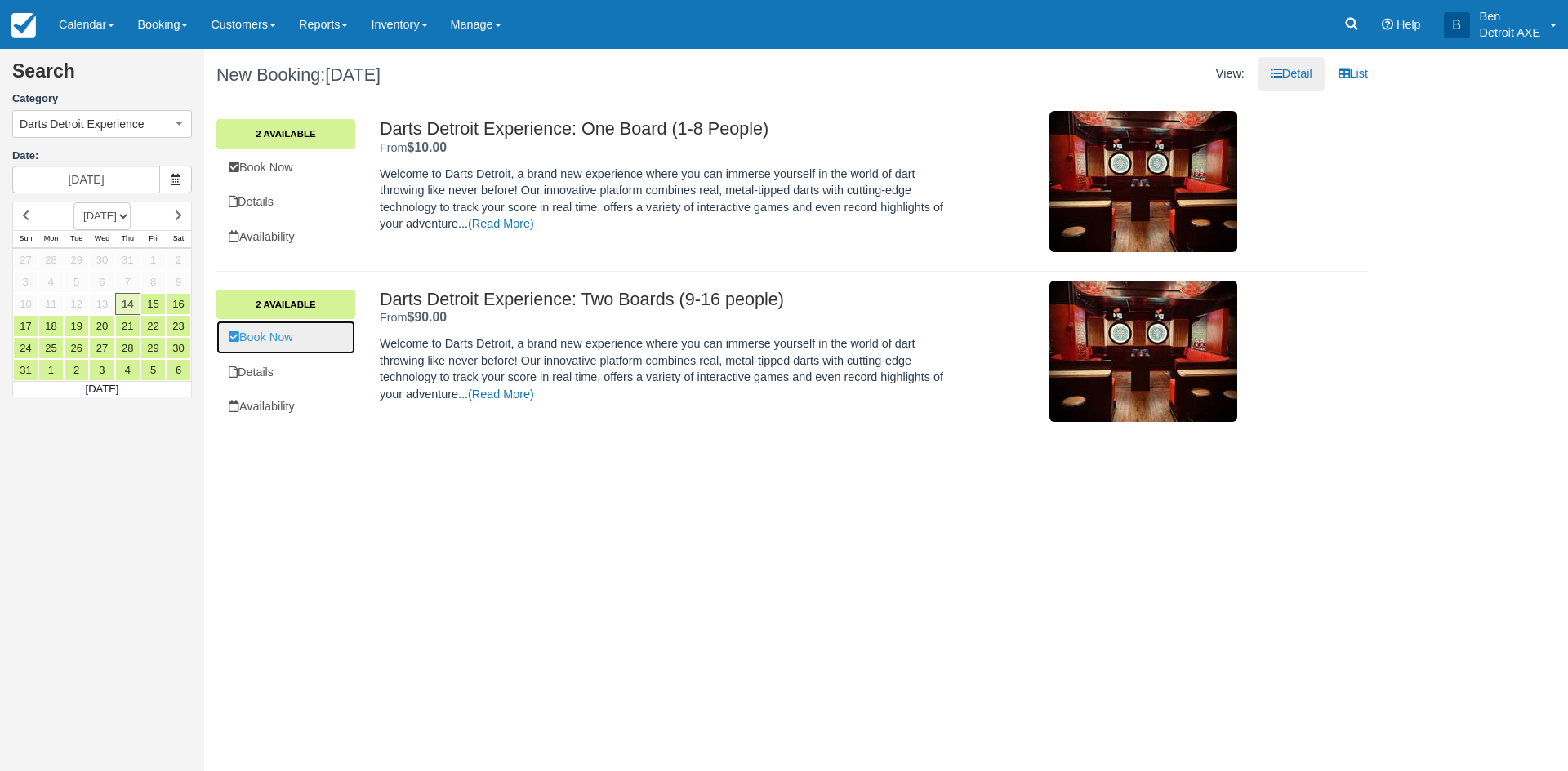
click at [259, 339] on link "Book Now" at bounding box center [285, 336] width 138 height 33
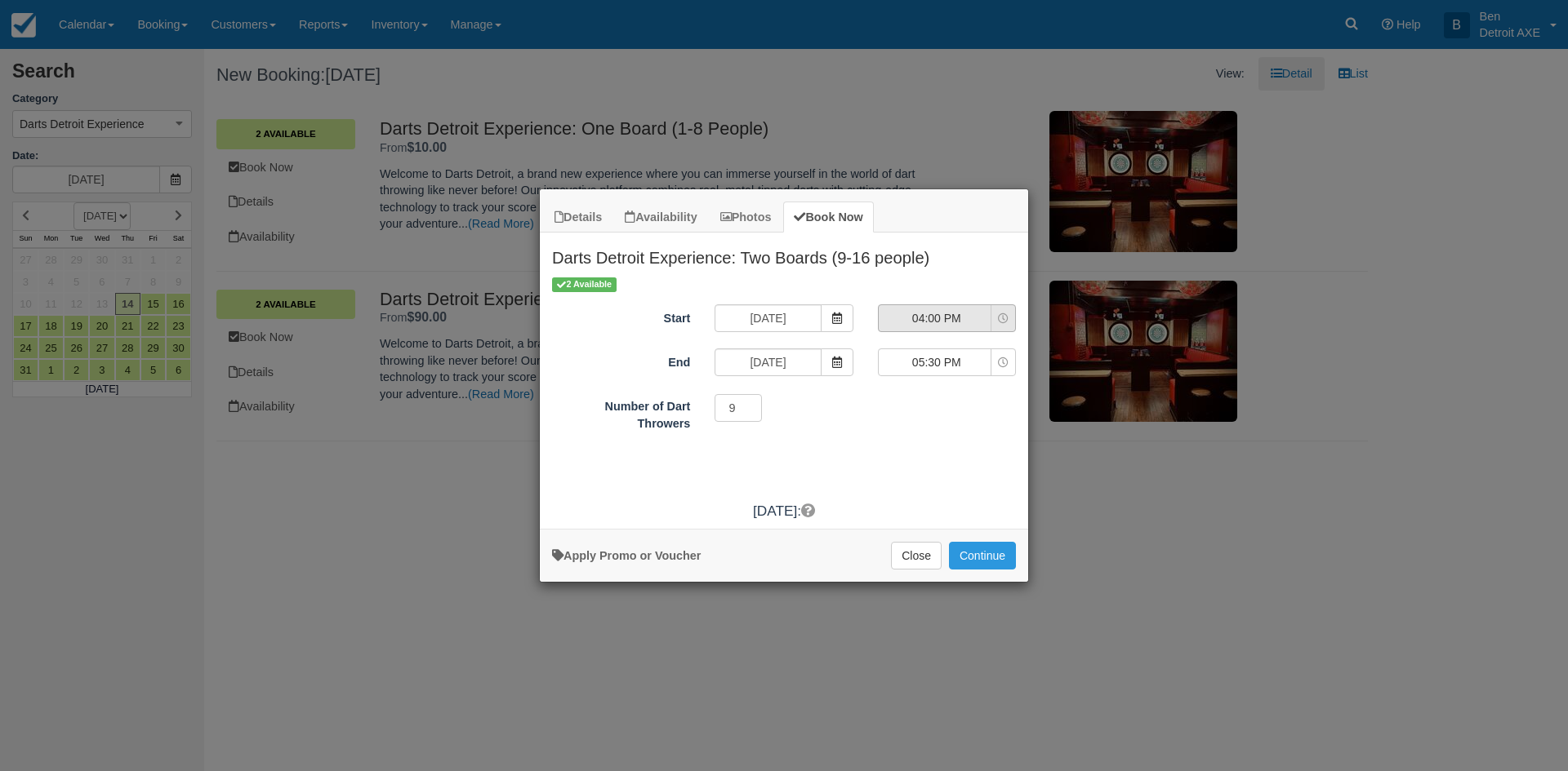
click at [1008, 318] on icon "Item Modal" at bounding box center [1004, 319] width 11 height 11
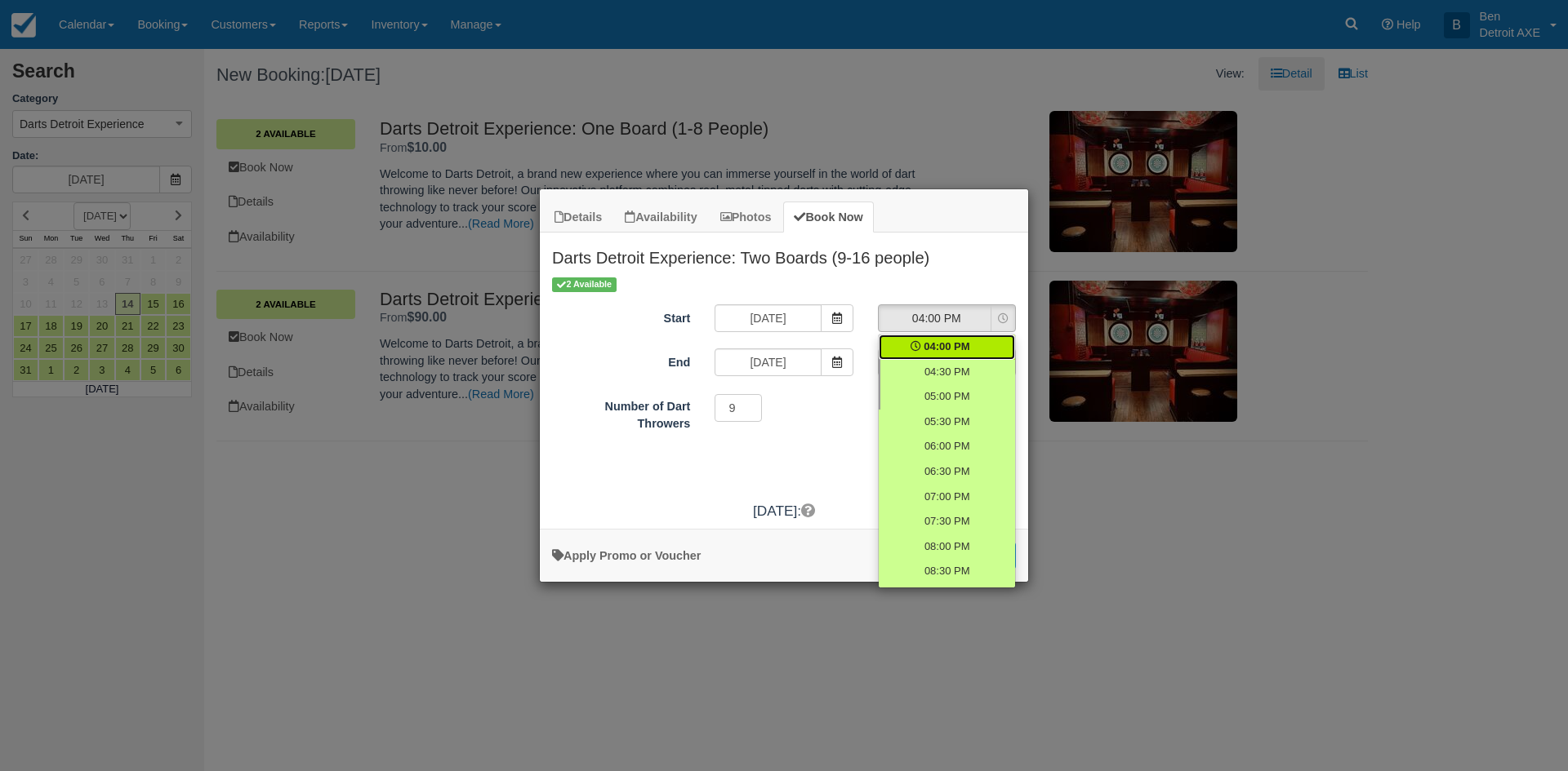
click at [985, 339] on link "04:00 PM" at bounding box center [947, 347] width 137 height 25
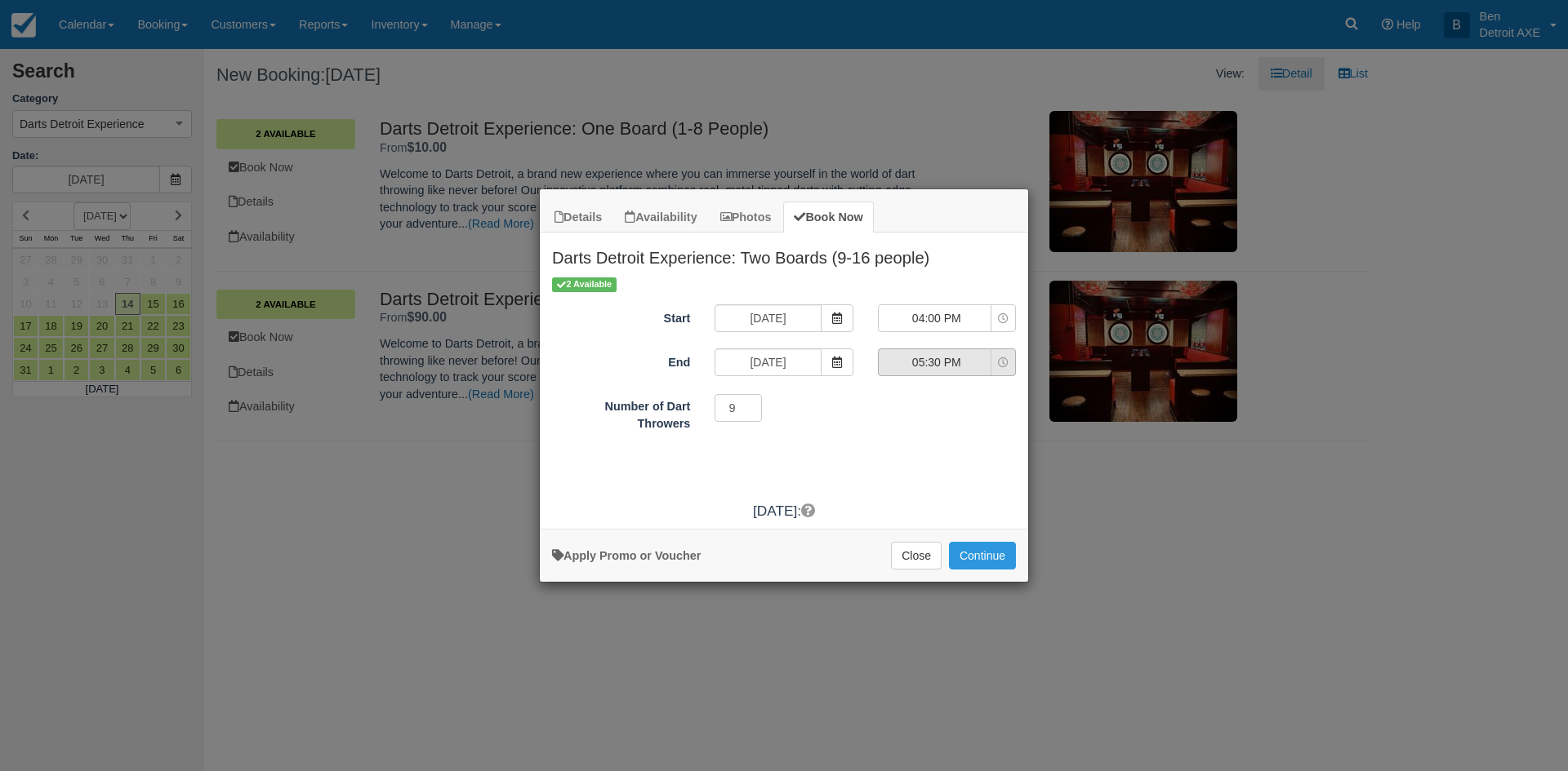
click at [1008, 365] on icon "Item Modal" at bounding box center [1004, 363] width 11 height 11
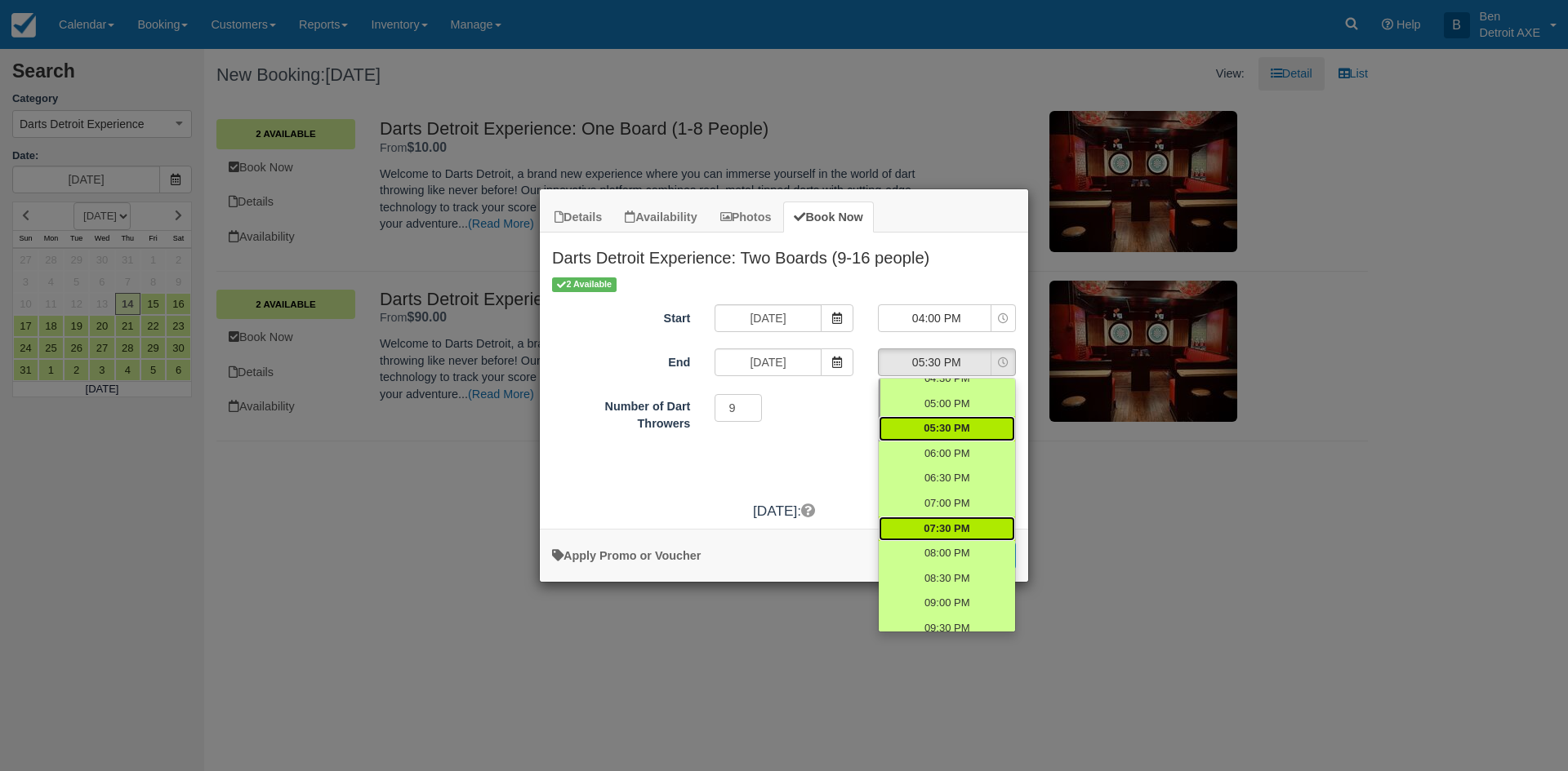
scroll to position [21, 0]
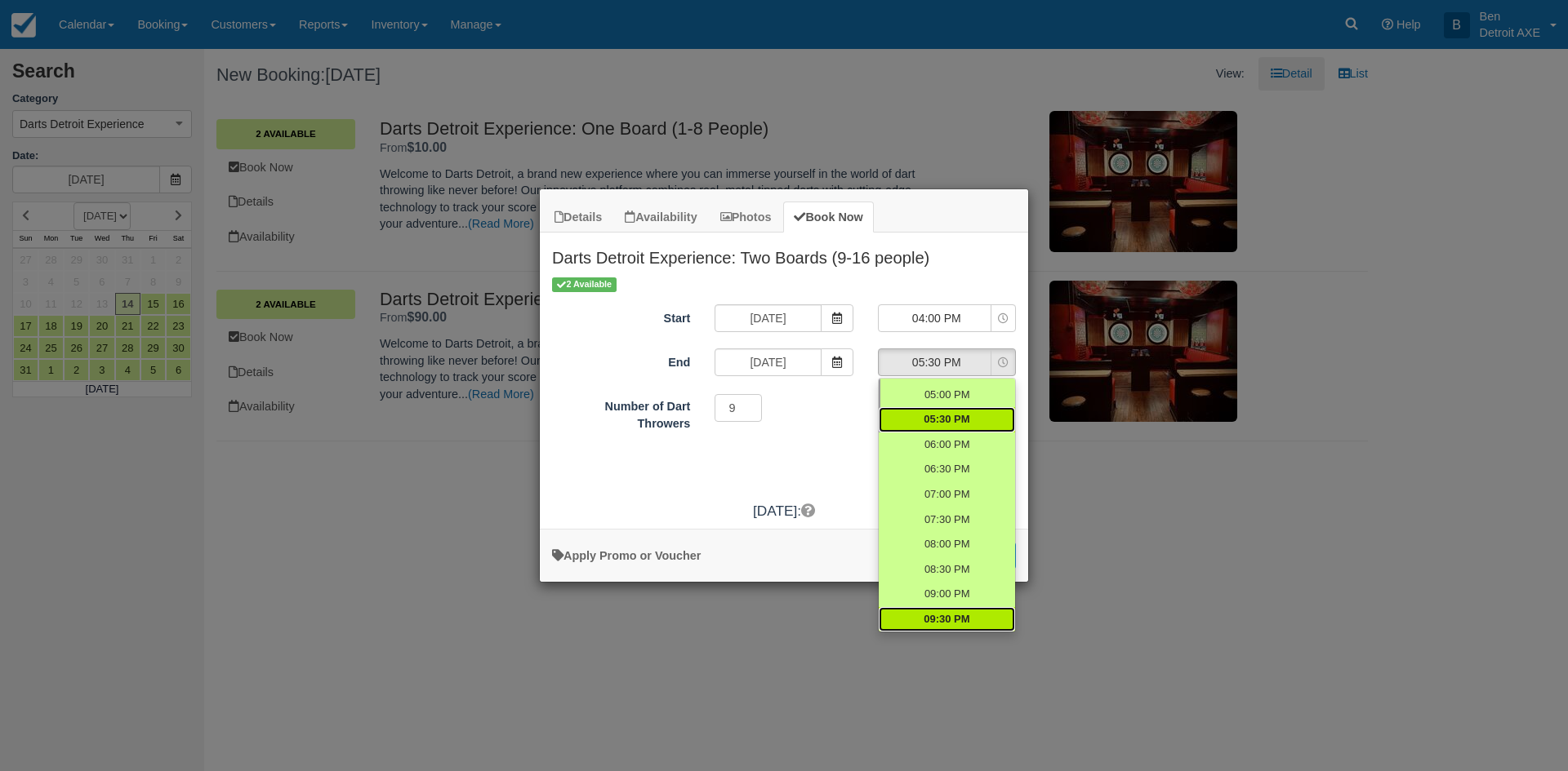
click at [938, 618] on span "09:30 PM" at bounding box center [946, 619] width 46 height 15
select select "21:30"
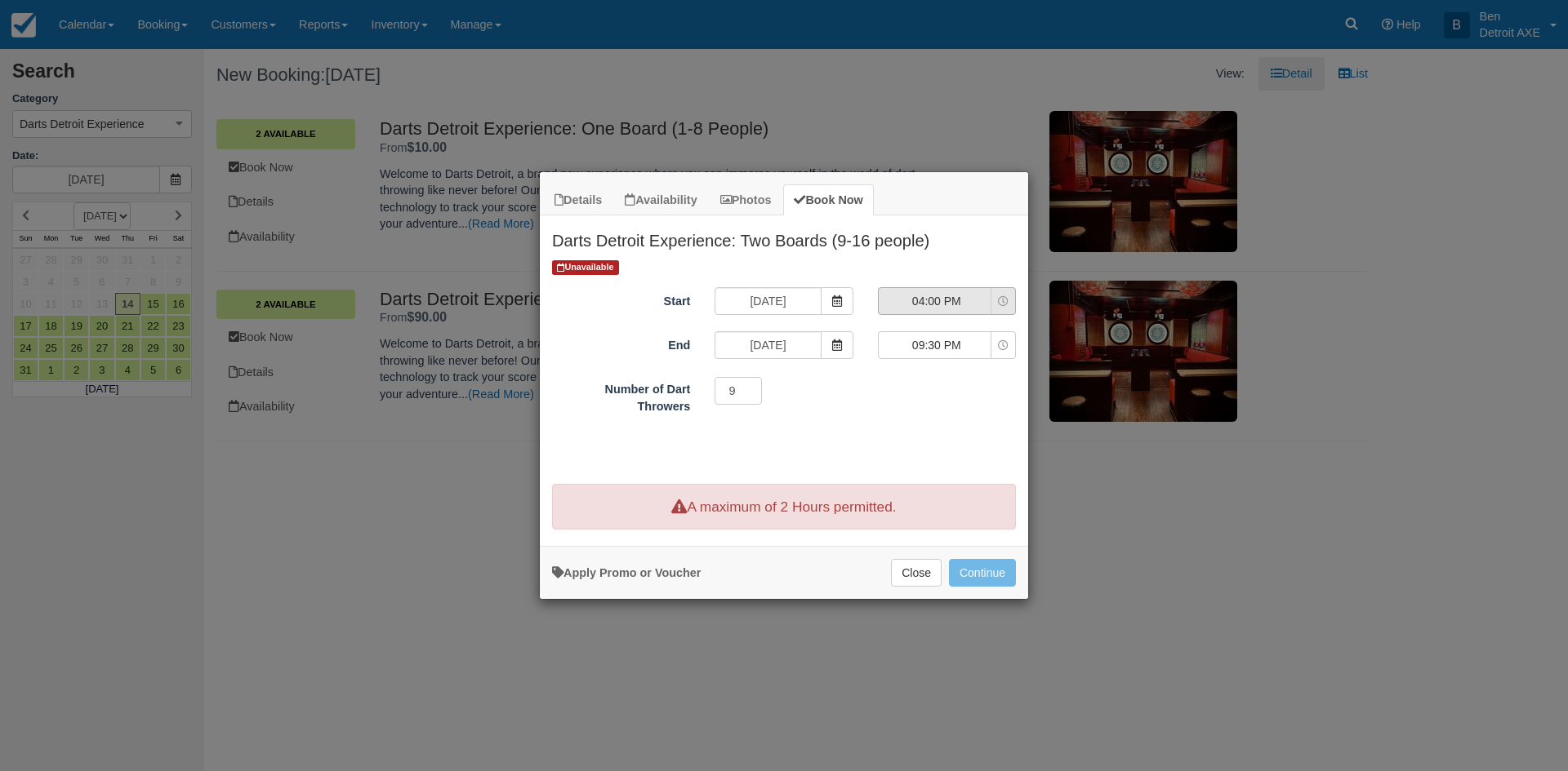
click at [996, 296] on button "04:00 PM" at bounding box center [947, 301] width 138 height 28
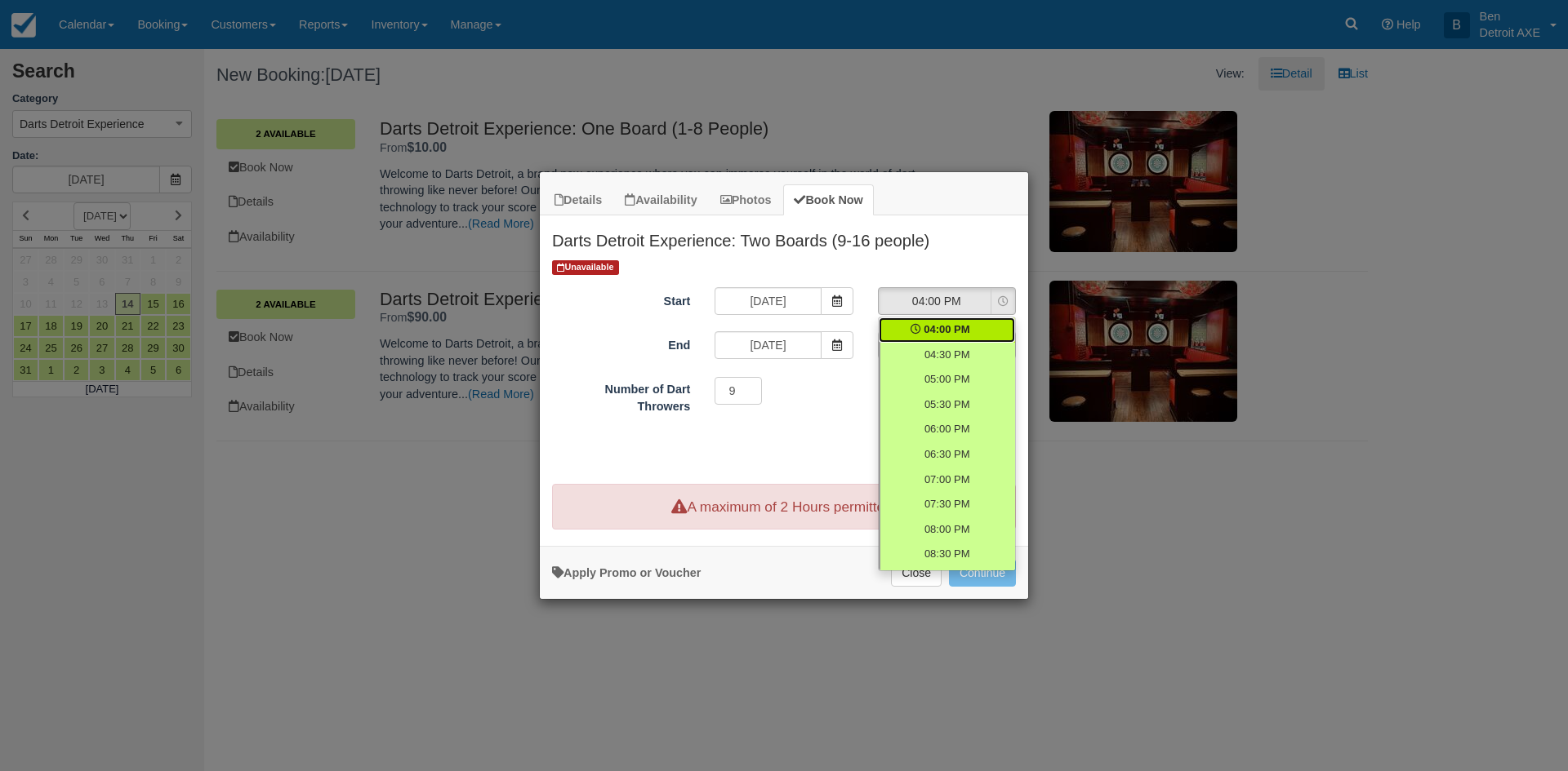
click at [791, 463] on div "Unavailable Start 08/14/25 04:00 PM 04:00 PM 04:30 PM 05:00 PM 05:30 PM 06:00 P…" at bounding box center [783, 367] width 488 height 217
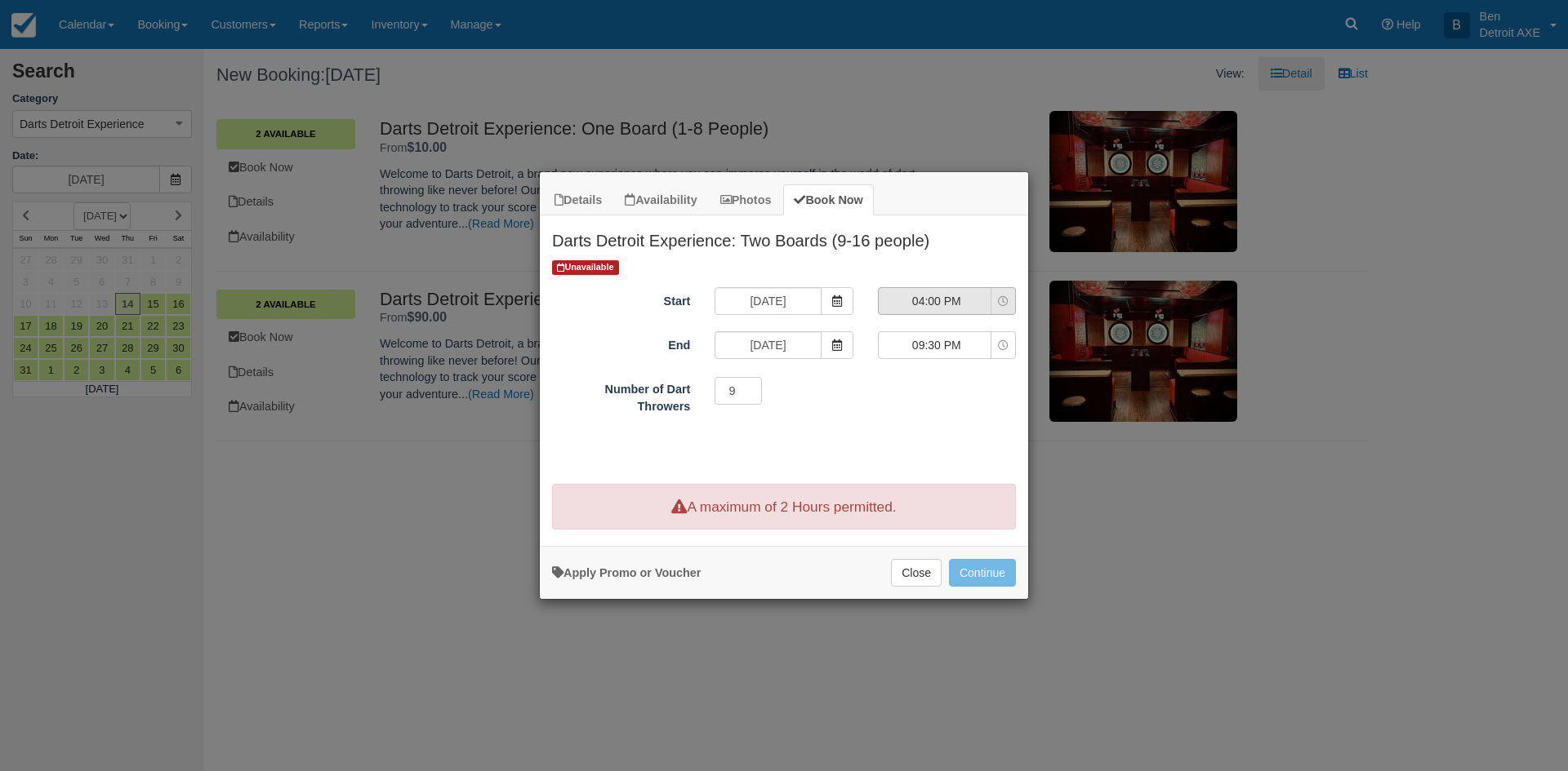
click at [999, 301] on icon "Item Modal" at bounding box center [1004, 302] width 11 height 11
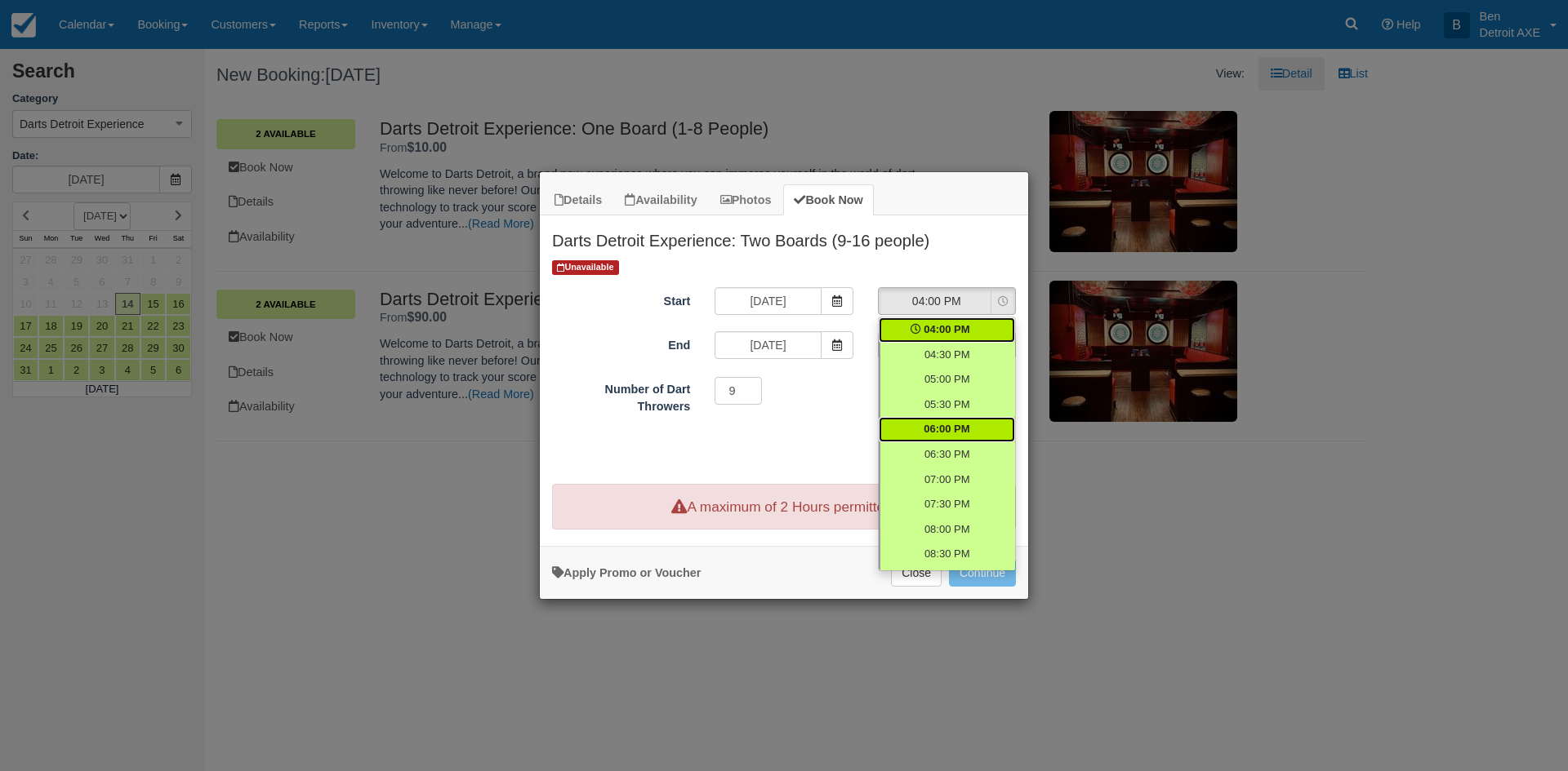
click at [963, 426] on link "06:00 PM" at bounding box center [947, 429] width 137 height 25
select select "18:00"
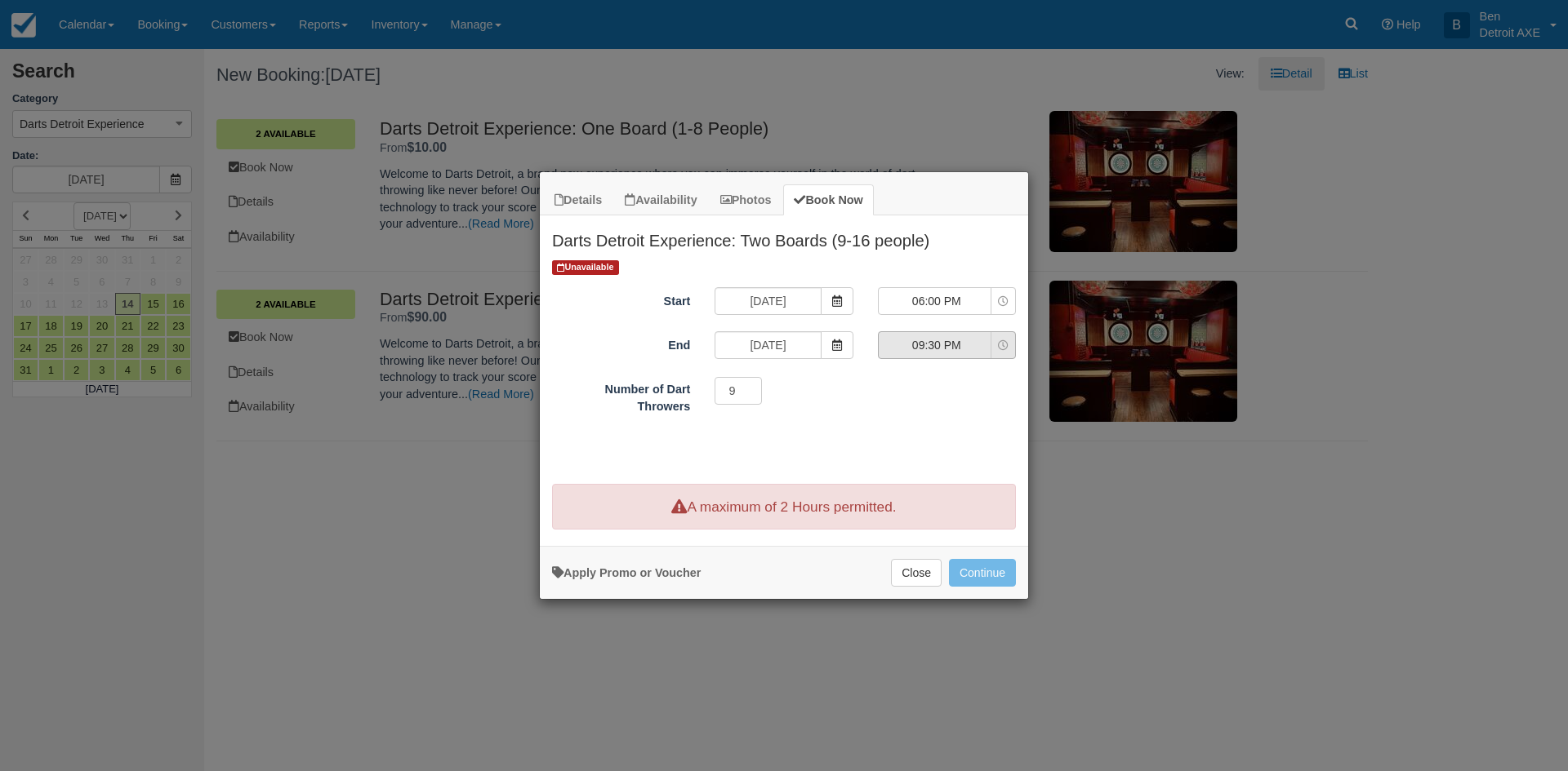
click at [1004, 343] on icon "Item Modal" at bounding box center [1004, 345] width 11 height 11
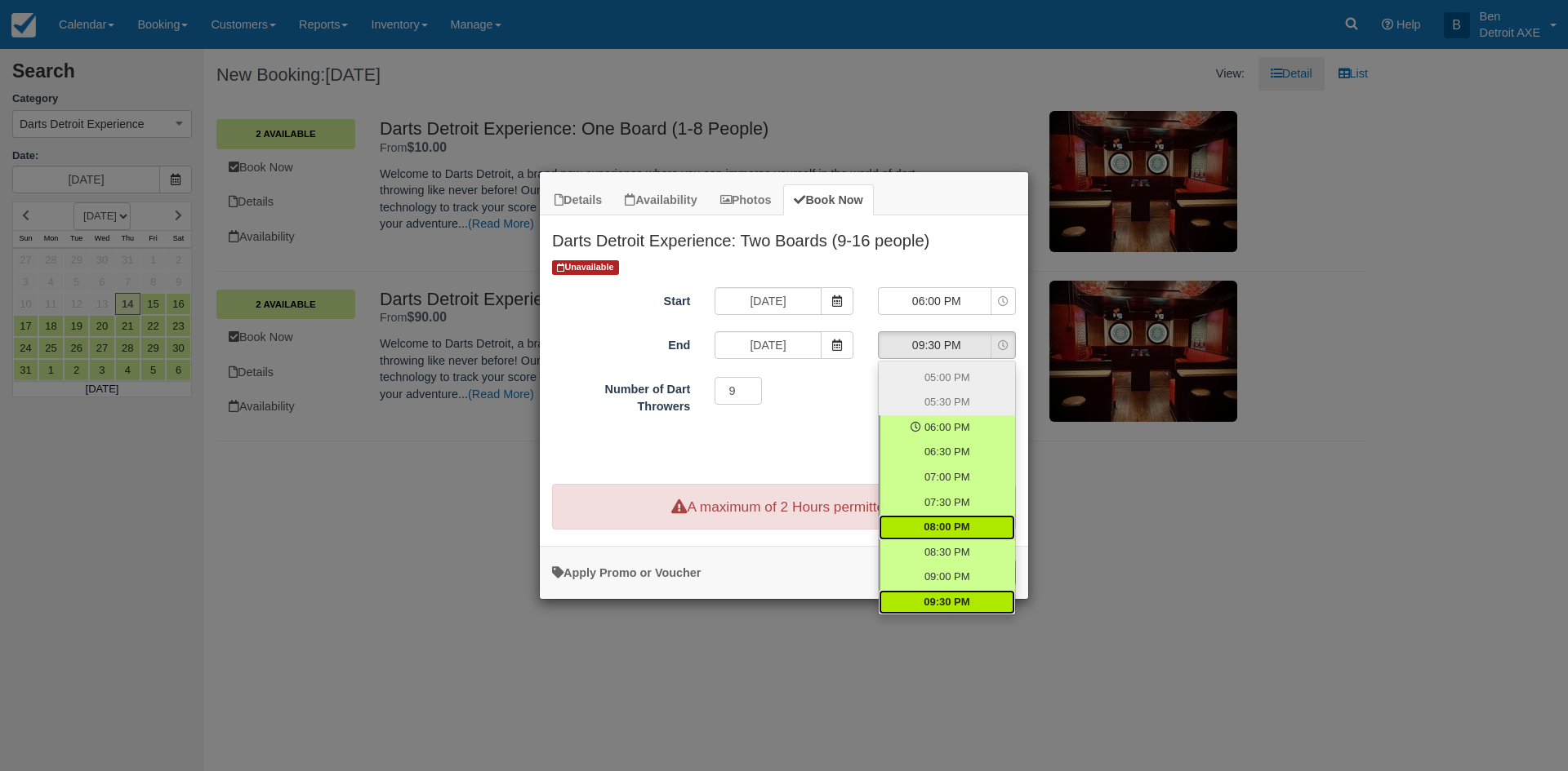
click at [947, 521] on span "08:00 PM" at bounding box center [946, 527] width 46 height 15
select select "20:00"
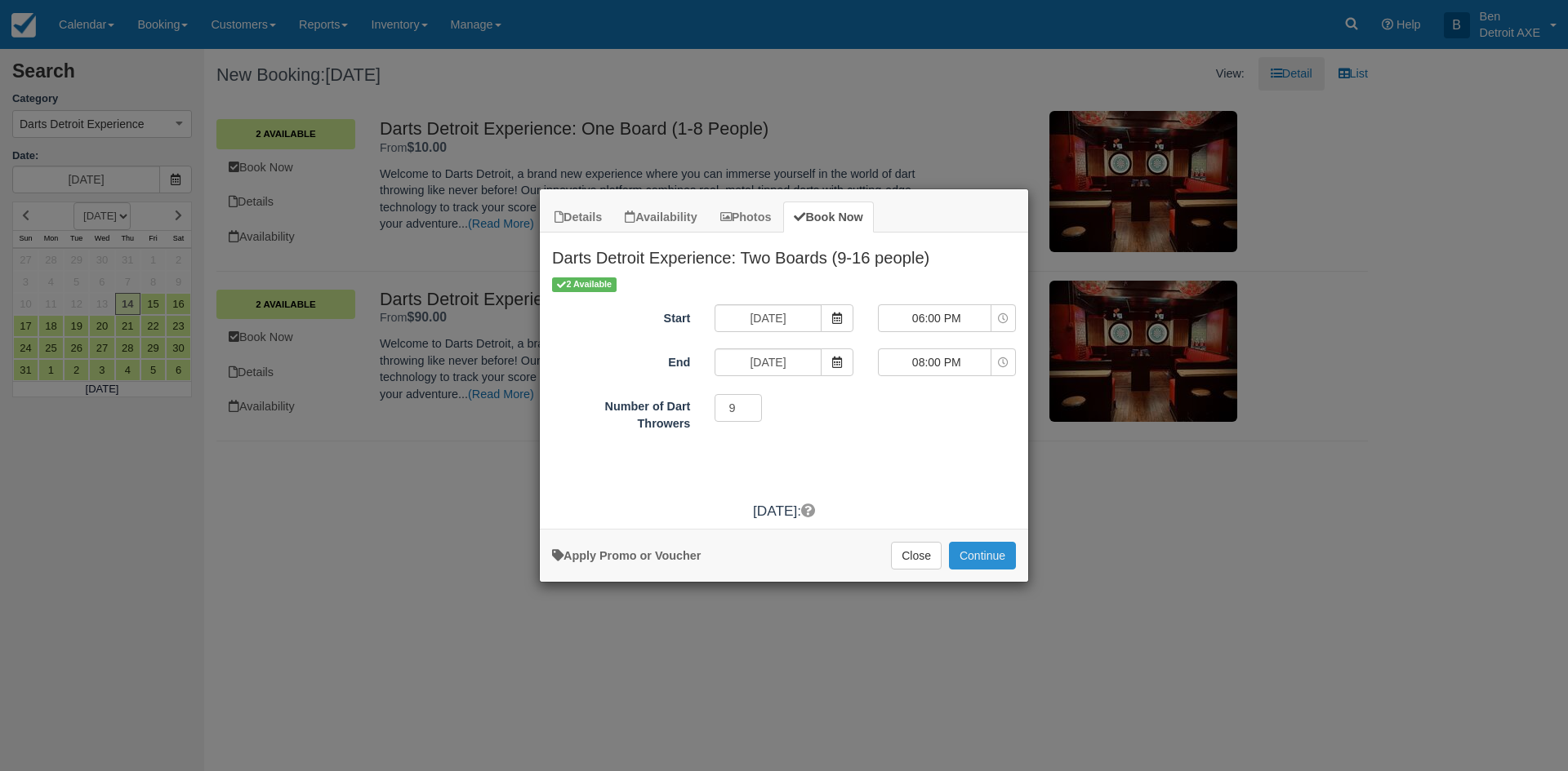
click at [985, 543] on button "Continue" at bounding box center [982, 555] width 67 height 28
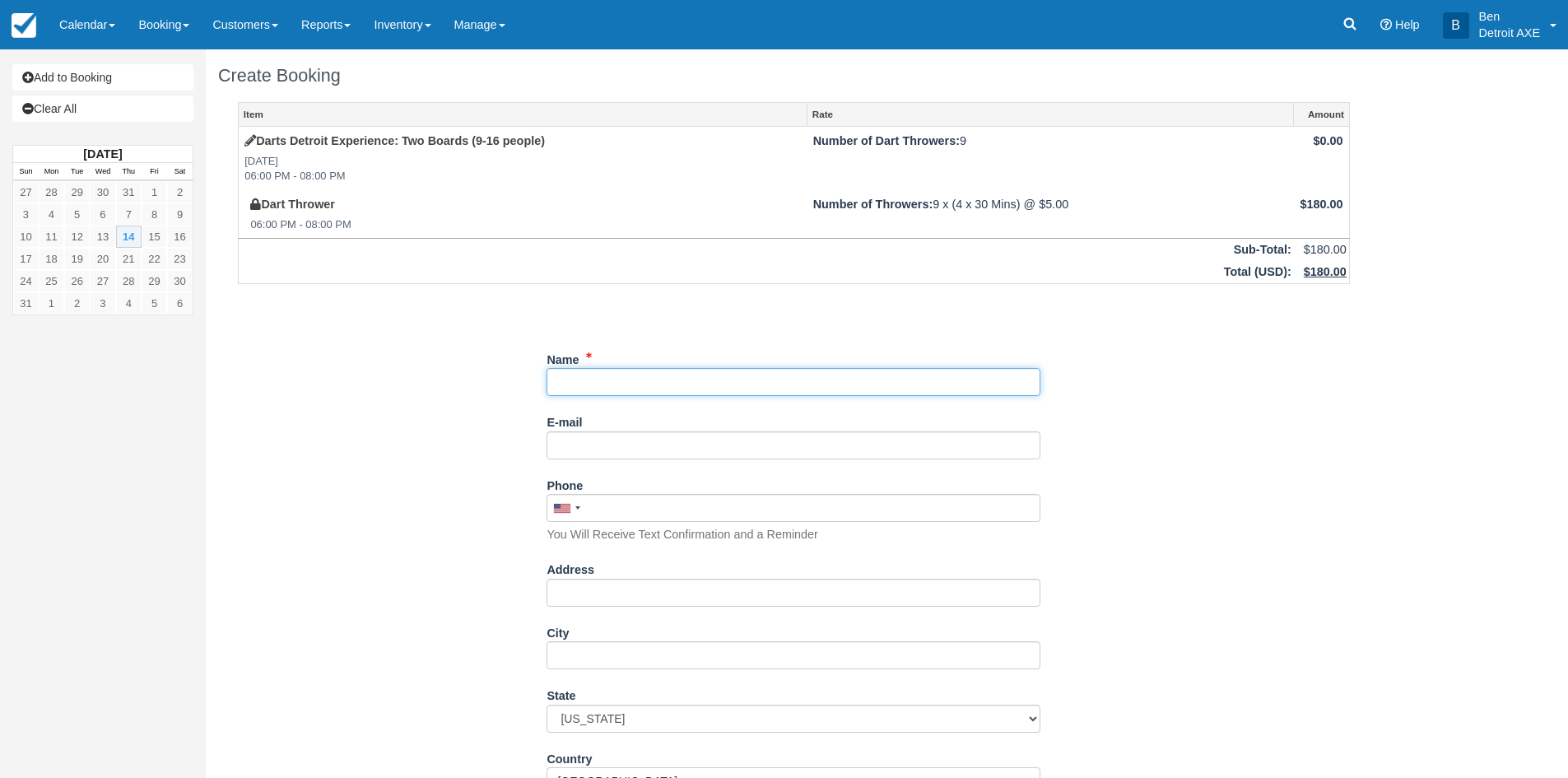
click at [640, 377] on input "Name" at bounding box center [793, 382] width 494 height 28
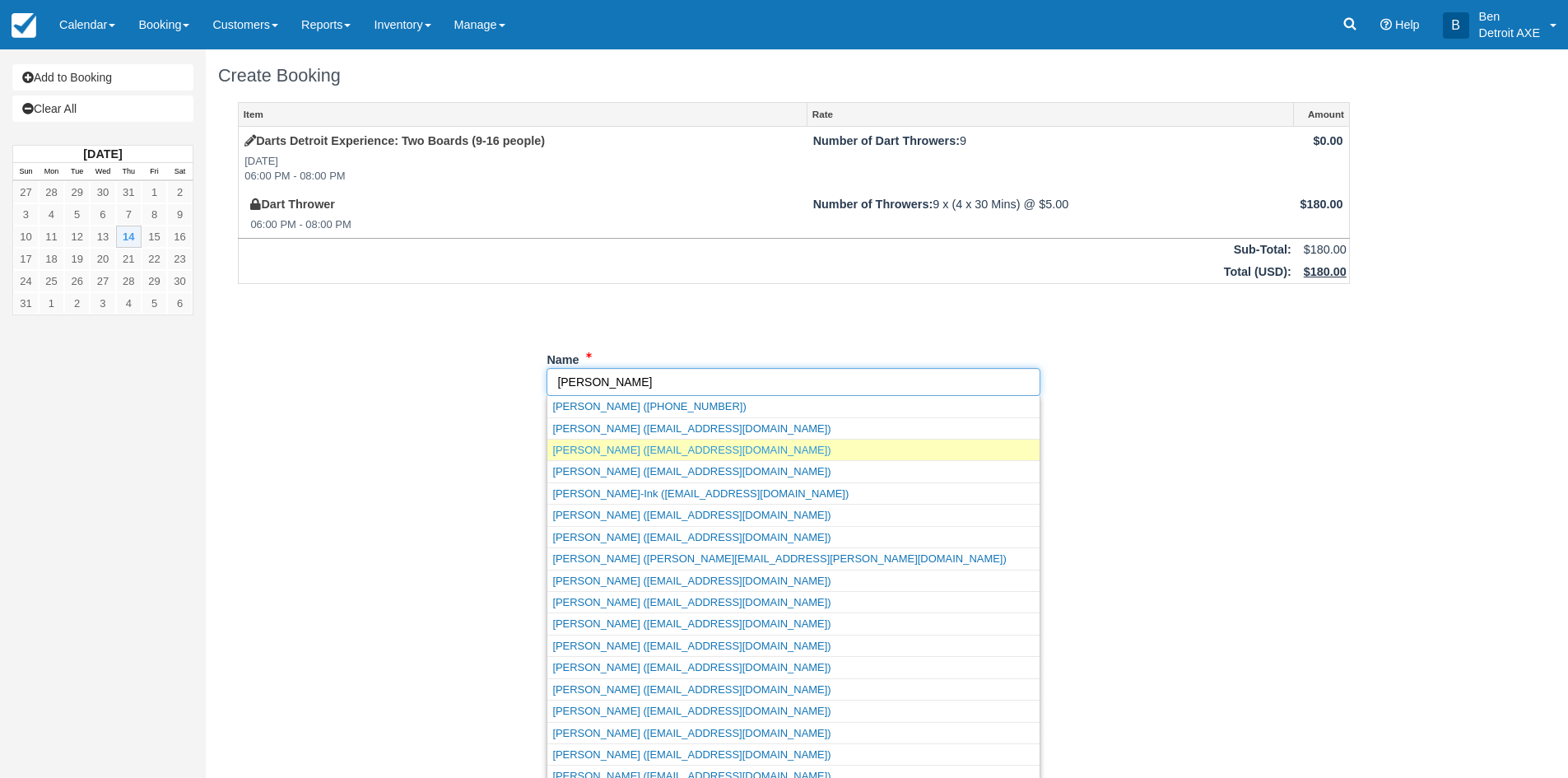
click at [621, 440] on link "Tom Archer (archer8555@yahoo.com)" at bounding box center [793, 449] width 492 height 21
type input "Tom Archer"
type input "archer8555@yahoo.com"
type input "+18103338160"
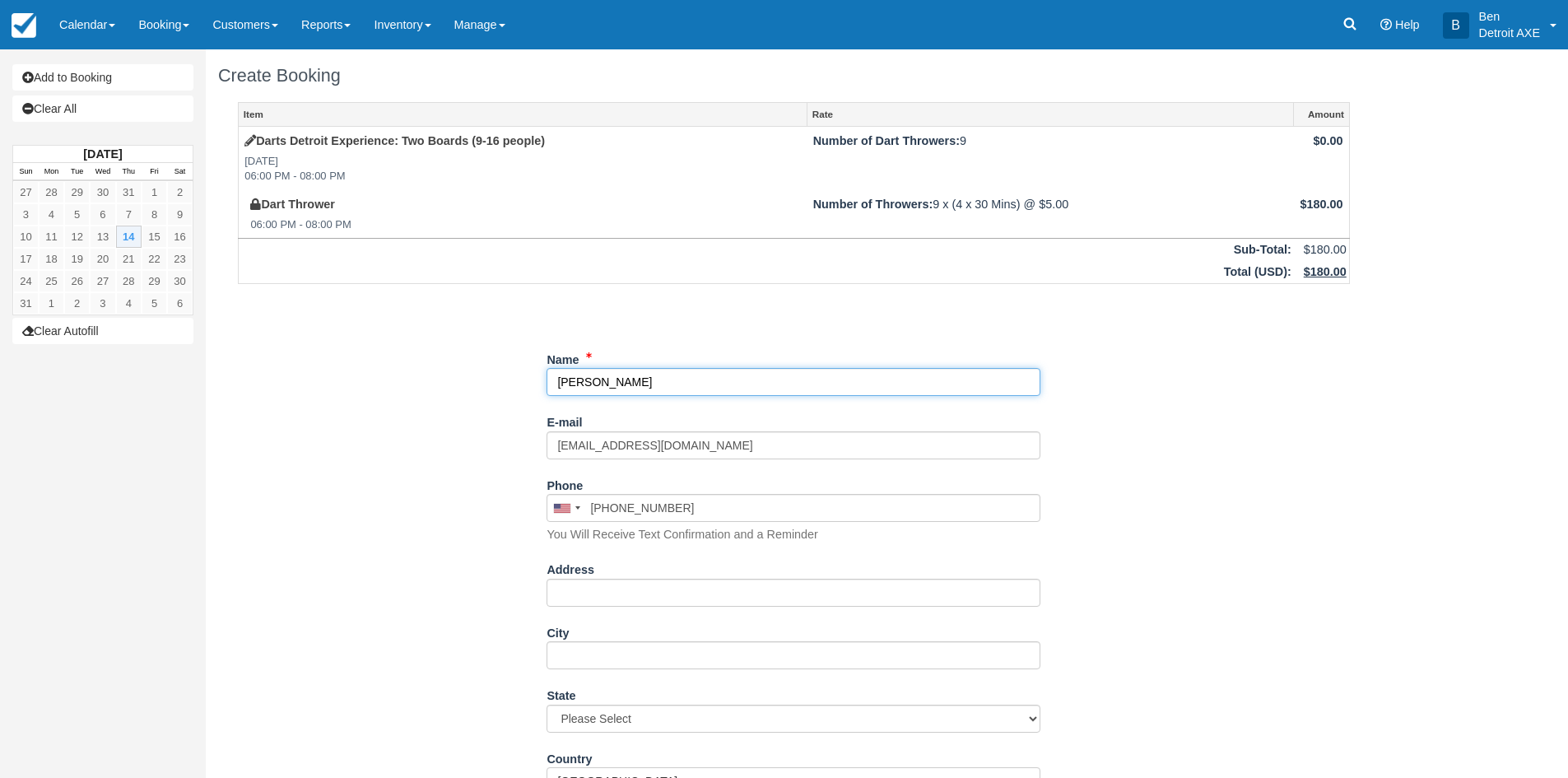
select select "MI"
drag, startPoint x: 628, startPoint y: 385, endPoint x: 519, endPoint y: 378, distance: 109.2
click at [519, 378] on div "Item Rate Amount Darts Detroit Experience: Two Boards (9-16 people) Thu Aug 14,…" at bounding box center [793, 648] width 1151 height 1094
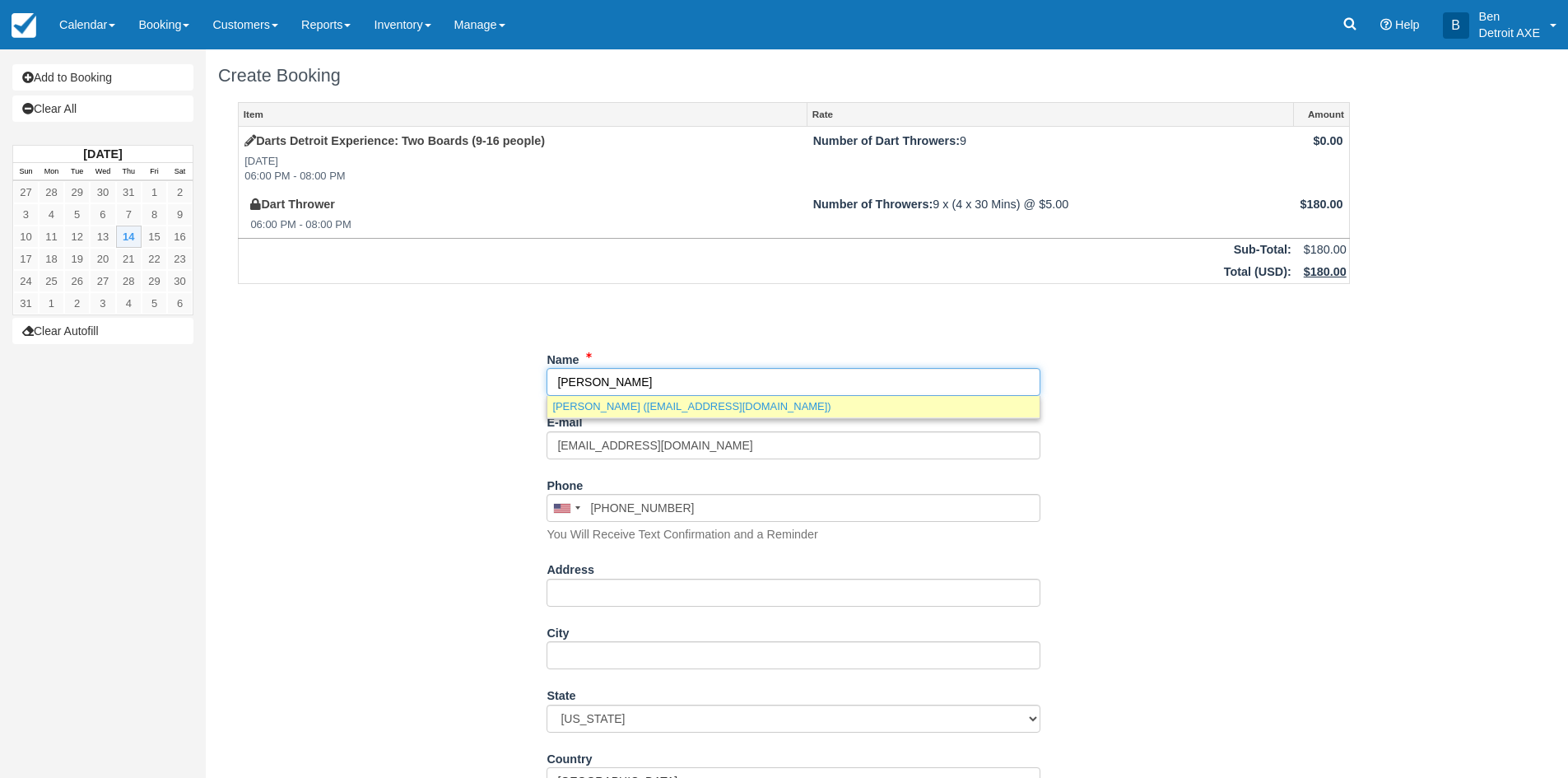
click at [660, 402] on link "Tom Anderson (tanderson@donor.com)" at bounding box center [793, 406] width 492 height 21
type input "[PERSON_NAME]"
type input "[EMAIL_ADDRESS][DOMAIN_NAME]"
type input "+12485145401"
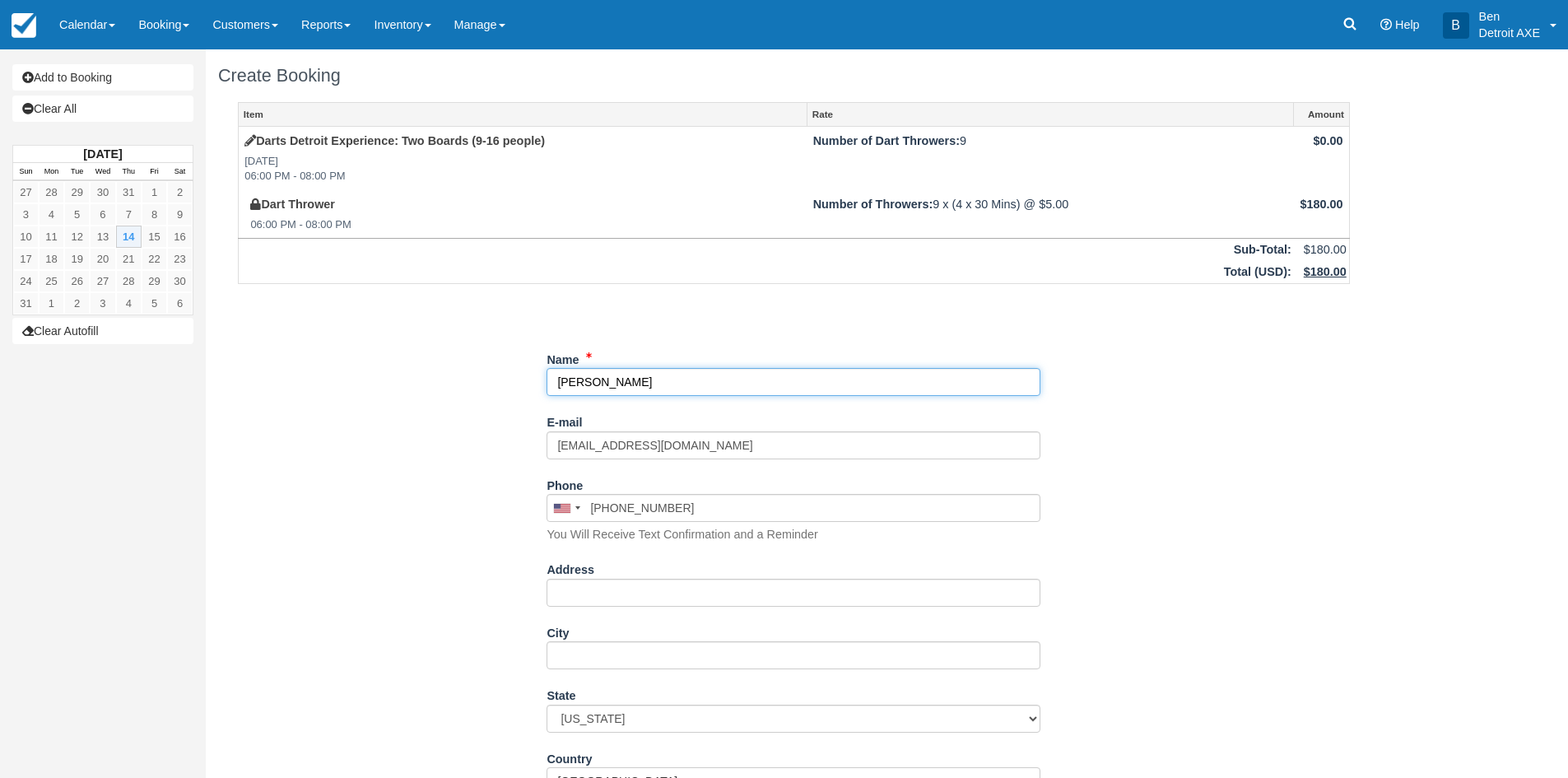
select select "MI"
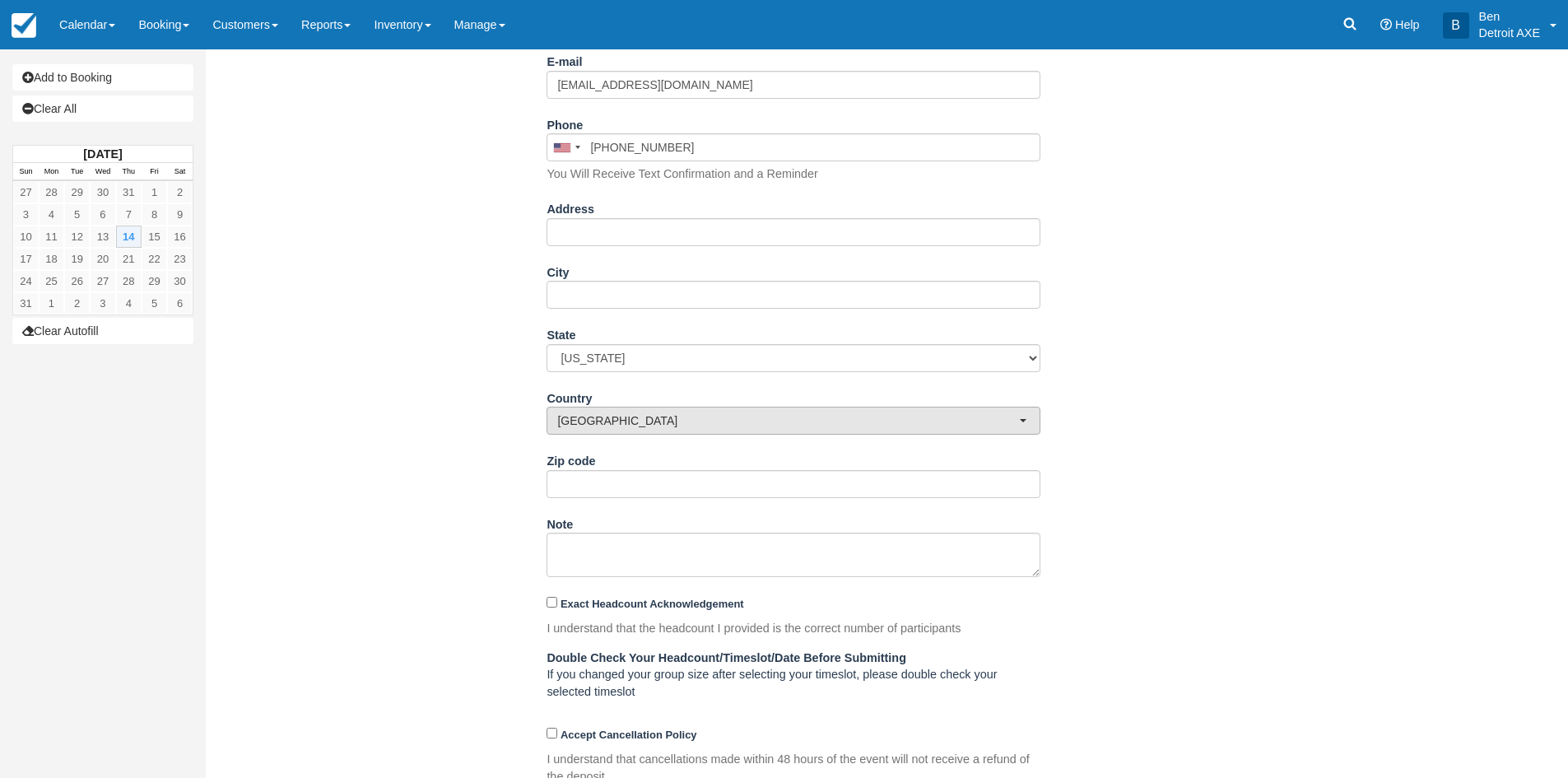
scroll to position [458, 0]
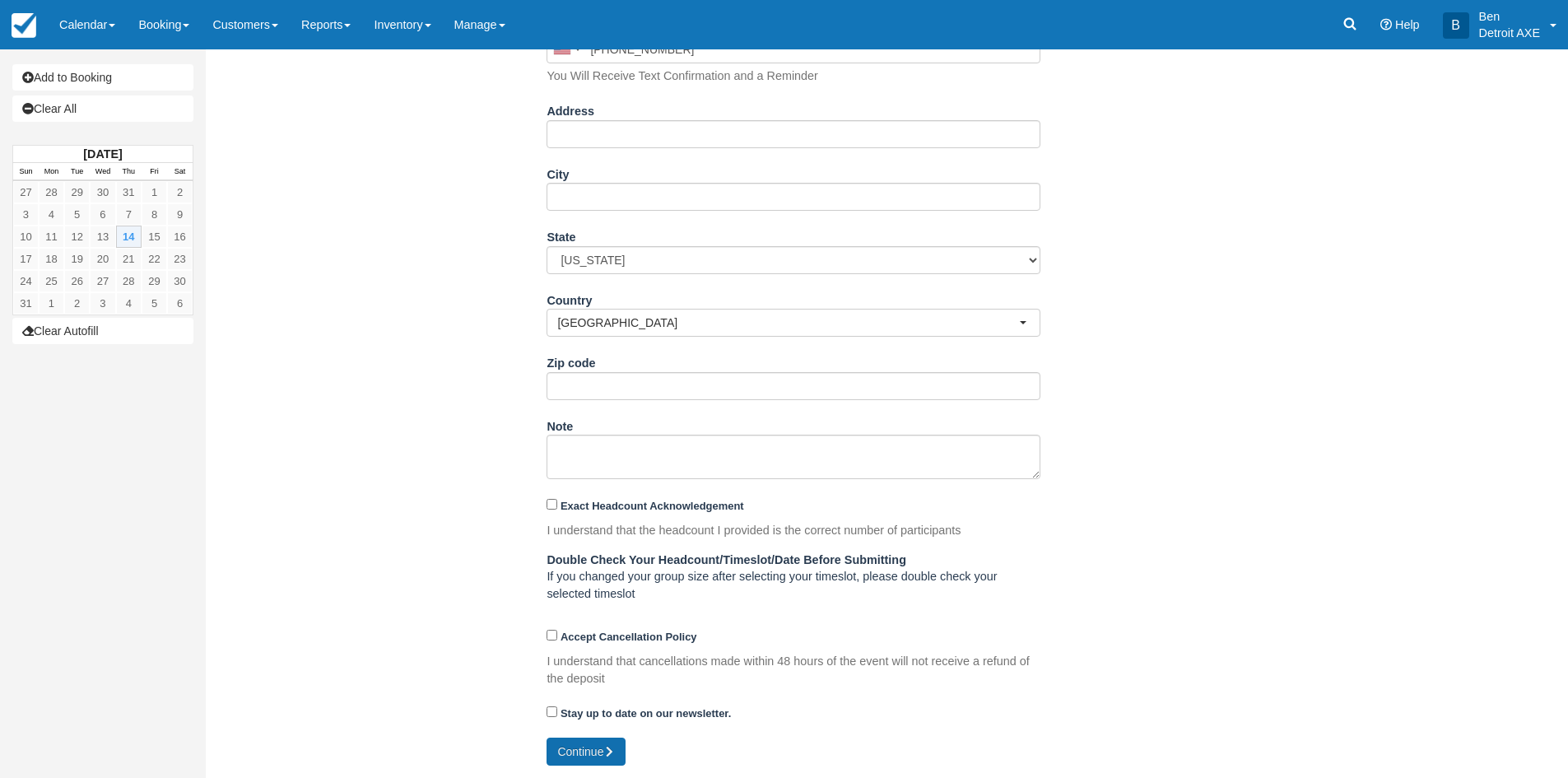
type input "[PERSON_NAME]"
click at [596, 742] on button "Continue" at bounding box center [586, 751] width 79 height 28
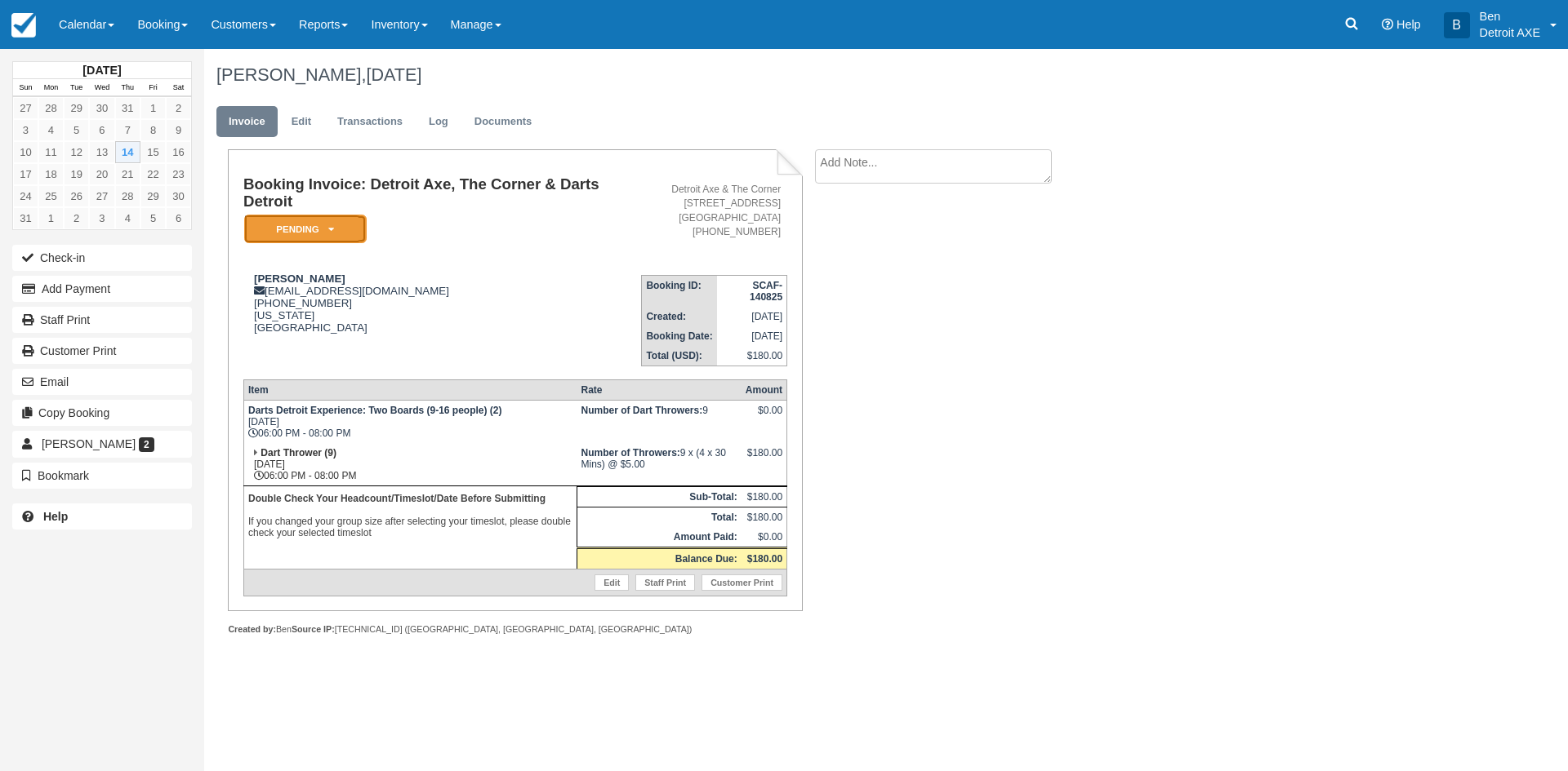
click at [328, 228] on em "Pending" at bounding box center [304, 229] width 122 height 29
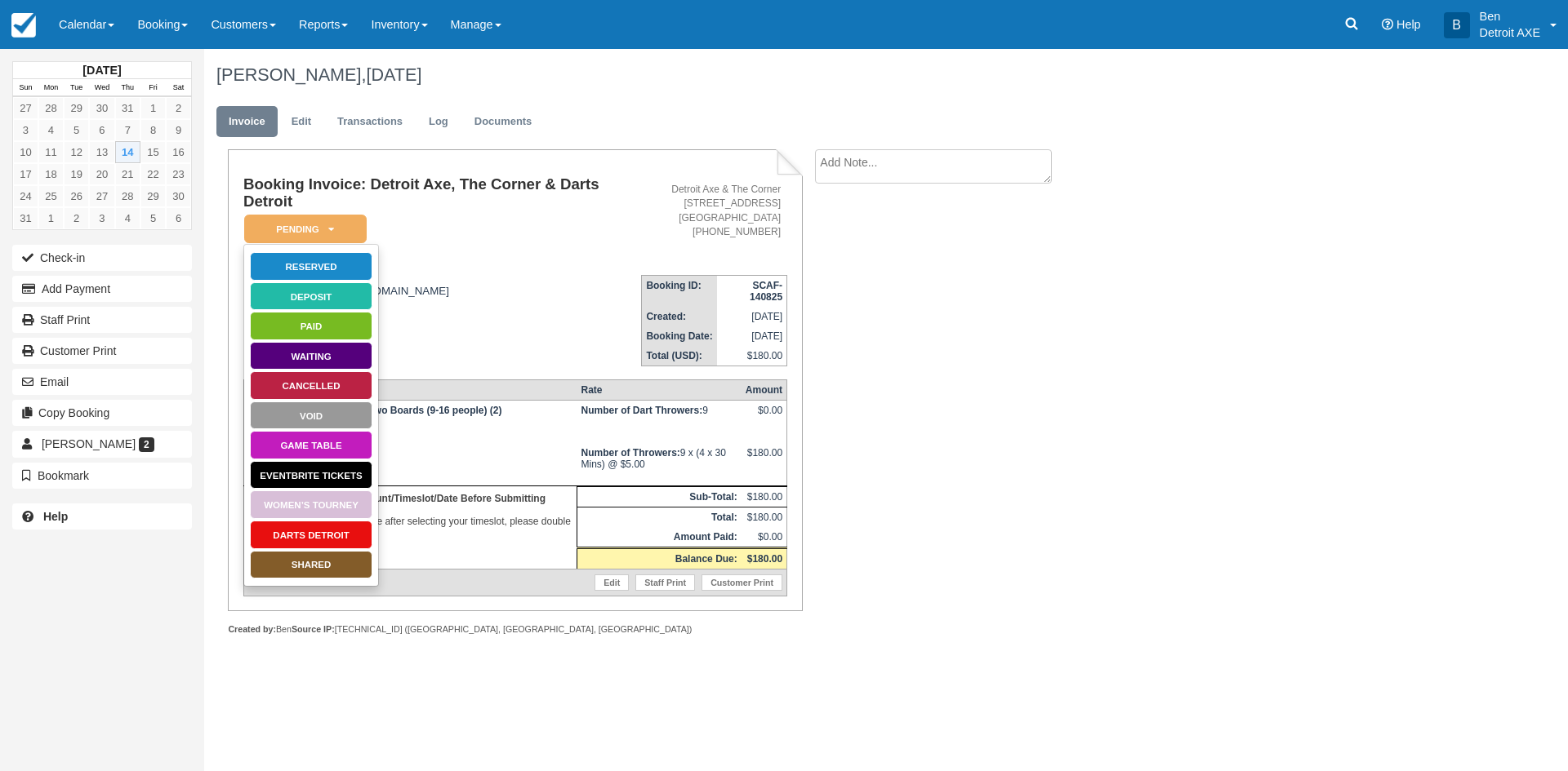
click at [563, 220] on td "Booking Invoice: Detroit Axe, The Corner & Darts Detroit Pending   Reserved Dep…" at bounding box center [442, 220] width 397 height 86
click at [529, 246] on td "Booking Invoice: Detroit Axe, The Corner & Darts Detroit Pending   Reserved Dep…" at bounding box center [442, 220] width 397 height 86
